Goal: Book appointment/travel/reservation

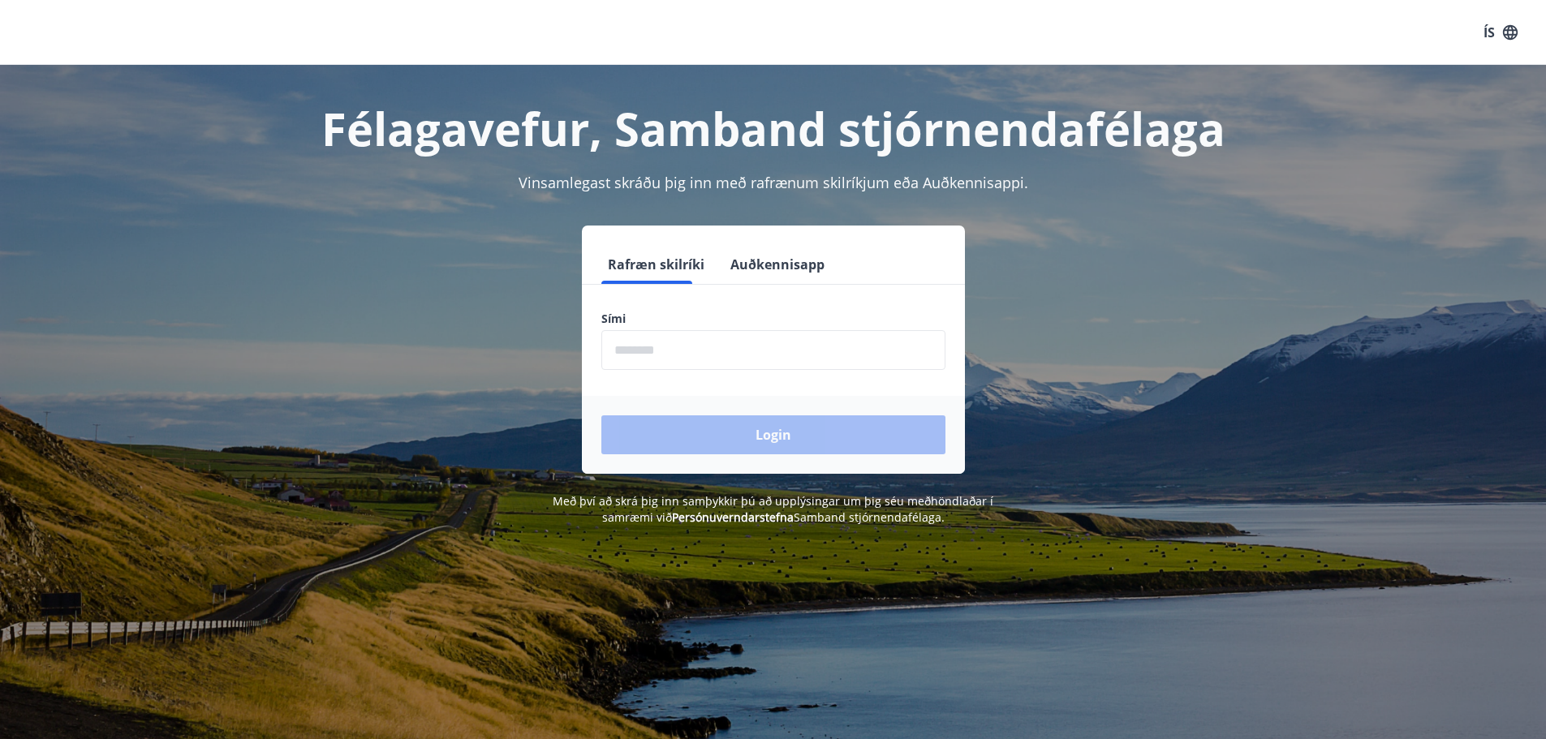
click at [754, 358] on input "phone" at bounding box center [773, 350] width 344 height 40
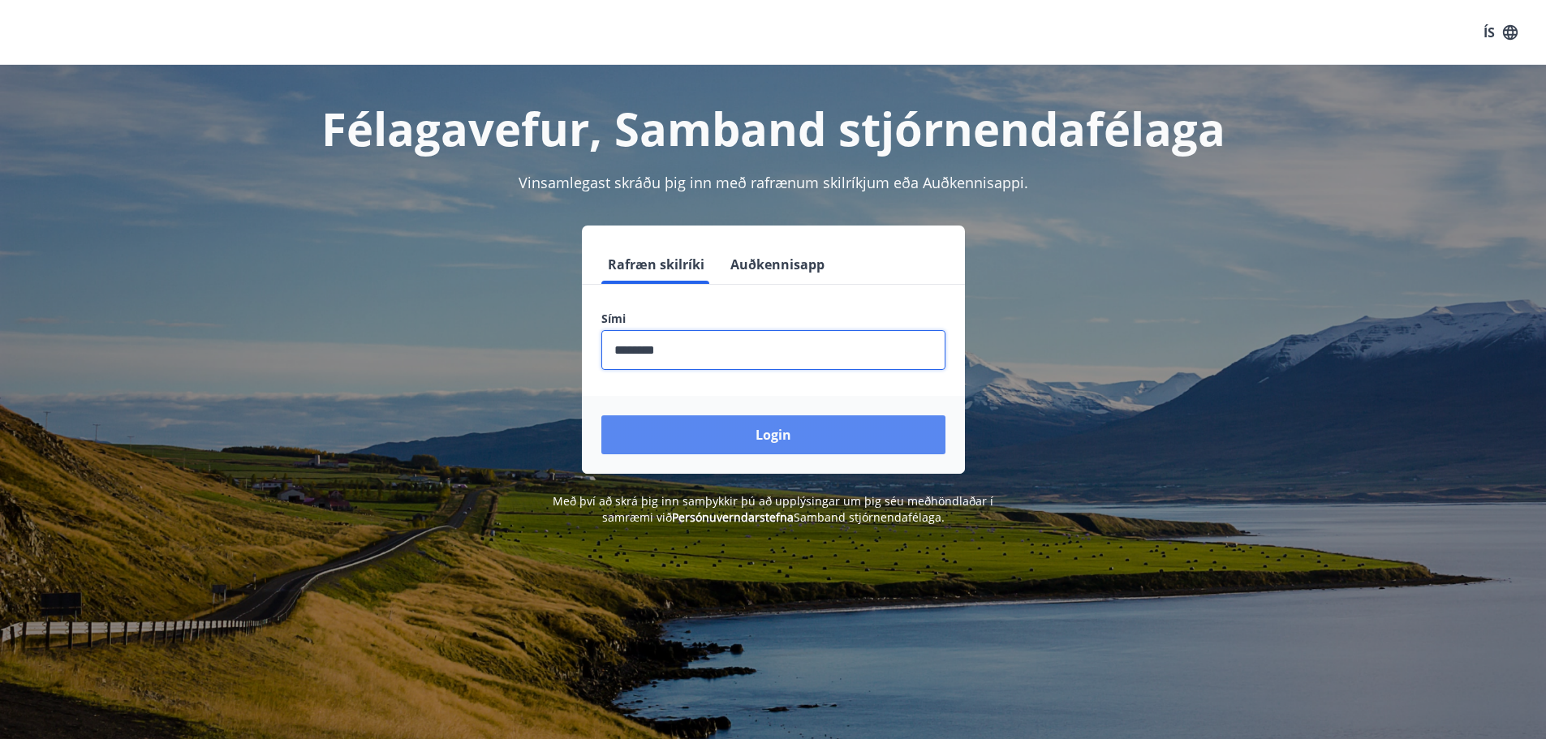
type input "********"
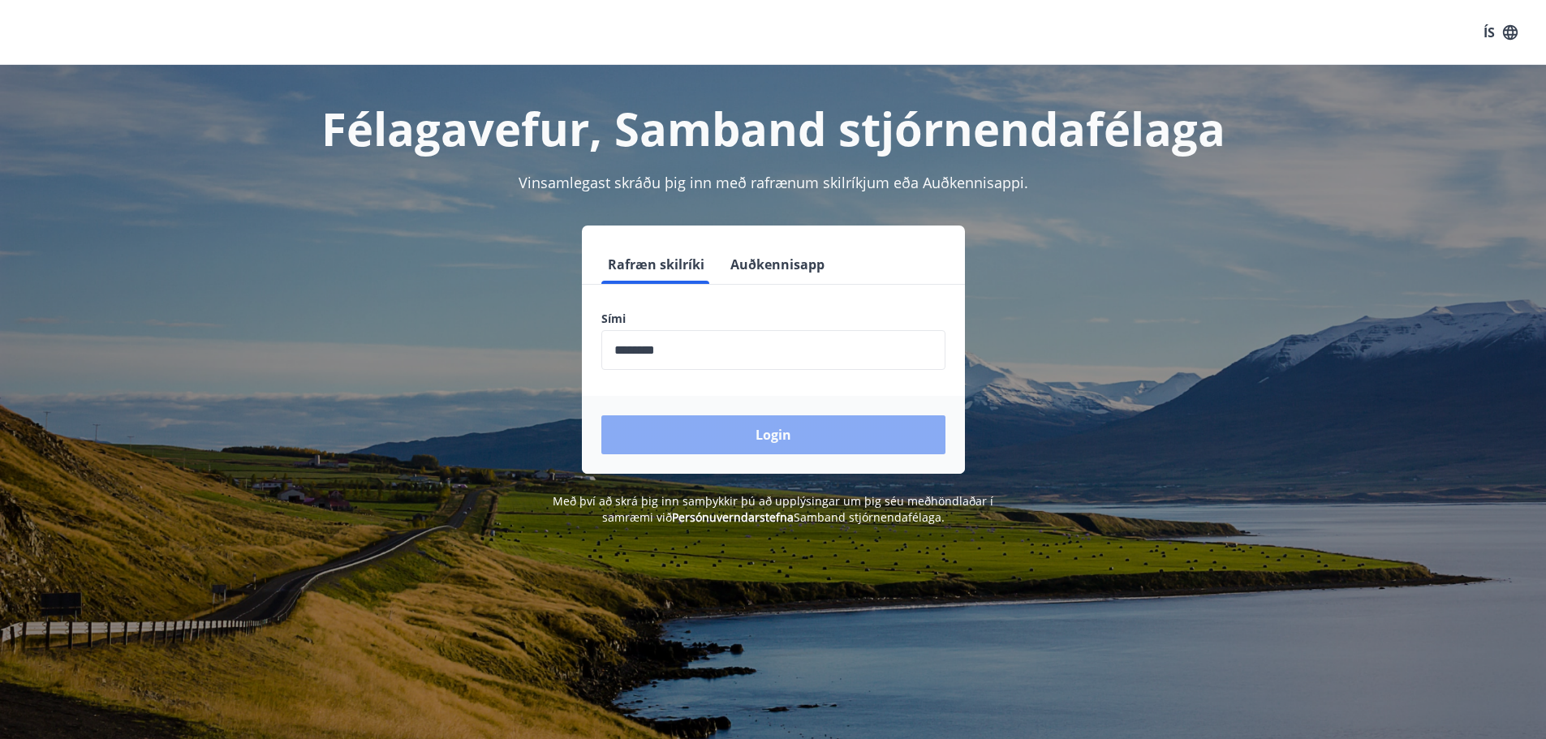
click at [793, 435] on button "Login" at bounding box center [773, 435] width 344 height 39
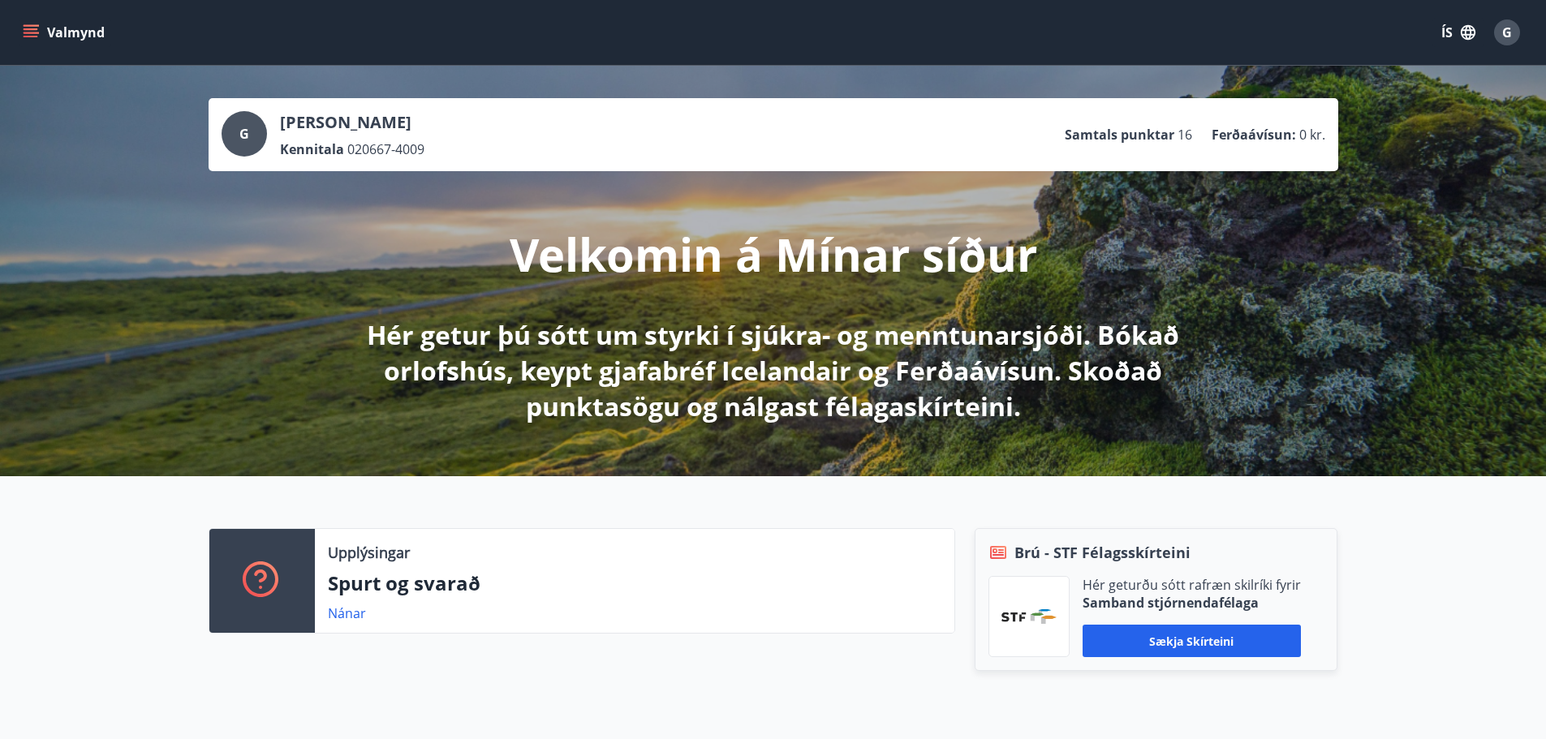
click at [26, 25] on icon "menu" at bounding box center [33, 26] width 18 height 2
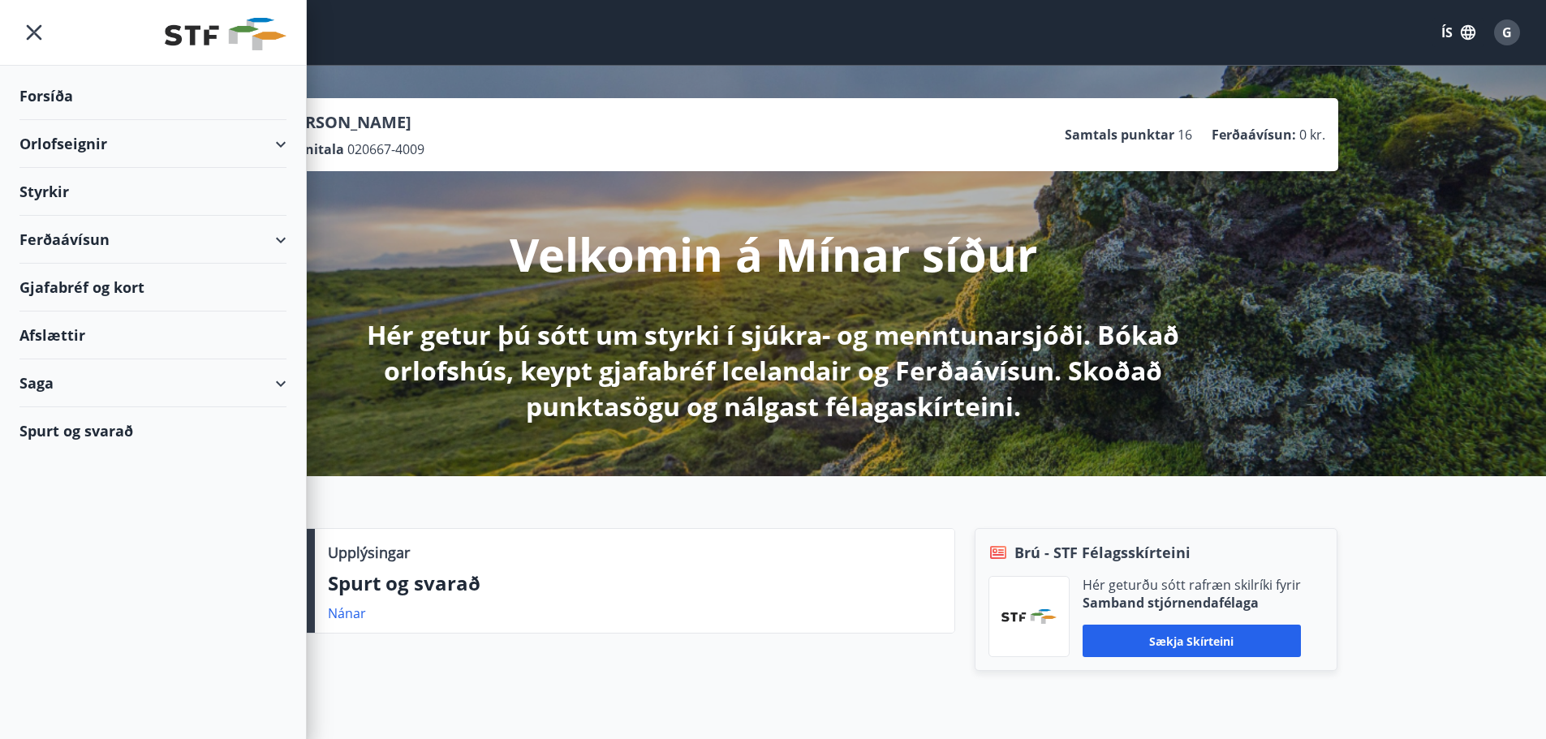
click at [280, 145] on div "Orlofseignir" at bounding box center [152, 144] width 267 height 48
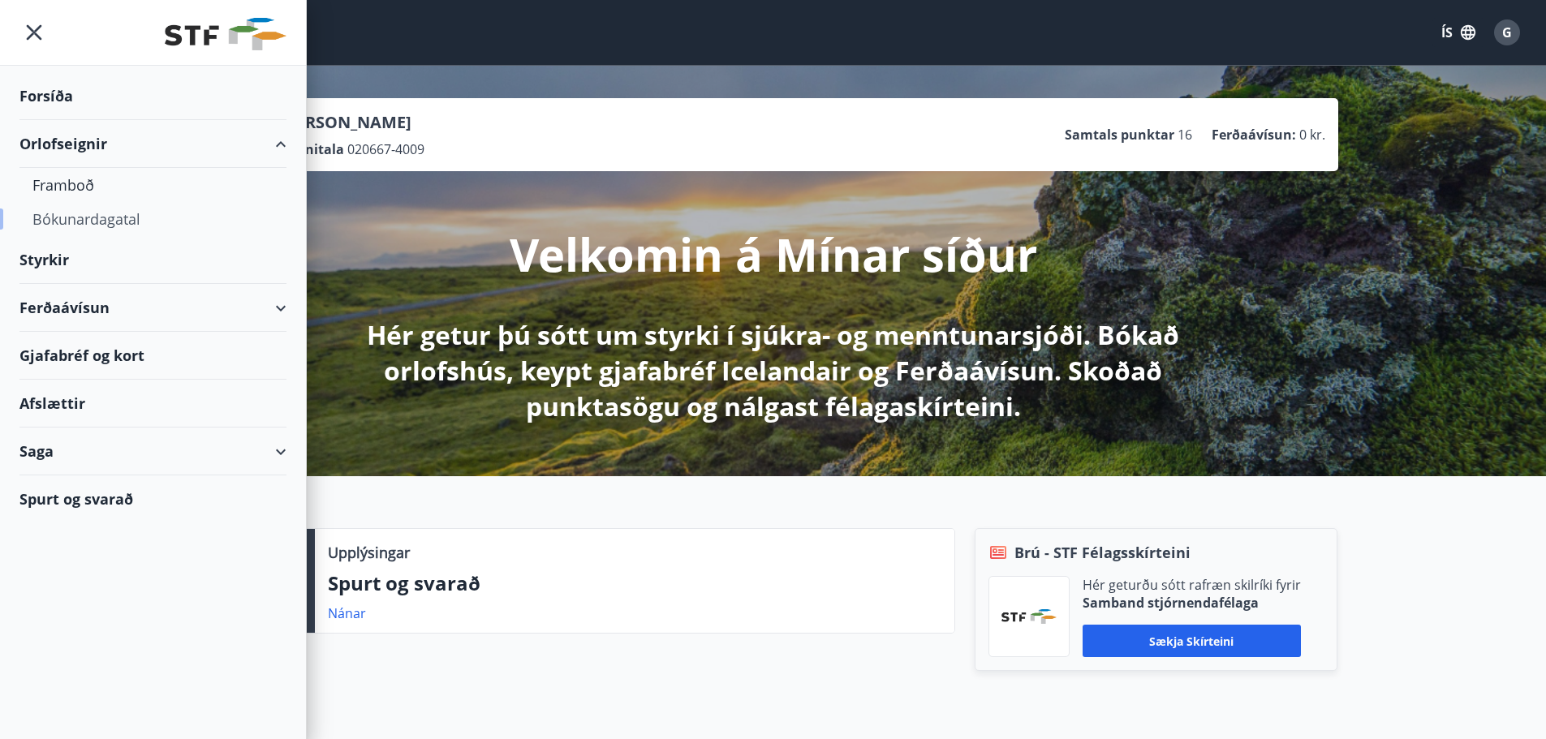
click at [127, 218] on div "Bókunardagatal" at bounding box center [152, 219] width 241 height 34
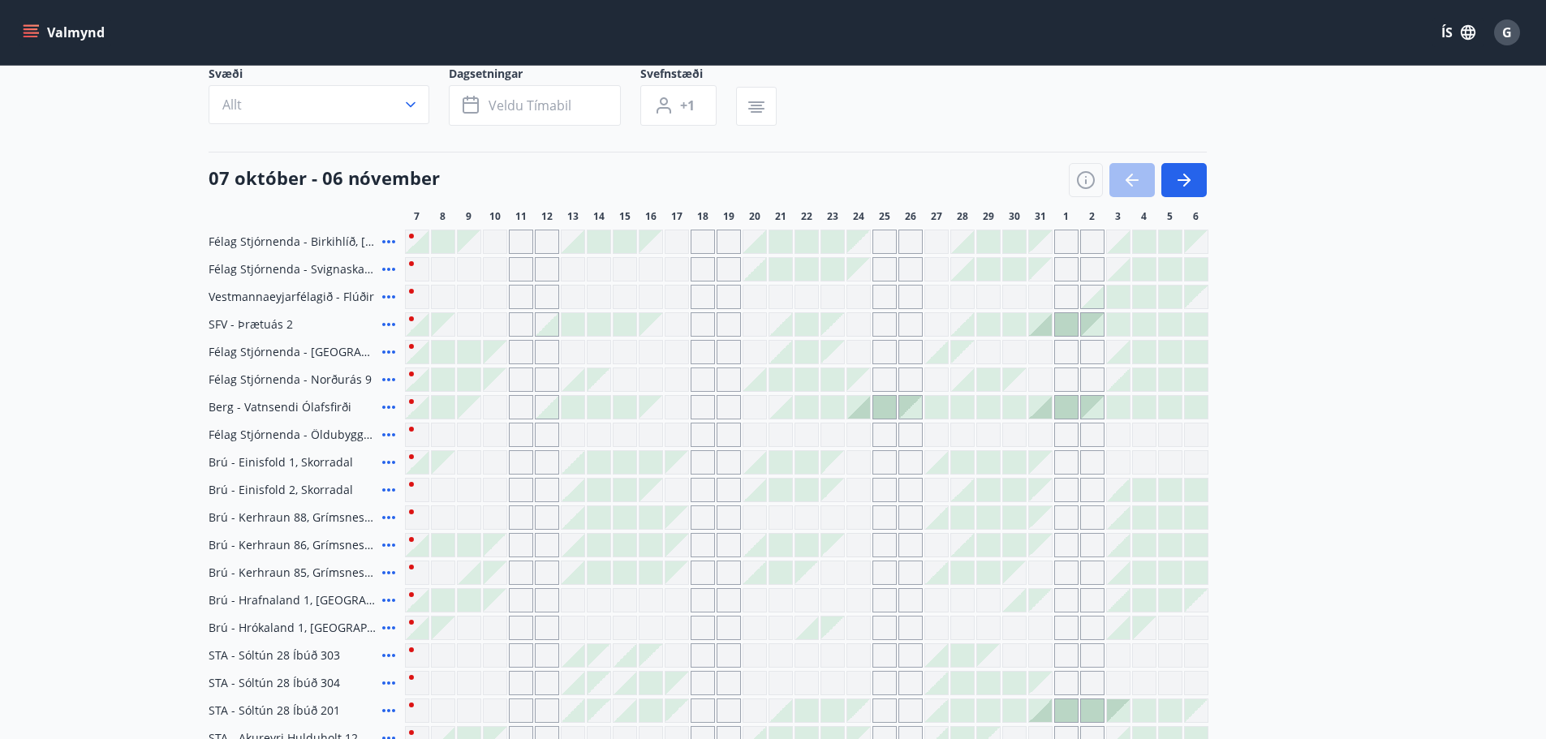
scroll to position [84, 0]
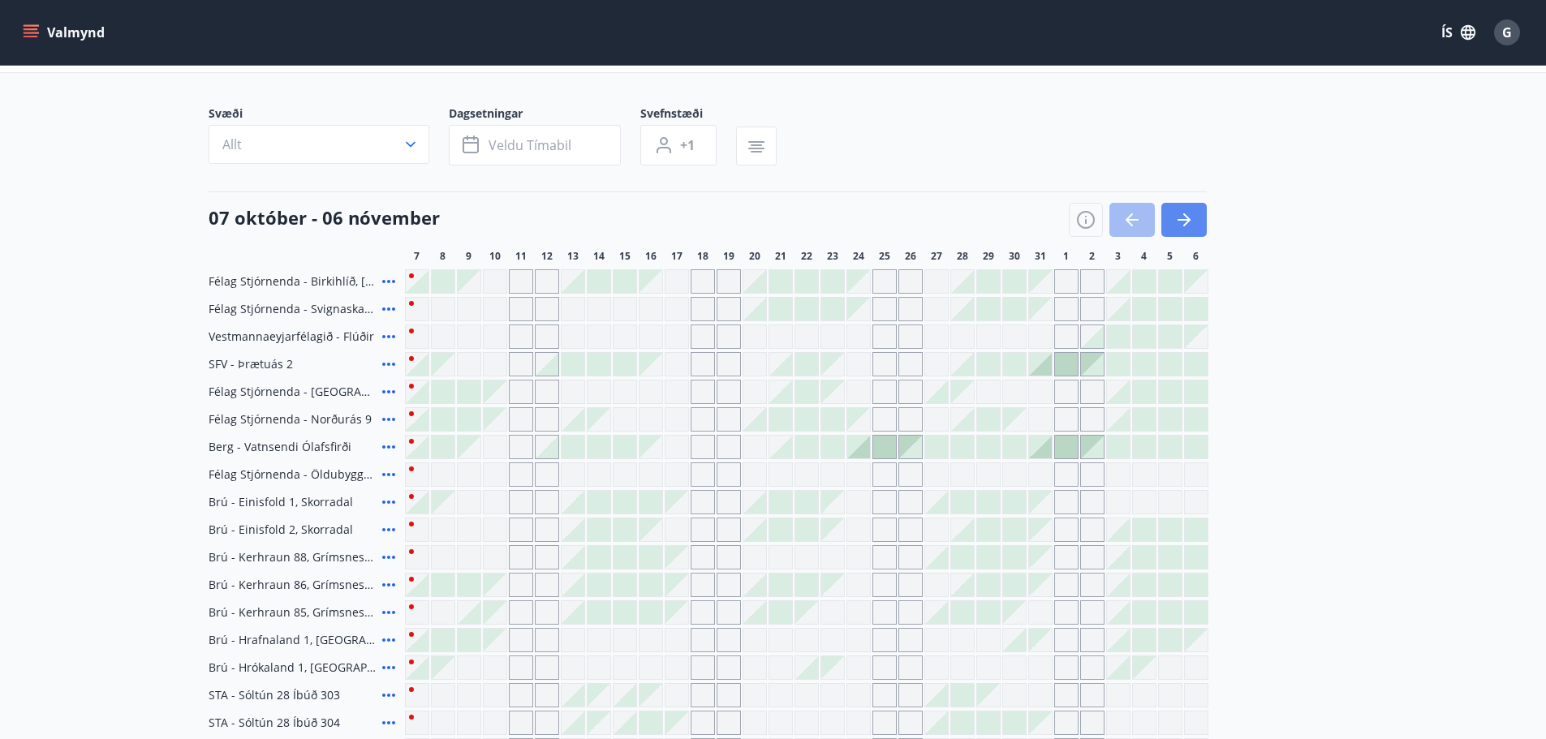
click at [1188, 219] on icon "button" at bounding box center [1186, 219] width 7 height 13
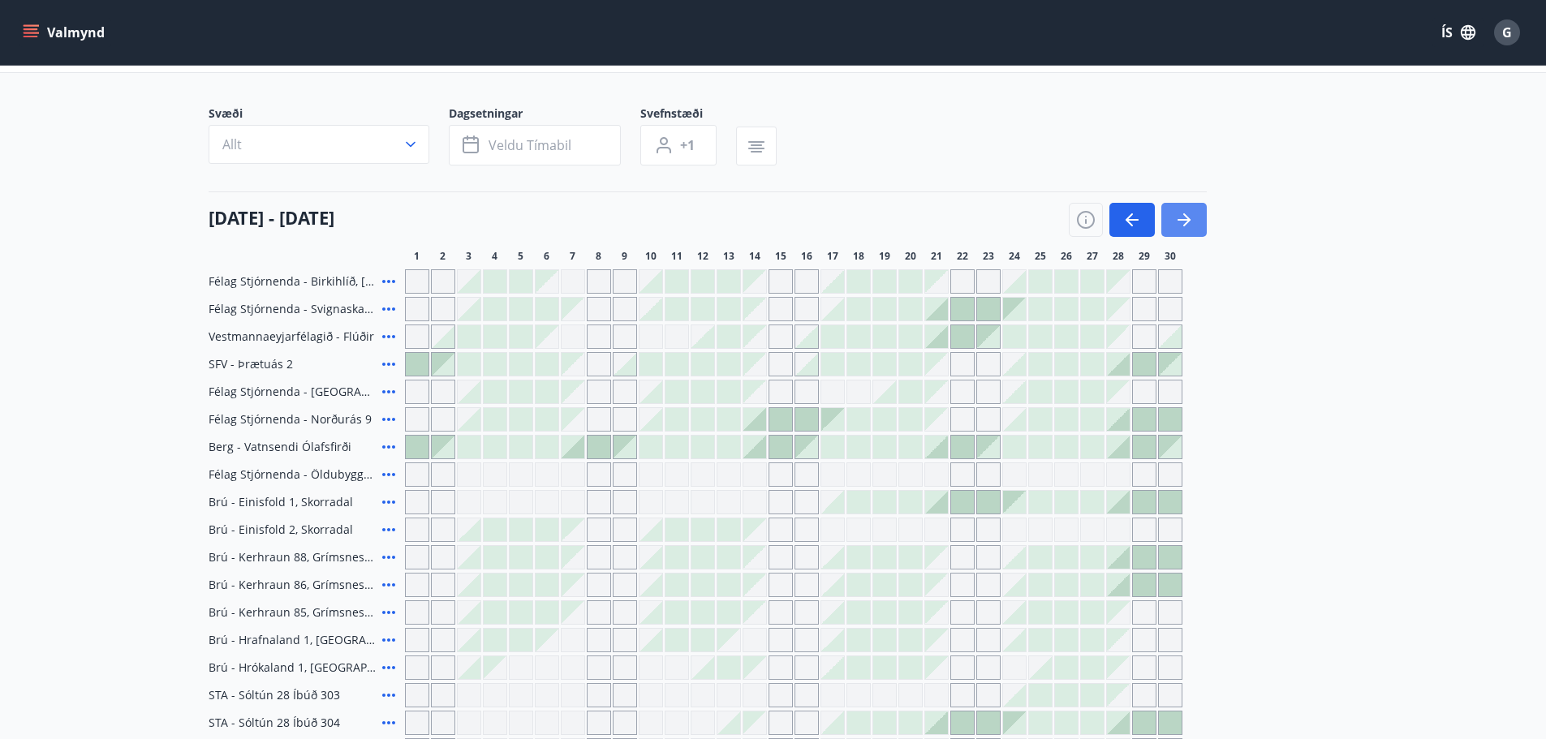
click at [1192, 221] on icon "button" at bounding box center [1183, 219] width 19 height 19
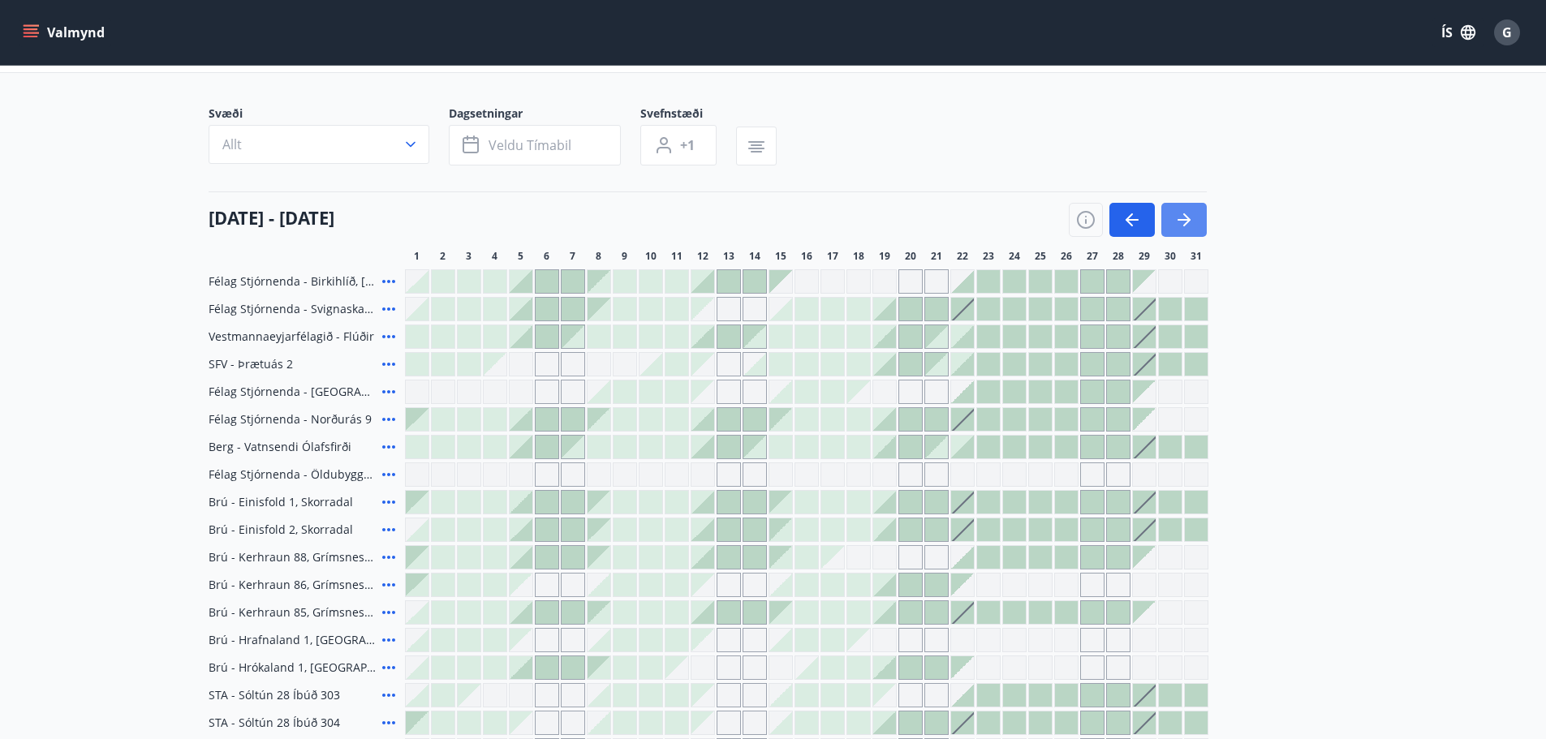
click at [1193, 221] on icon "button" at bounding box center [1183, 219] width 19 height 19
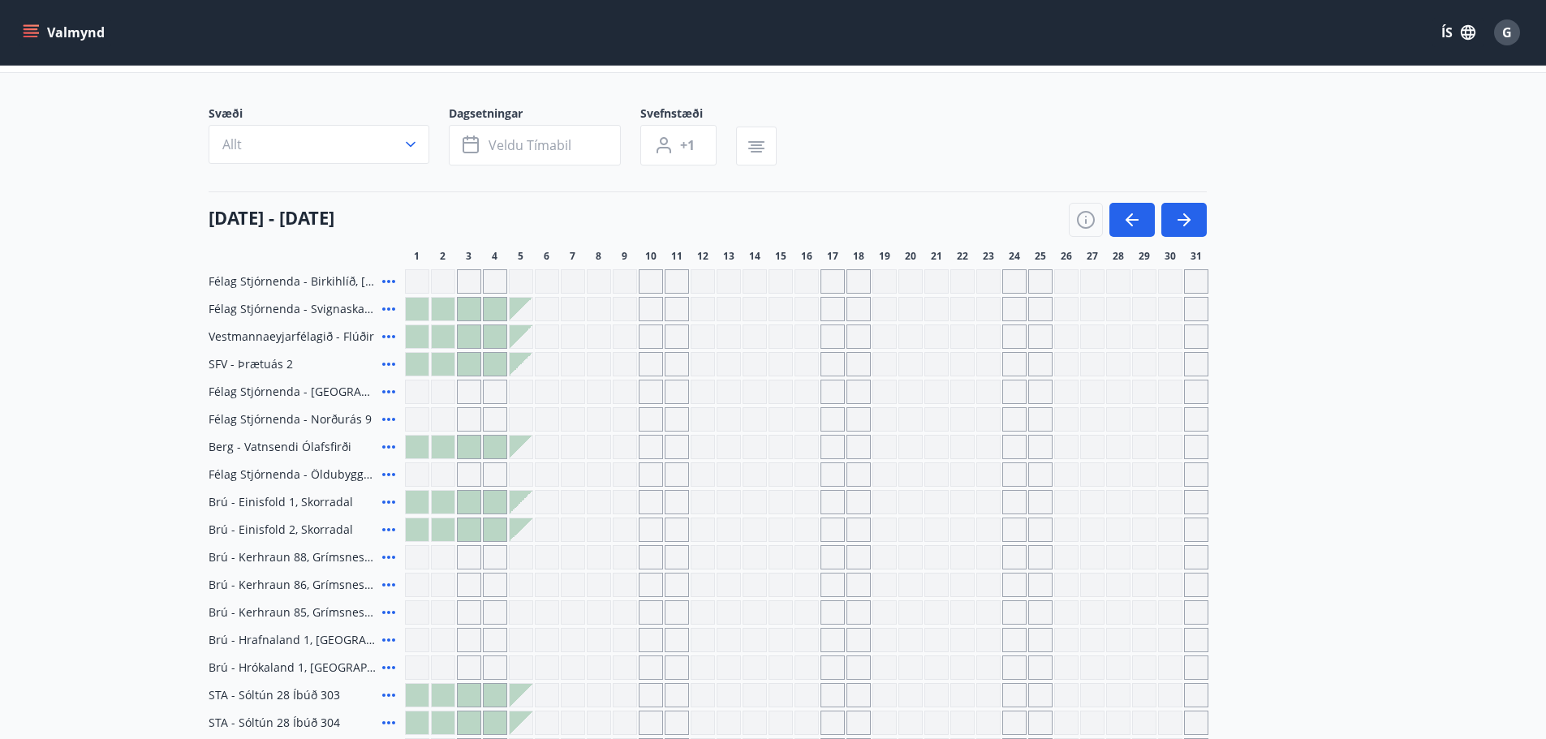
click at [575, 286] on div "Gráir dagar eru ekki bókanlegir" at bounding box center [573, 281] width 24 height 24
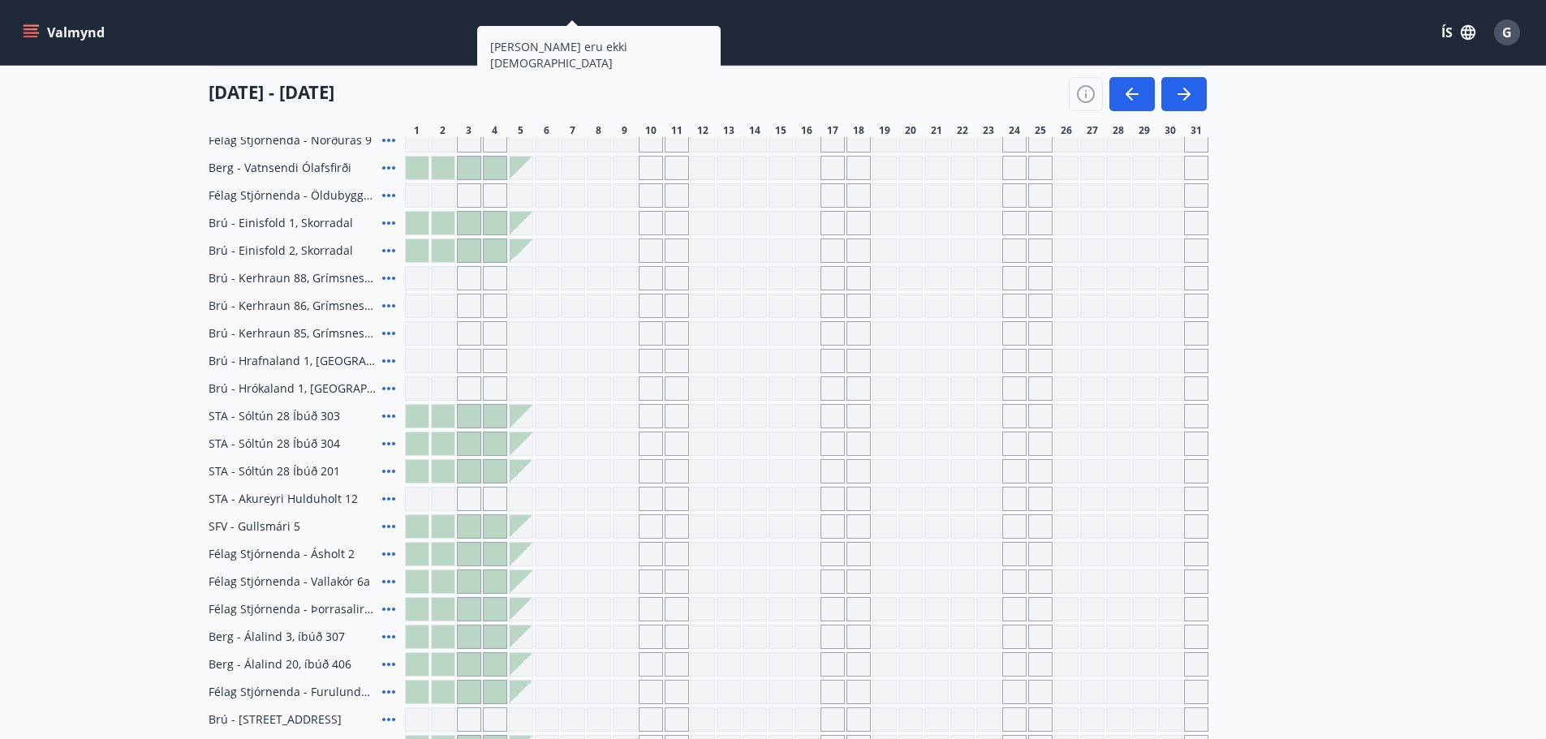
scroll to position [341, 0]
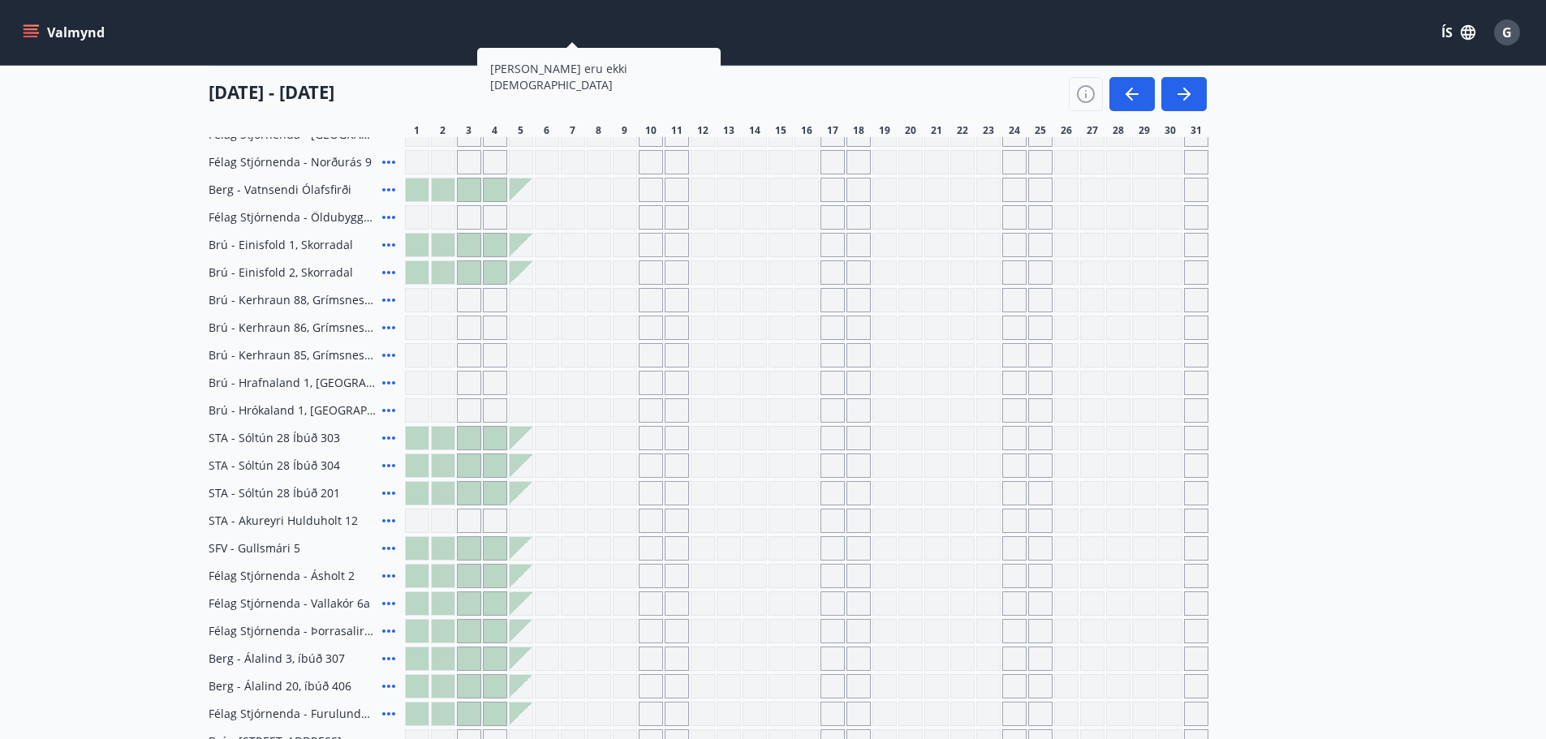
click at [386, 411] on icon at bounding box center [388, 410] width 19 height 19
click at [302, 404] on span "Brú - Hrókaland 1, [GEOGRAPHIC_DATA]" at bounding box center [292, 411] width 167 height 16
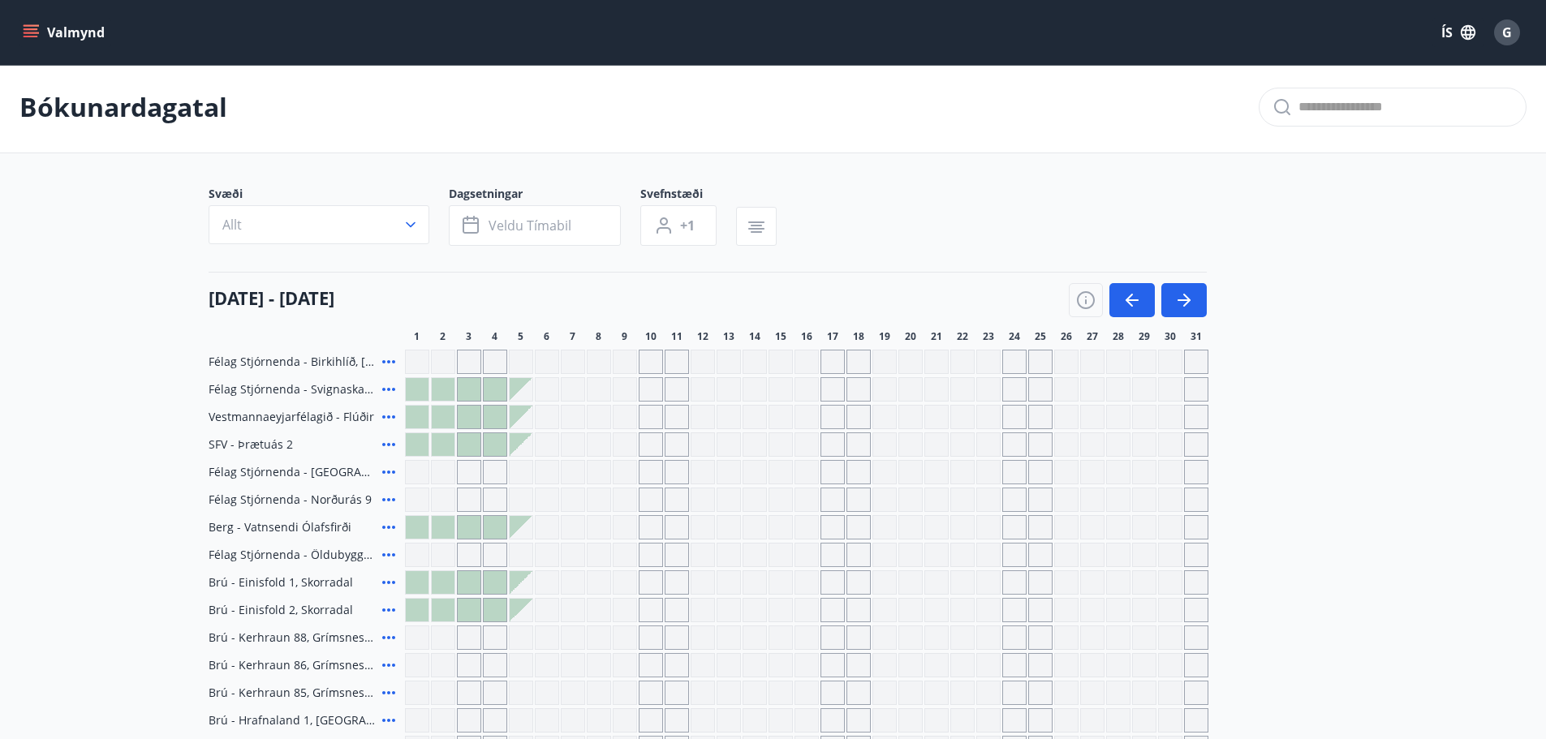
scroll to position [0, 0]
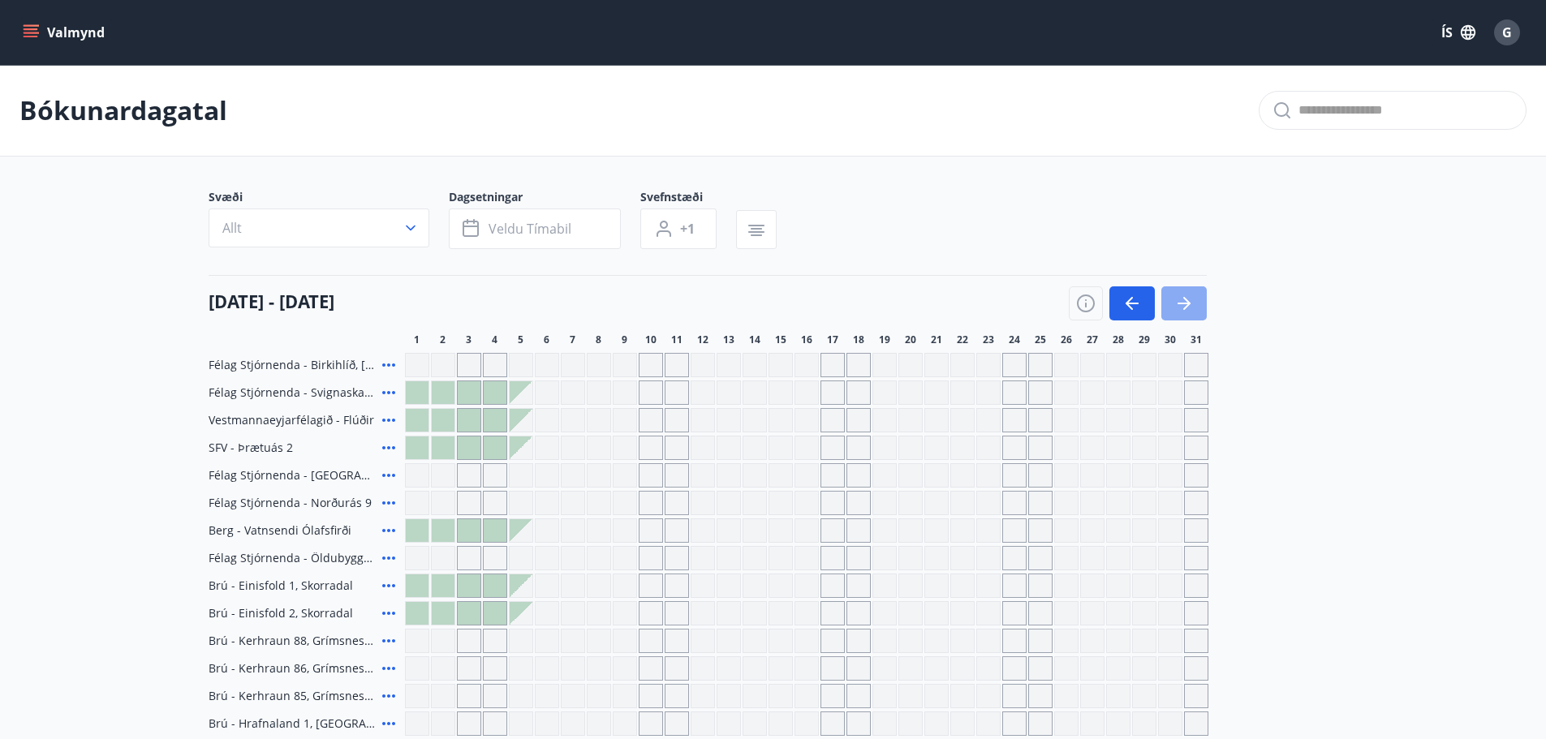
click at [1190, 305] on icon "button" at bounding box center [1183, 303] width 19 height 19
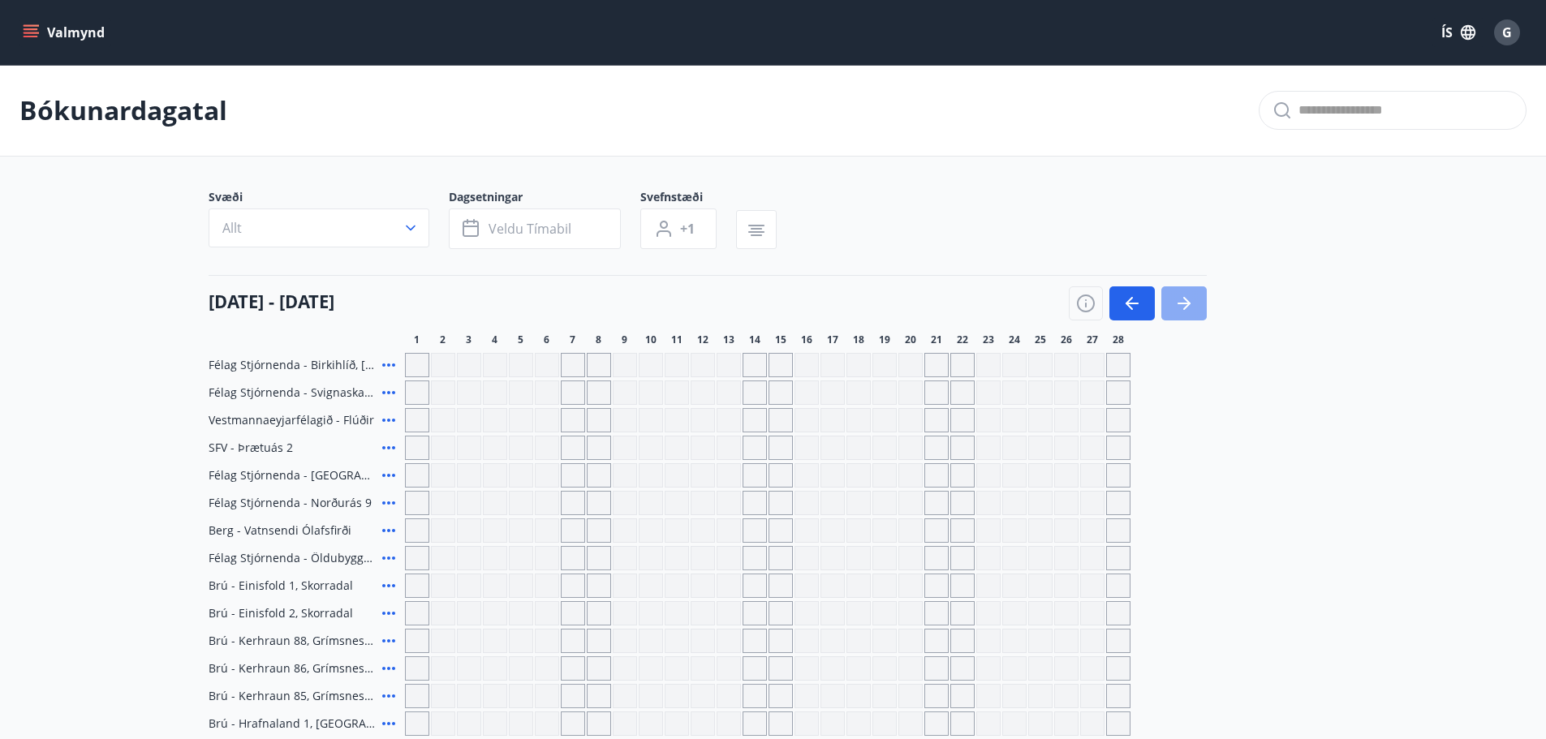
click at [1188, 300] on icon "button" at bounding box center [1183, 303] width 19 height 19
click at [765, 424] on div "Gráir dagar eru ekki bókanlegir" at bounding box center [755, 420] width 24 height 24
click at [743, 421] on div "Gráir dagar eru ekki bókanlegir" at bounding box center [755, 420] width 24 height 24
click at [757, 419] on div "Gráir dagar eru ekki bókanlegir" at bounding box center [755, 420] width 24 height 24
click at [775, 419] on div "Gráir dagar eru ekki bókanlegir" at bounding box center [781, 420] width 24 height 24
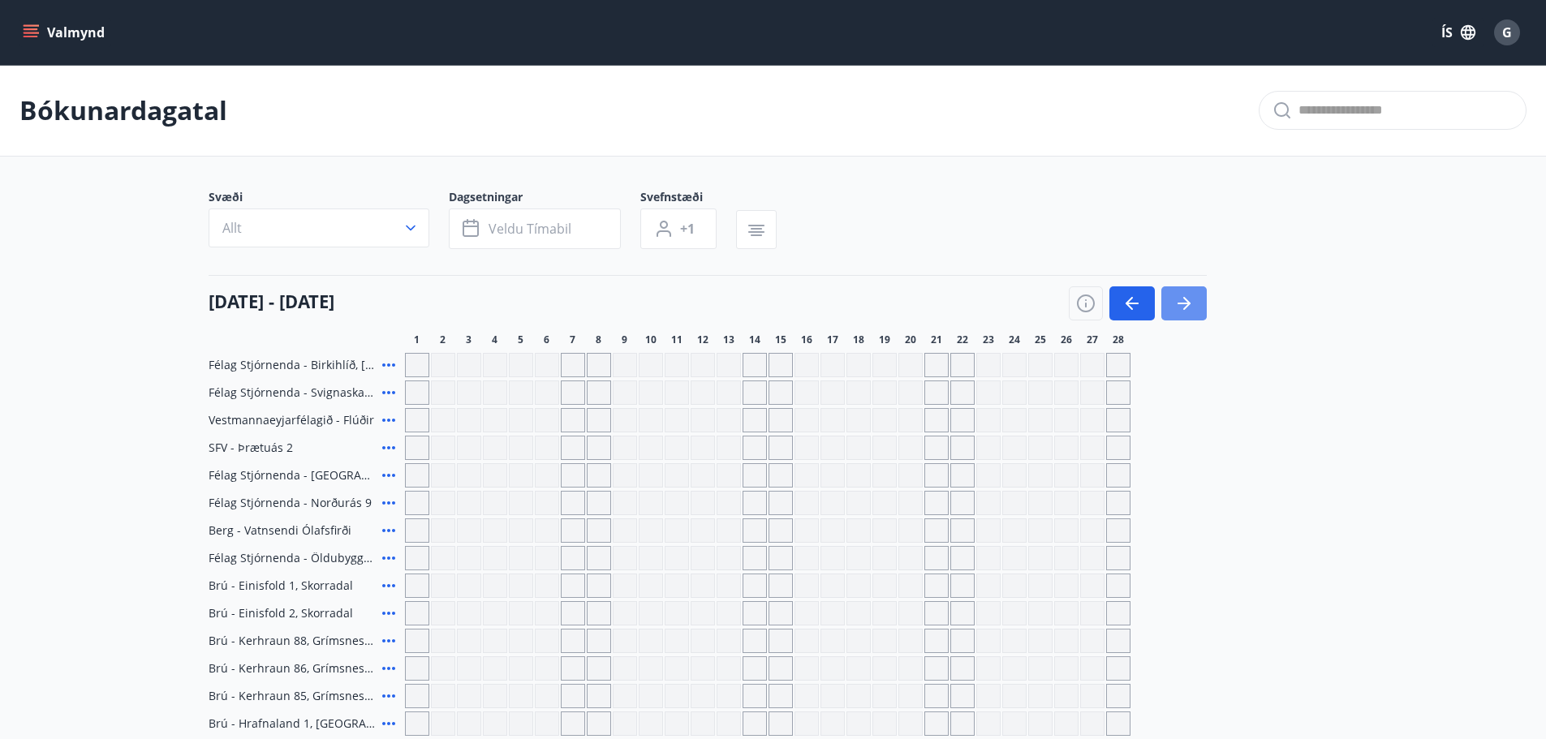
click at [811, 423] on div "Gráir dagar eru ekki bókanlegir" at bounding box center [807, 420] width 24 height 24
click at [838, 415] on div "Gráir dagar eru ekki bókanlegir" at bounding box center [833, 420] width 24 height 24
click at [397, 223] on button "Allt" at bounding box center [319, 228] width 221 height 39
click at [411, 229] on div "VFV (Verkstjórafélag Vestmannaeyja) SFV (Stjórnendafélag Vestfjarða) STA (Stjór…" at bounding box center [773, 369] width 1546 height 739
click at [506, 228] on div "VFV (Verkstjórafélag Vestmannaeyja) SFV (Stjórnendafélag Vestfjarða) STA (Stjór…" at bounding box center [773, 369] width 1546 height 739
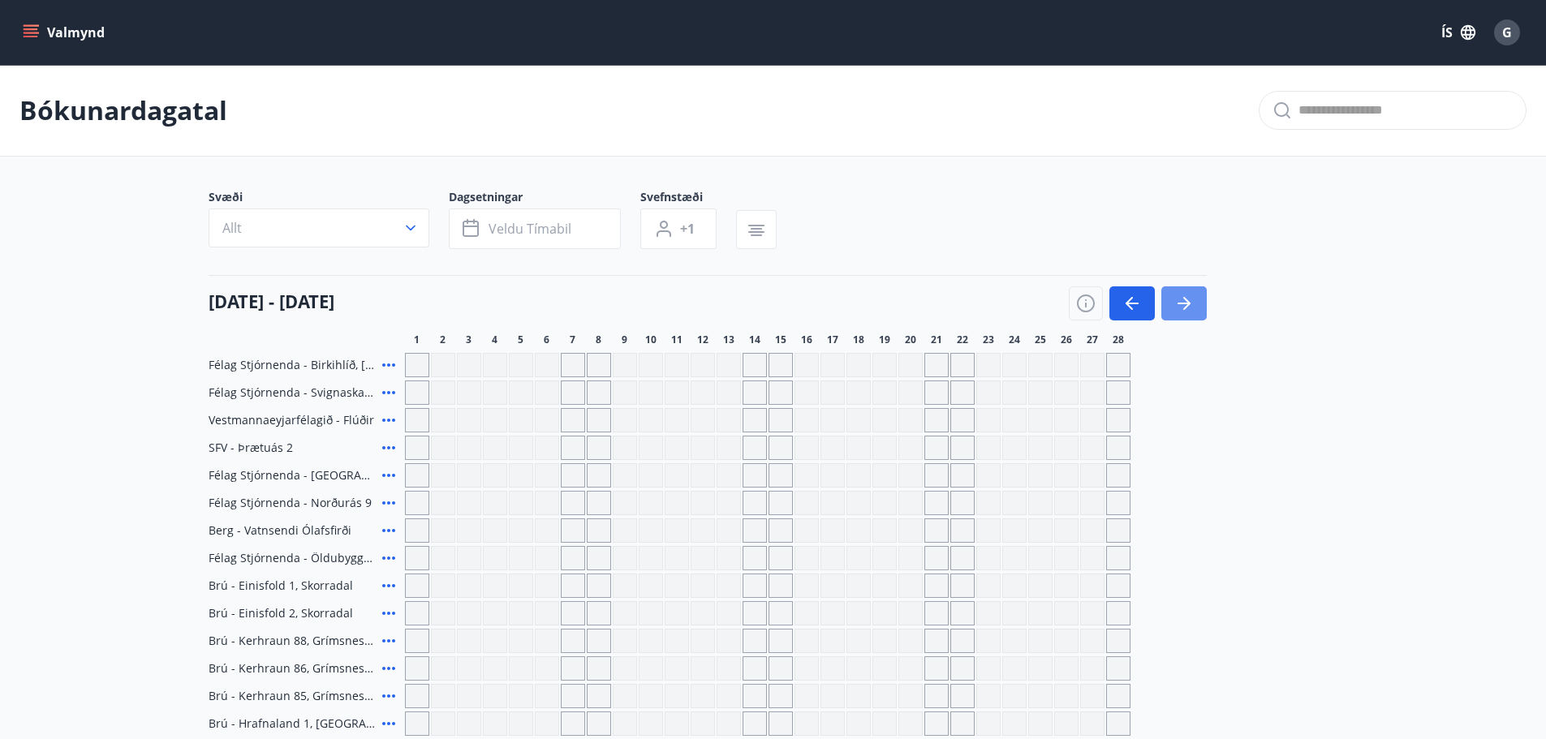
click at [474, 228] on div "VFV (Verkstjórafélag Vestmannaeyja) SFV (Stjórnendafélag Vestfjarða) STA (Stjór…" at bounding box center [773, 369] width 1546 height 739
click at [924, 235] on div "Félag stjórnenda" at bounding box center [773, 244] width 343 height 34
click at [1506, 35] on div "VFV (Verkstjórafélag Vestmannaeyja) SFV (Stjórnendafélag Vestfjarða) STA (Stjór…" at bounding box center [773, 369] width 1546 height 739
click at [1442, 225] on div "VFV (Verkstjórafélag Vestmannaeyja) SFV (Stjórnendafélag Vestfjarða) STA (Stjór…" at bounding box center [773, 369] width 1546 height 739
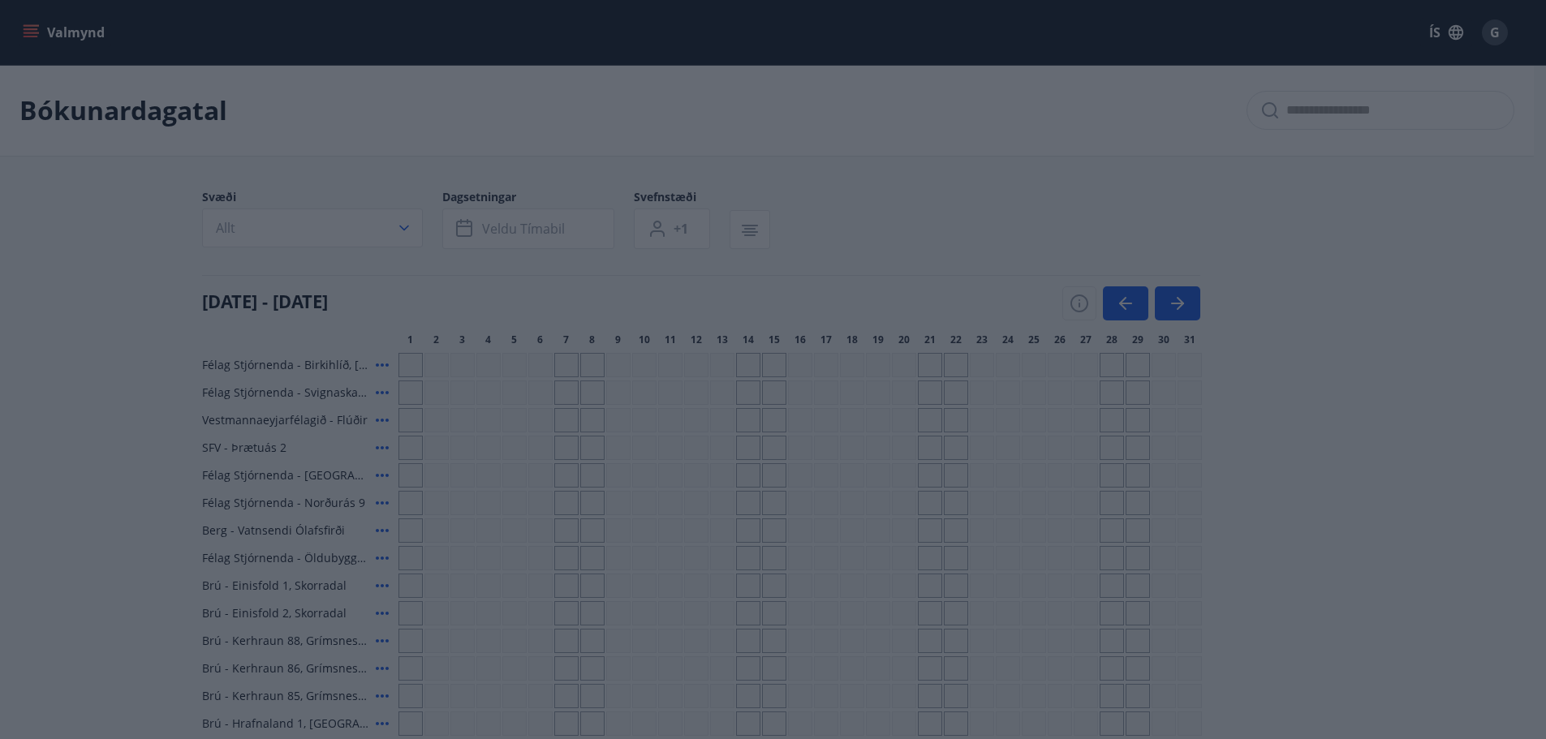
click at [1517, 28] on div "VFV (Verkstjórafélag Vestmannaeyja) SFV (Stjórnendafélag Vestfjarða) STA (Stjór…" at bounding box center [773, 369] width 1546 height 739
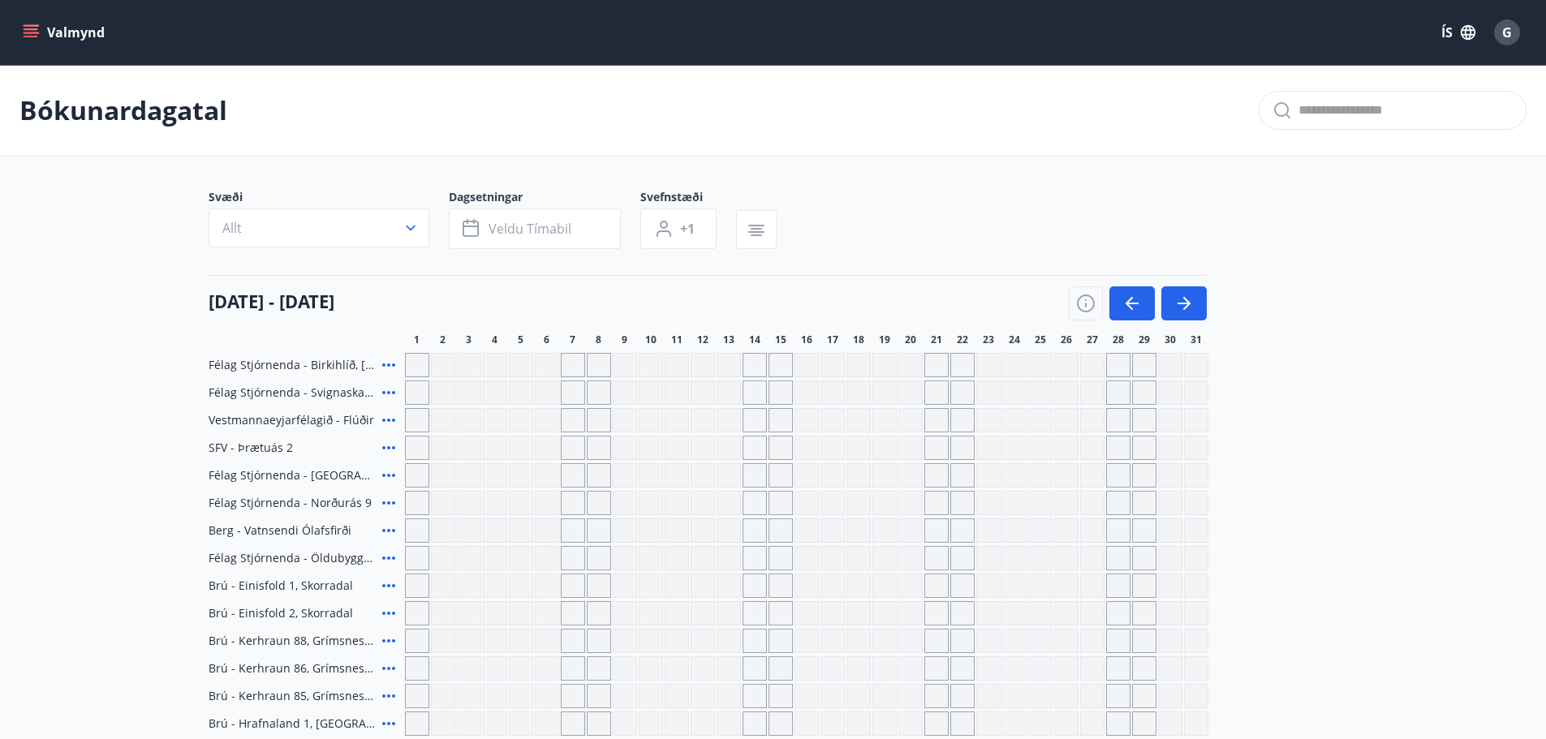
click at [1506, 34] on span "G" at bounding box center [1507, 33] width 10 height 18
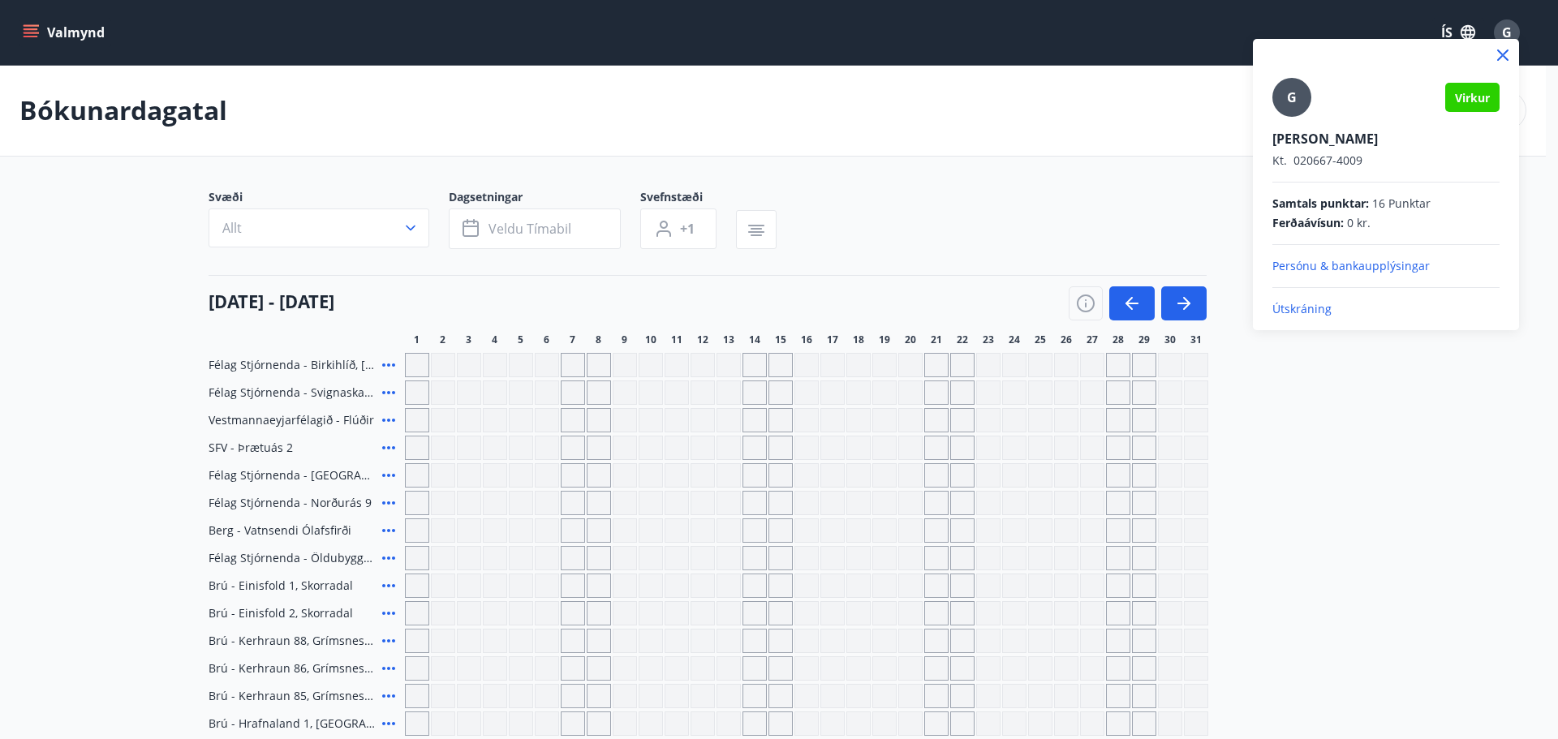
click at [1191, 216] on div at bounding box center [779, 369] width 1558 height 739
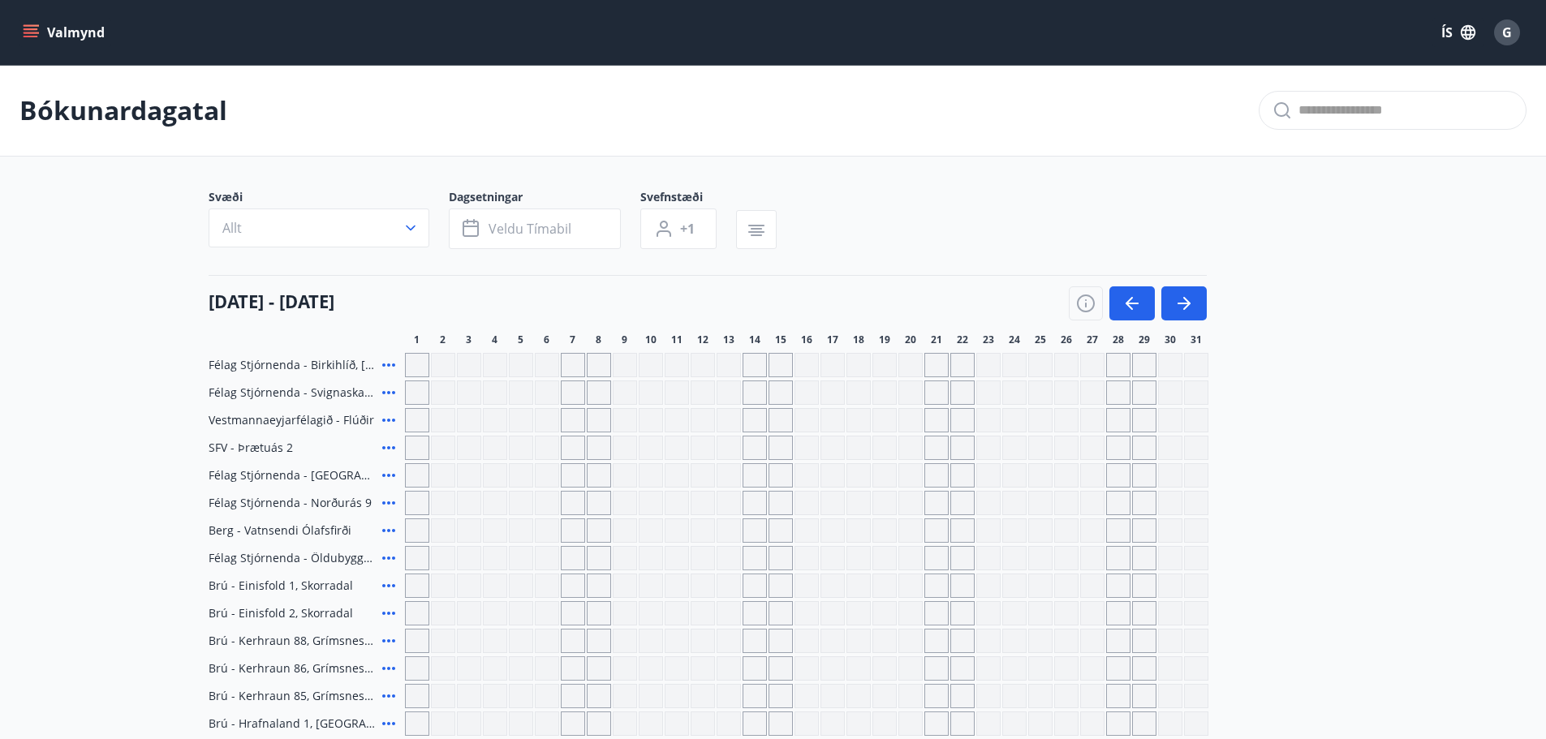
click at [27, 28] on icon "menu" at bounding box center [31, 32] width 16 height 16
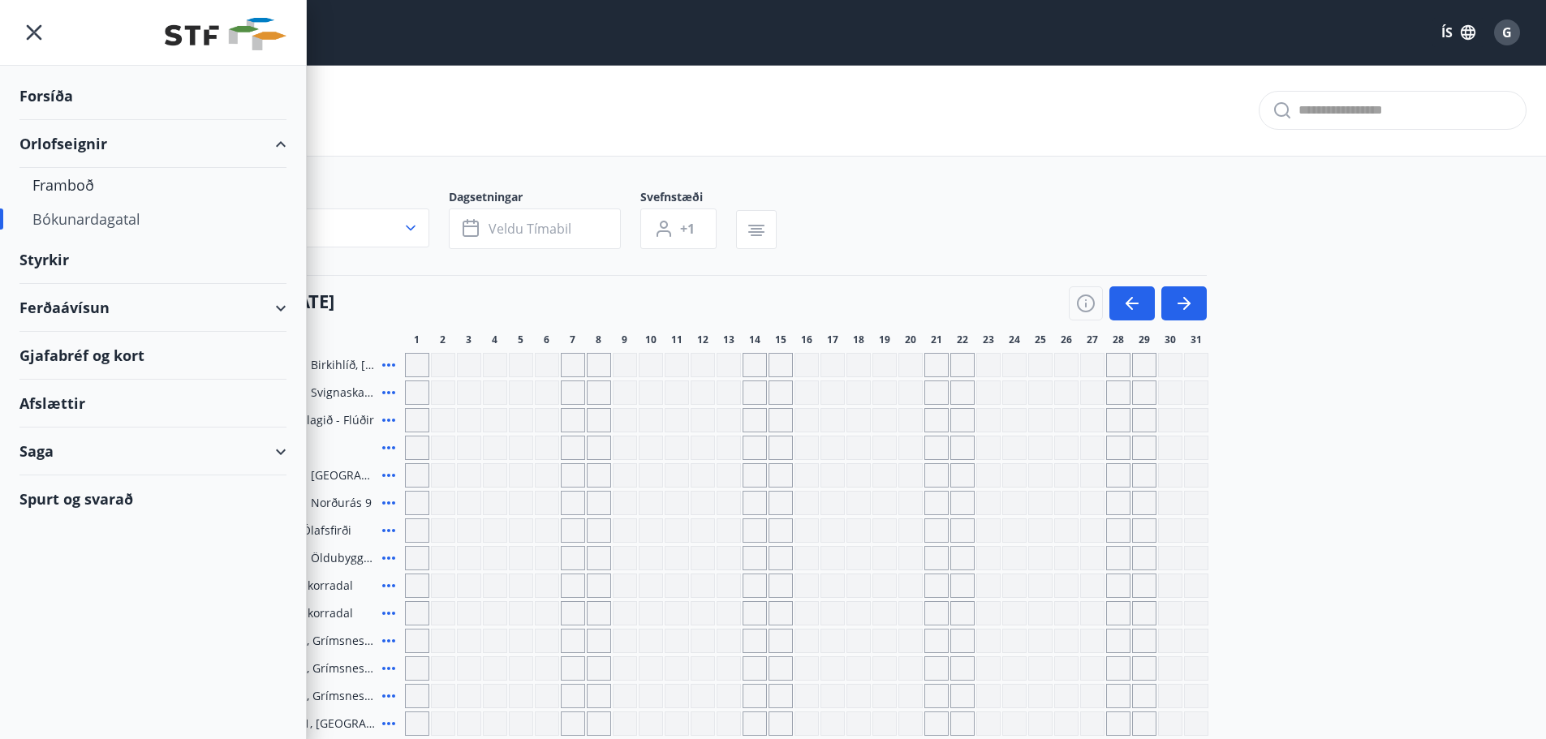
click at [118, 507] on div "Spurt og svarað" at bounding box center [152, 499] width 267 height 47
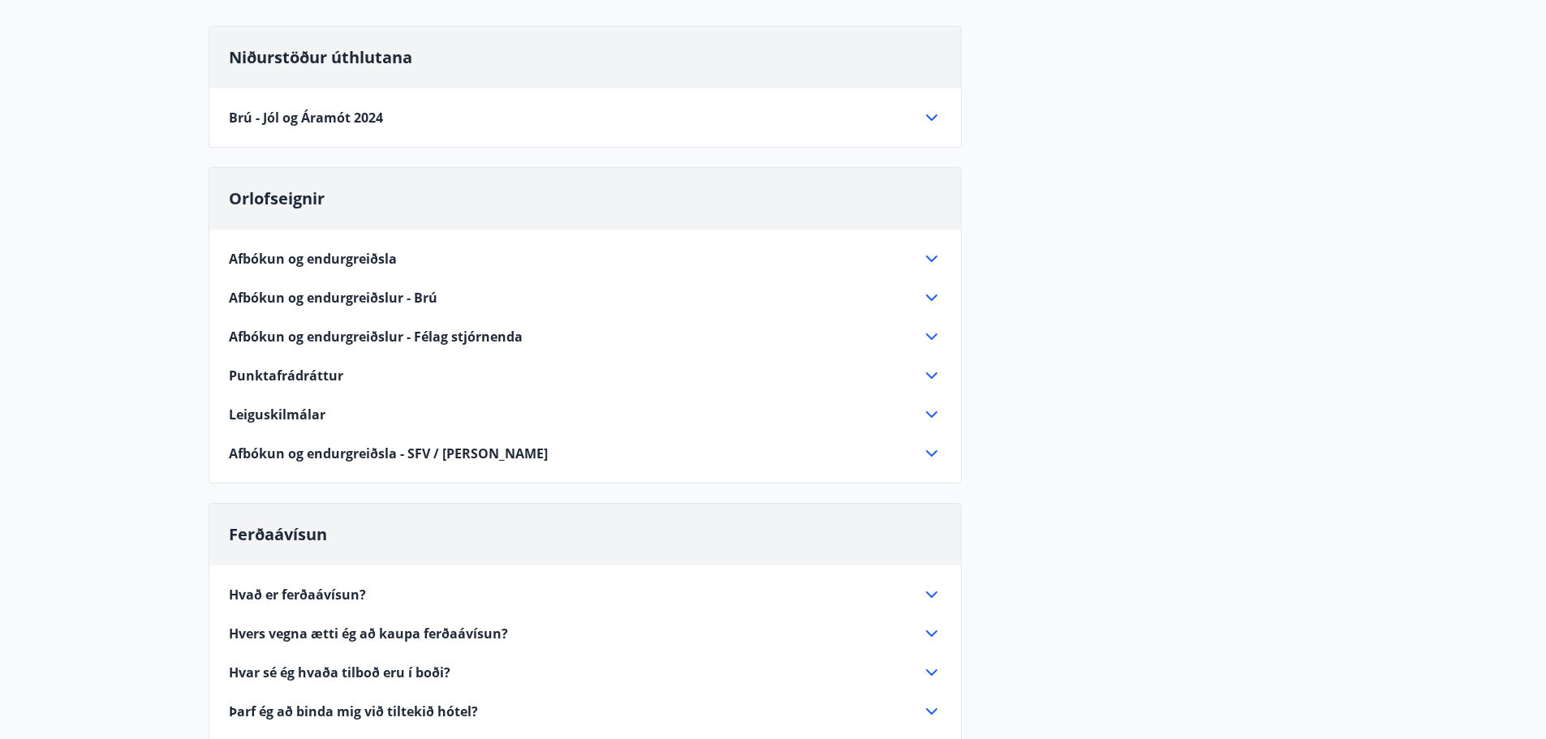
scroll to position [162, 0]
click at [927, 118] on icon at bounding box center [931, 115] width 19 height 19
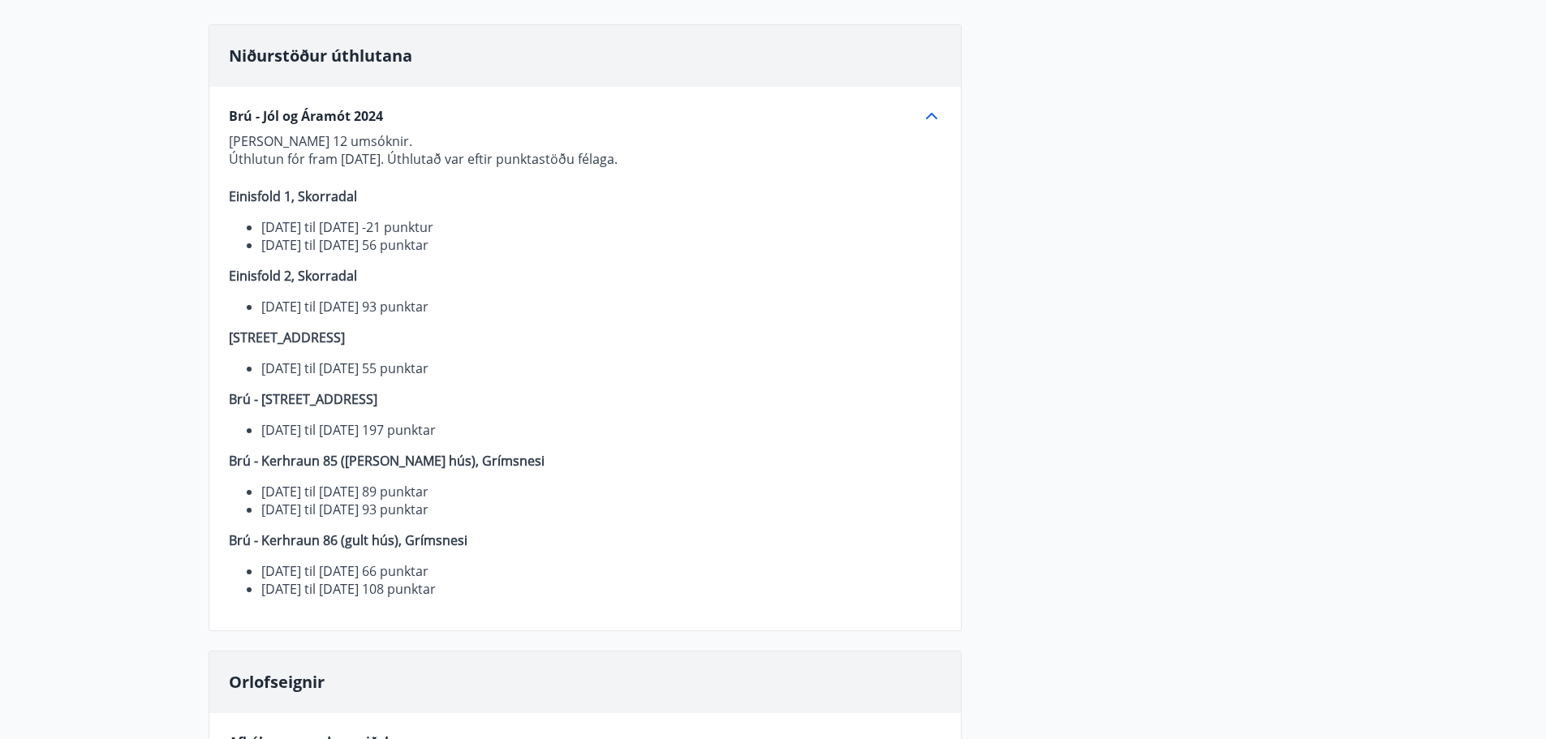
drag, startPoint x: 924, startPoint y: 118, endPoint x: 929, endPoint y: 106, distance: 13.1
click at [928, 113] on icon at bounding box center [931, 115] width 19 height 19
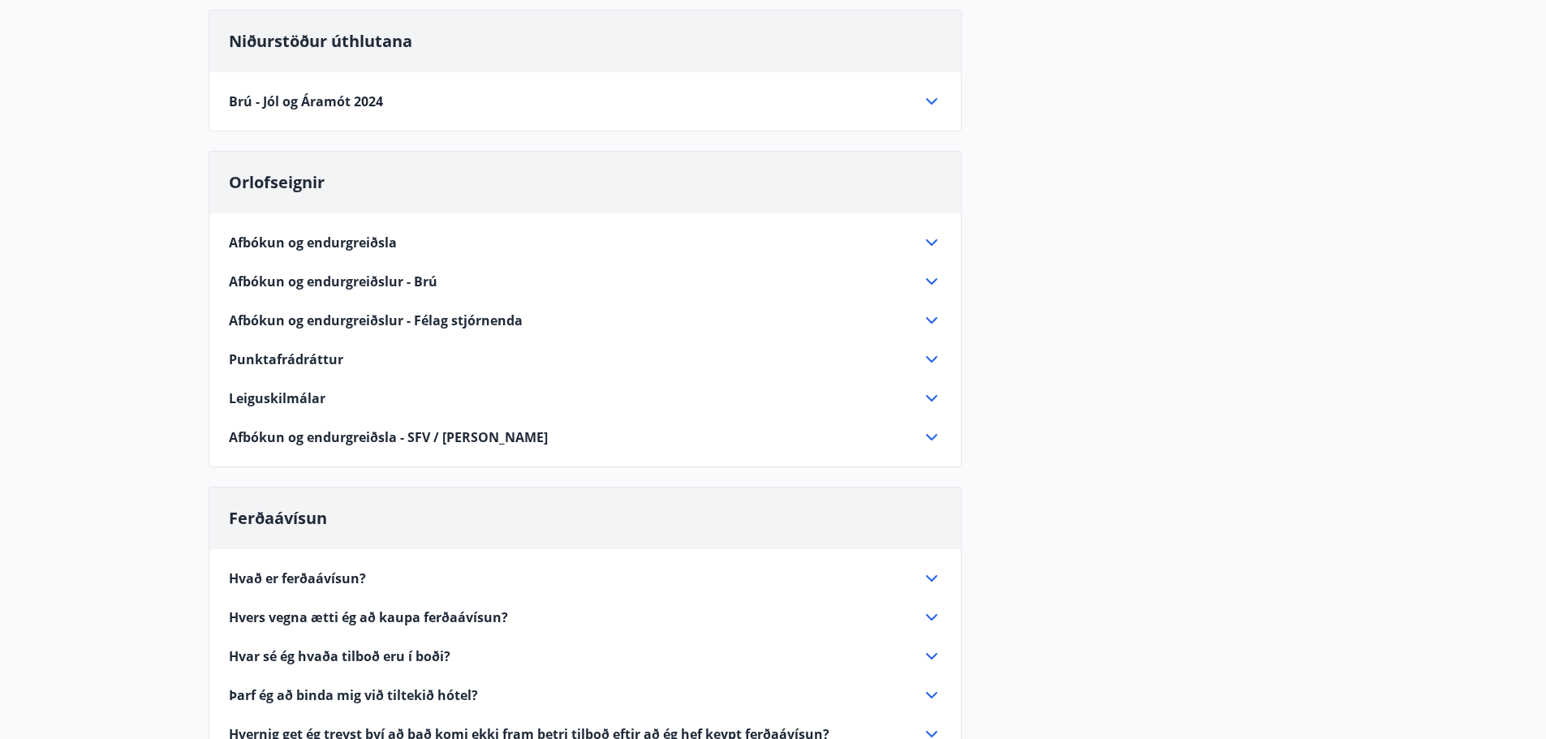
scroll to position [105, 0]
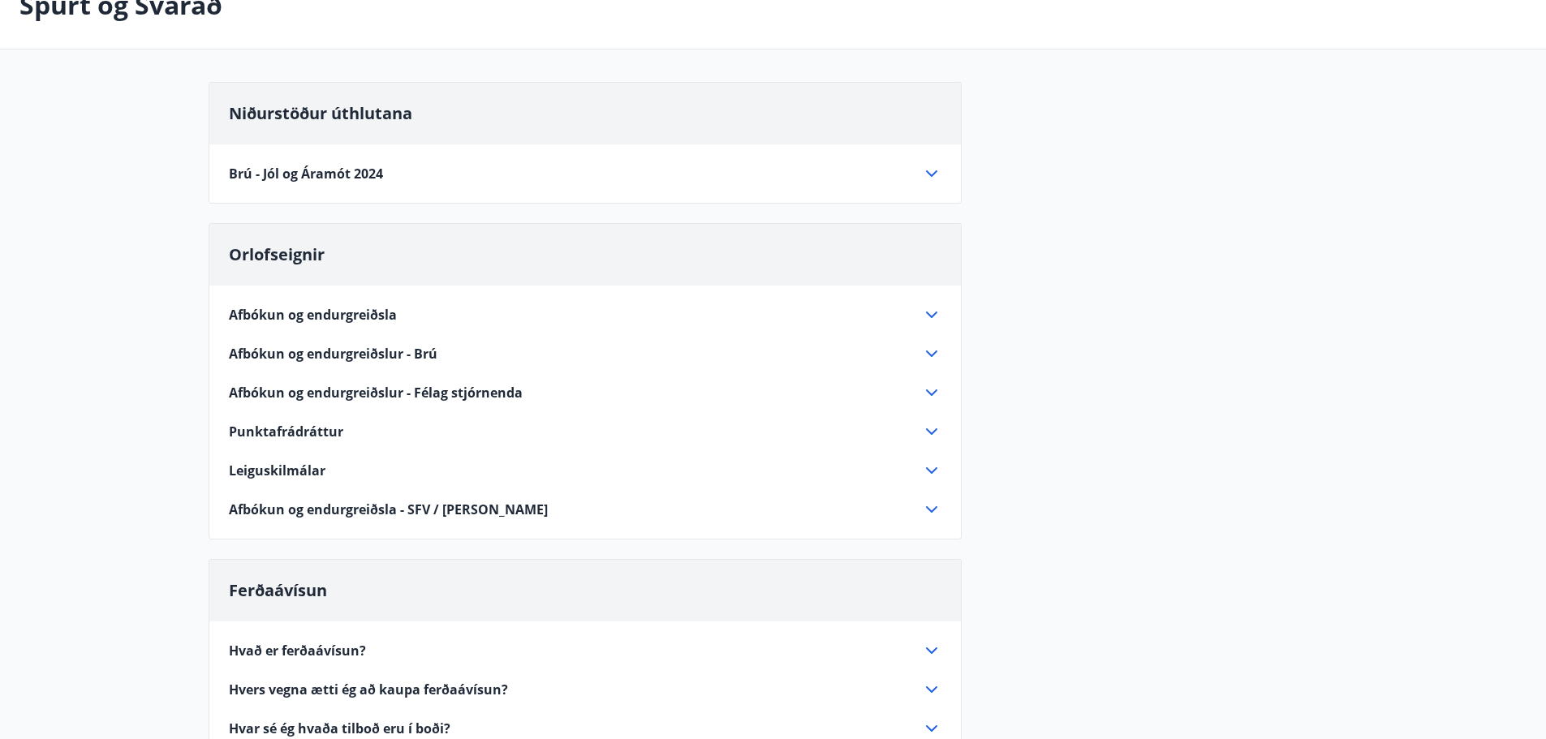
click at [299, 477] on span "Leiguskilmálar" at bounding box center [277, 471] width 97 height 18
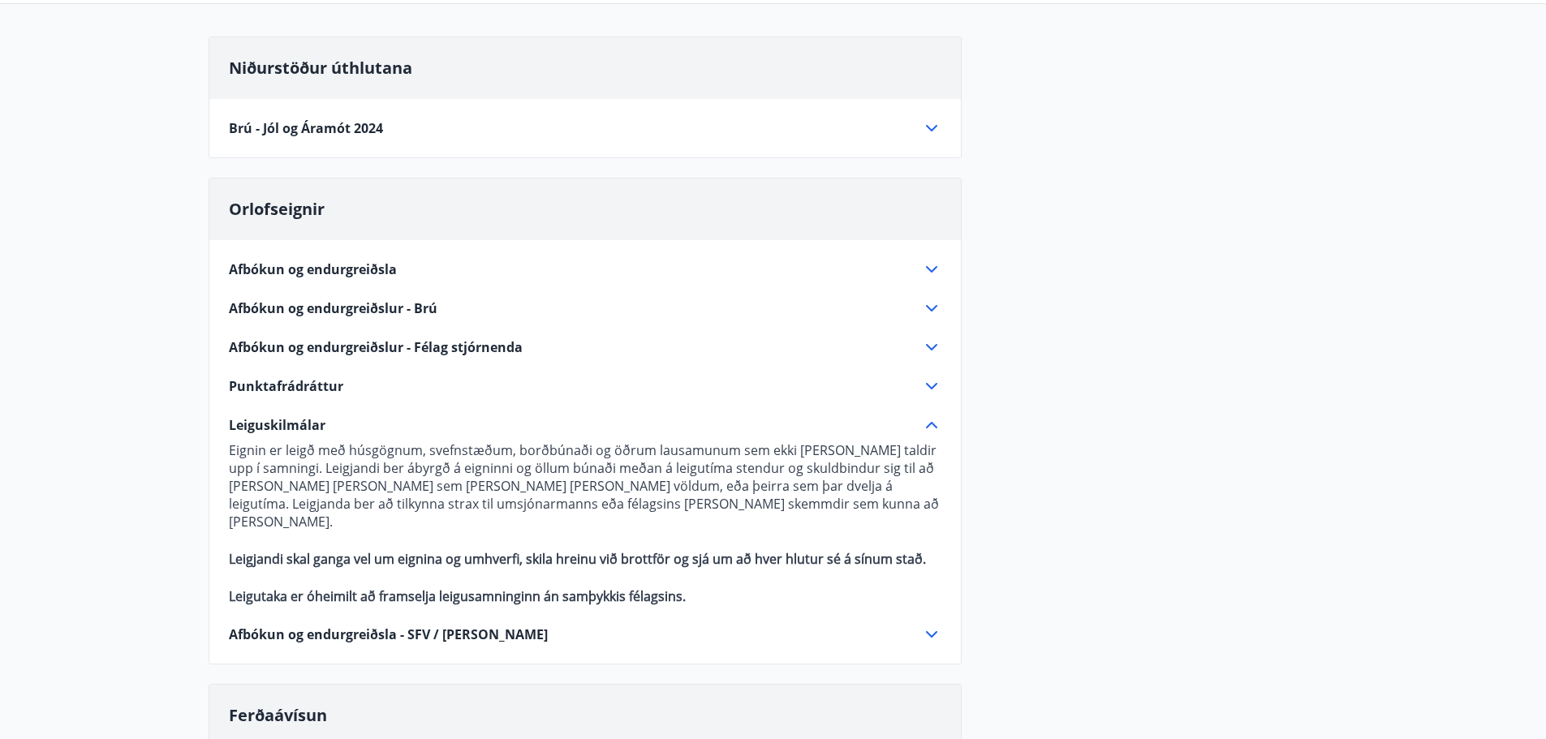
scroll to position [186, 0]
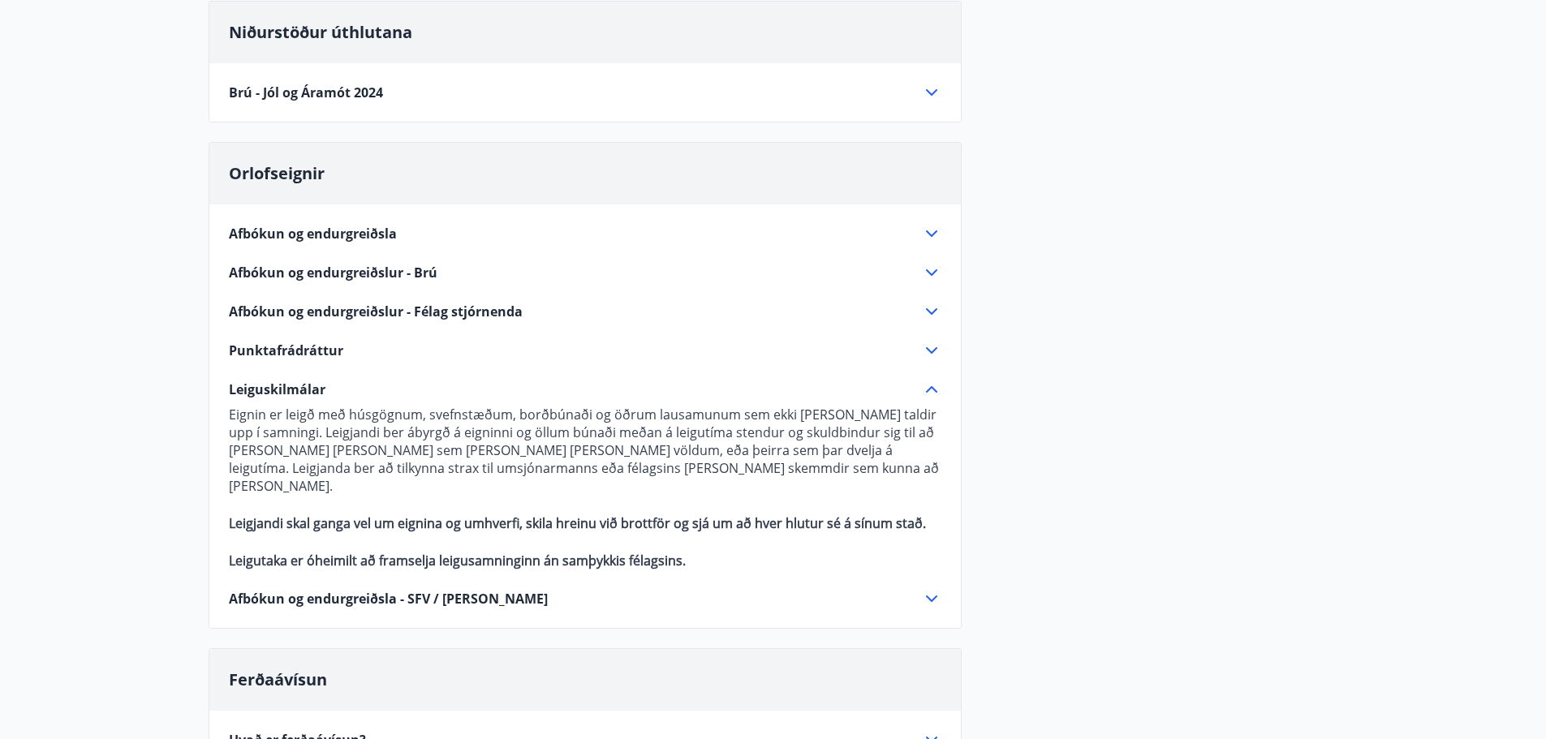
click at [319, 387] on span "Leiguskilmálar" at bounding box center [277, 390] width 97 height 18
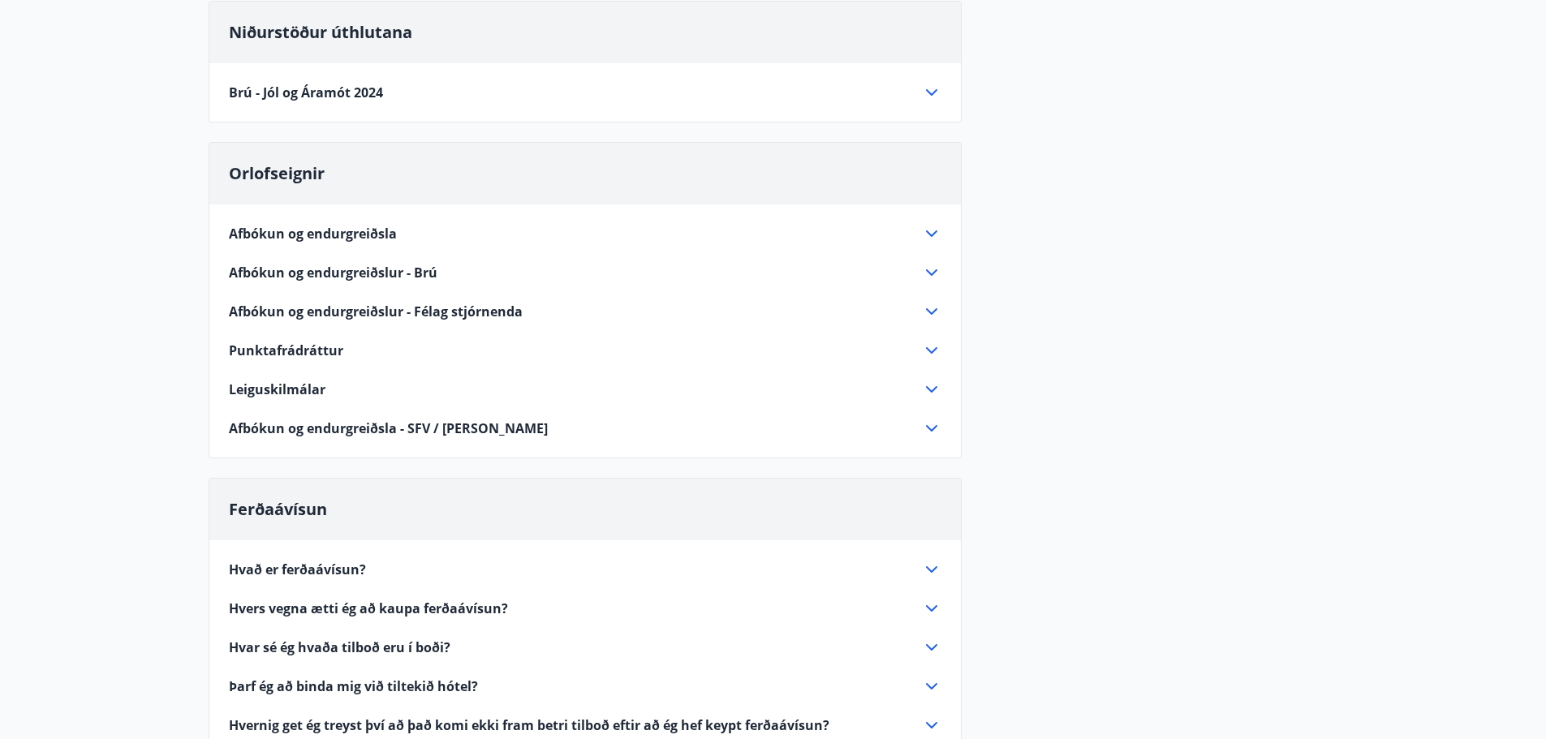
scroll to position [0, 0]
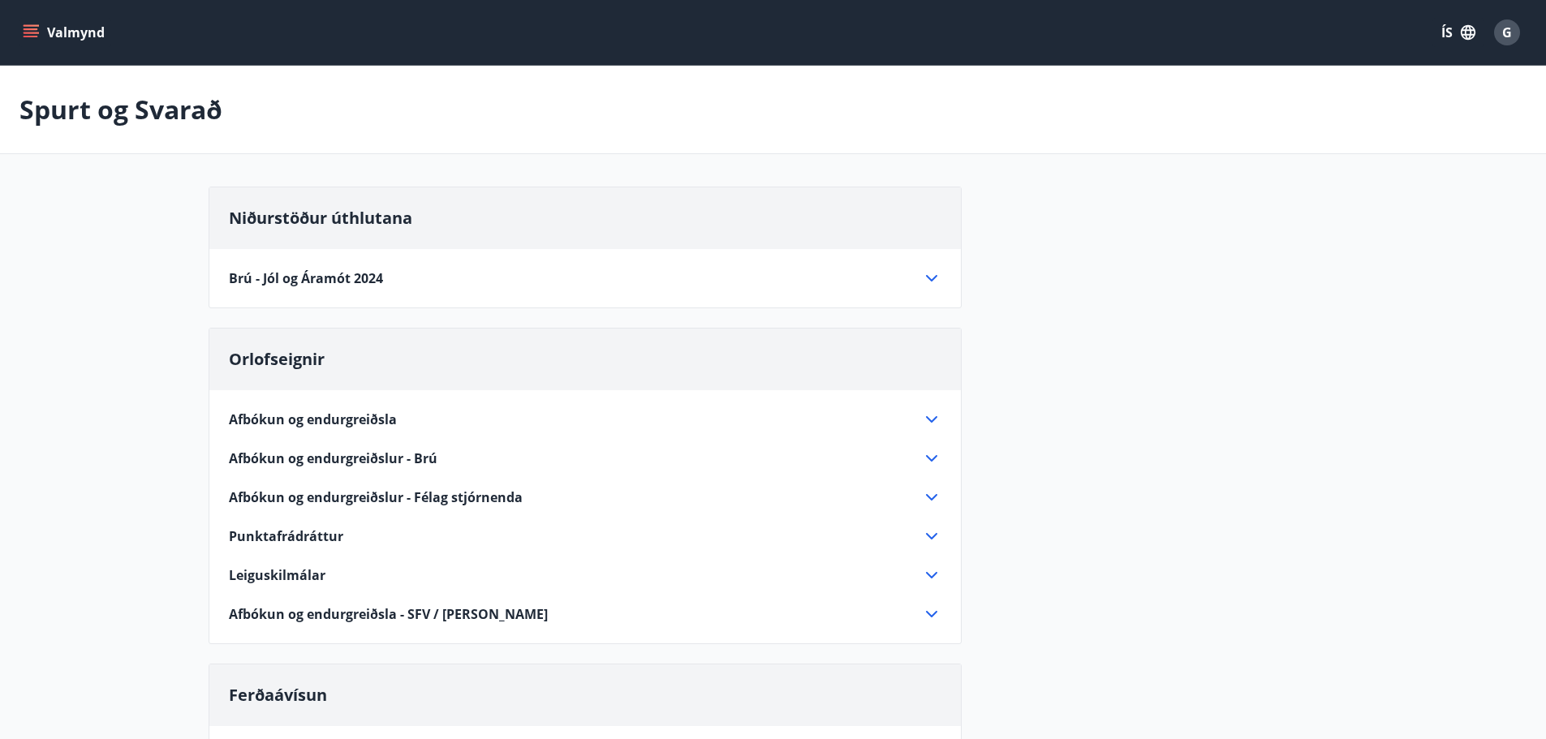
click at [19, 32] on button "Valmynd" at bounding box center [65, 32] width 92 height 29
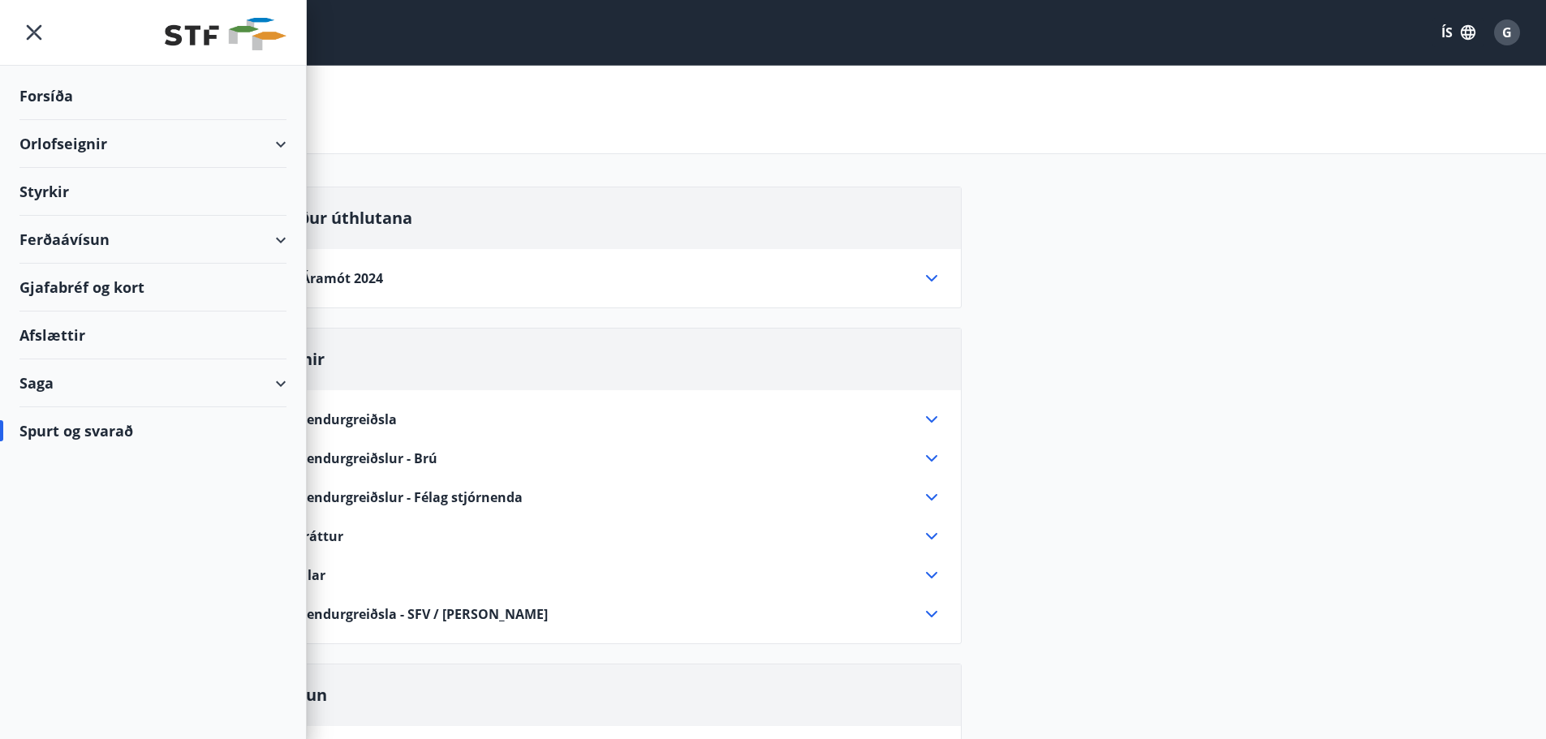
click at [287, 149] on icon at bounding box center [280, 144] width 19 height 19
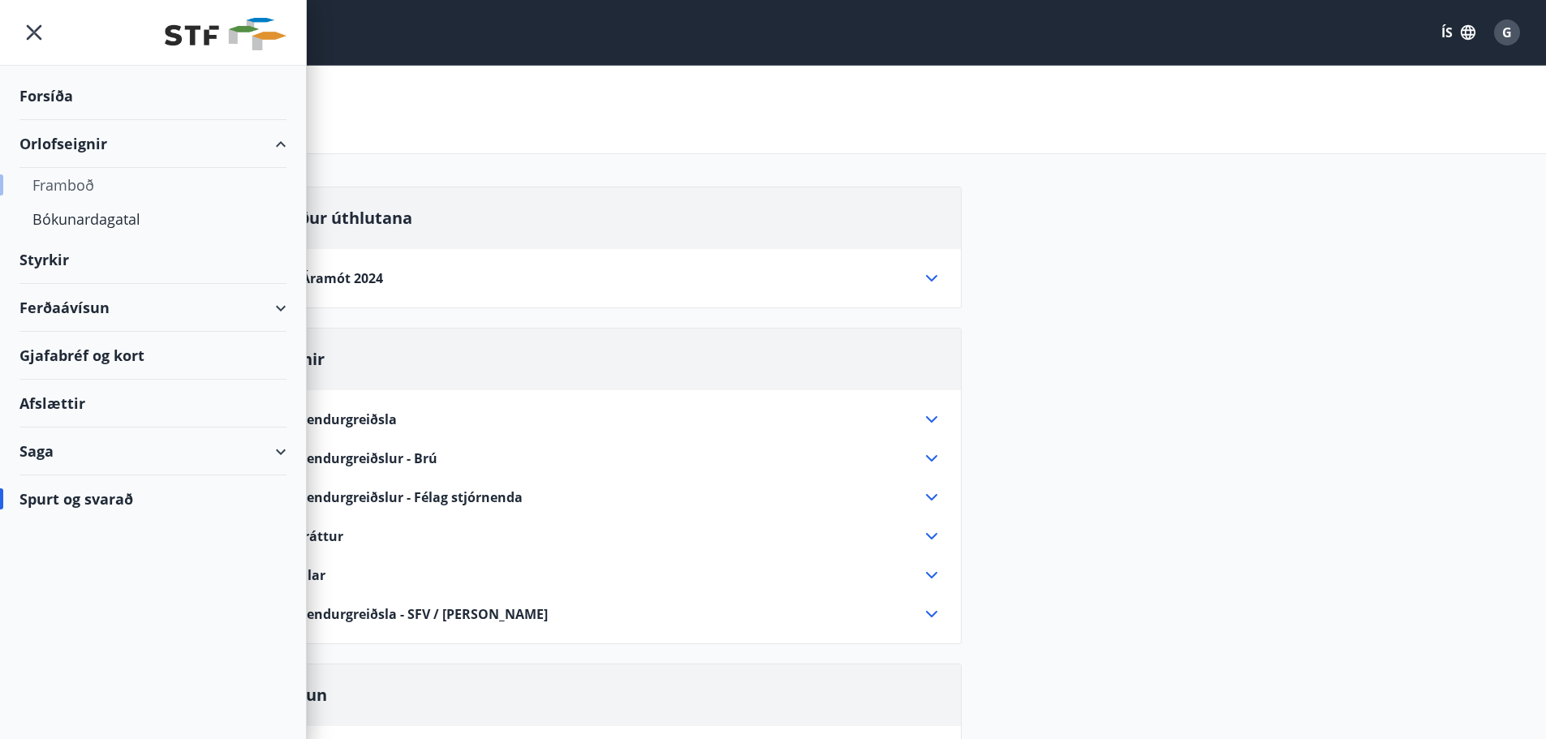
click at [68, 185] on div "Framboð" at bounding box center [152, 185] width 241 height 34
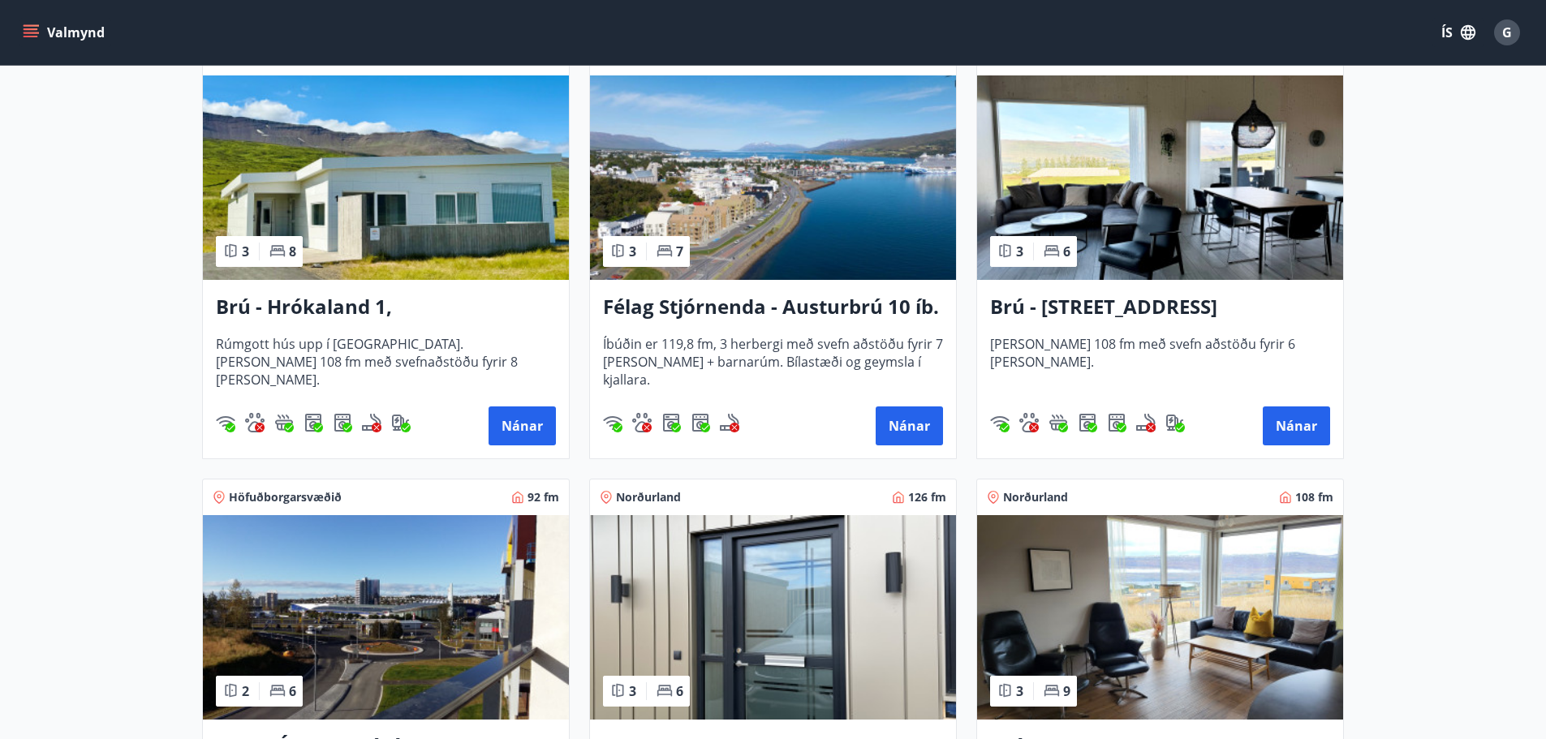
scroll to position [169, 0]
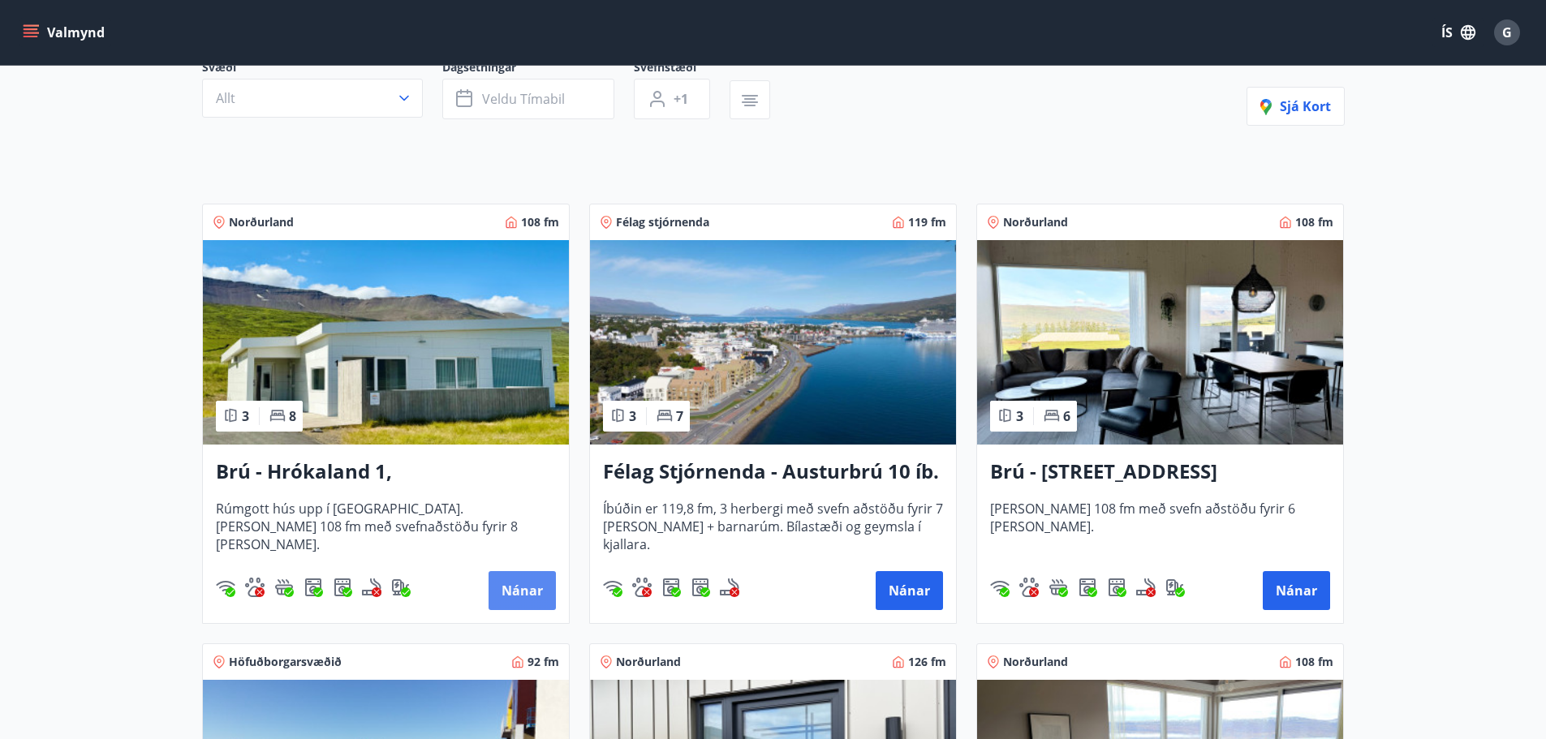
click at [512, 588] on button "Nánar" at bounding box center [522, 590] width 67 height 39
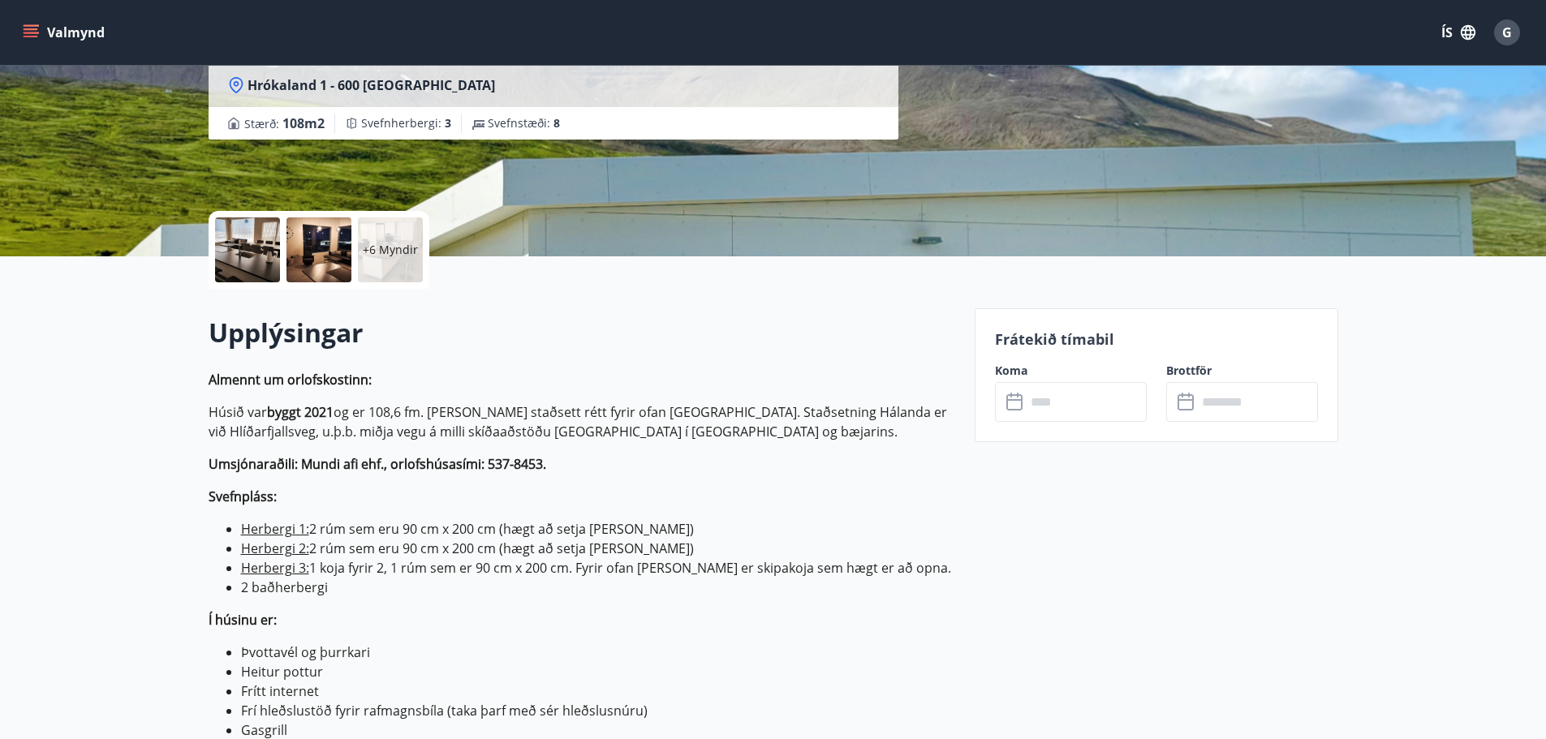
scroll to position [243, 0]
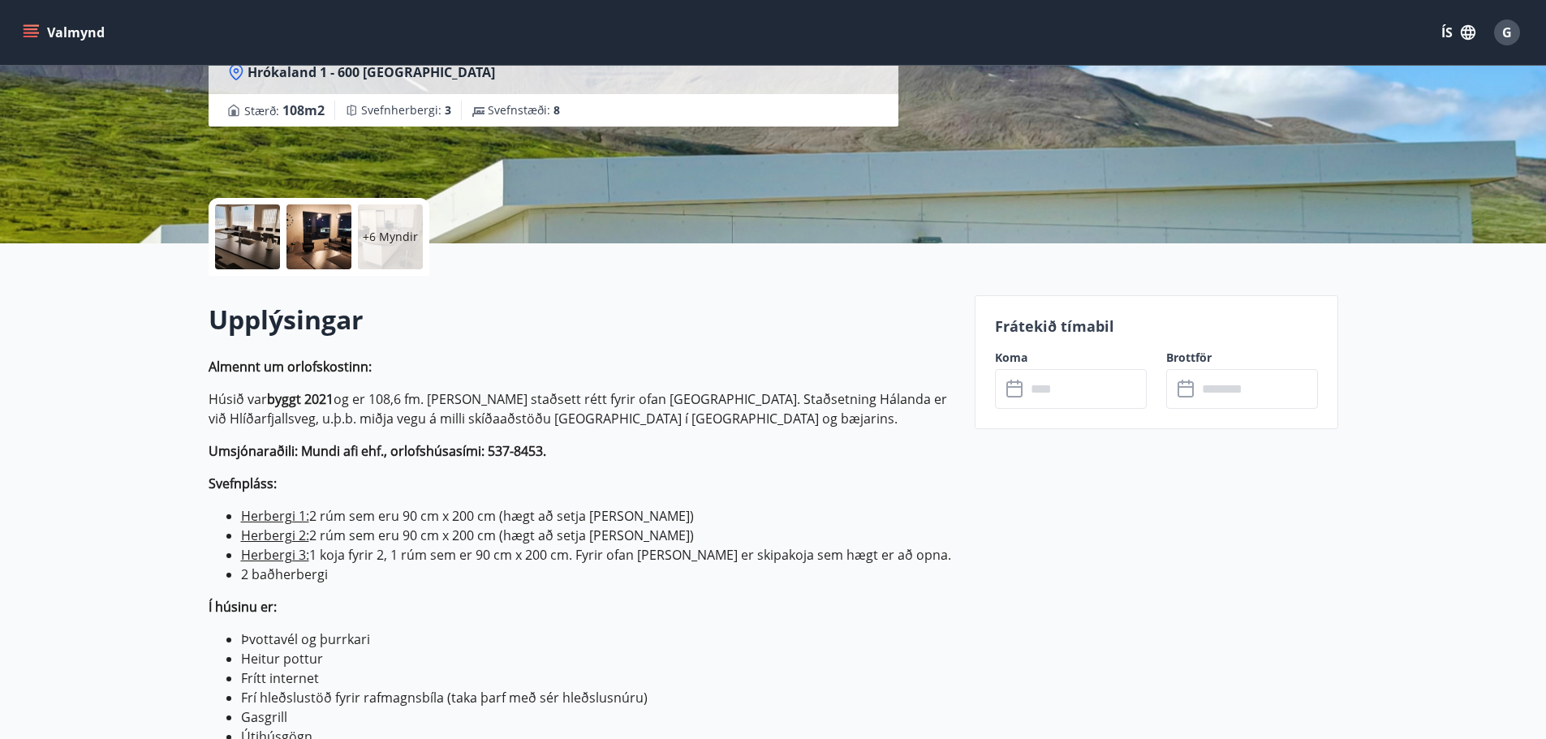
click at [1011, 381] on icon at bounding box center [1011, 382] width 2 height 5
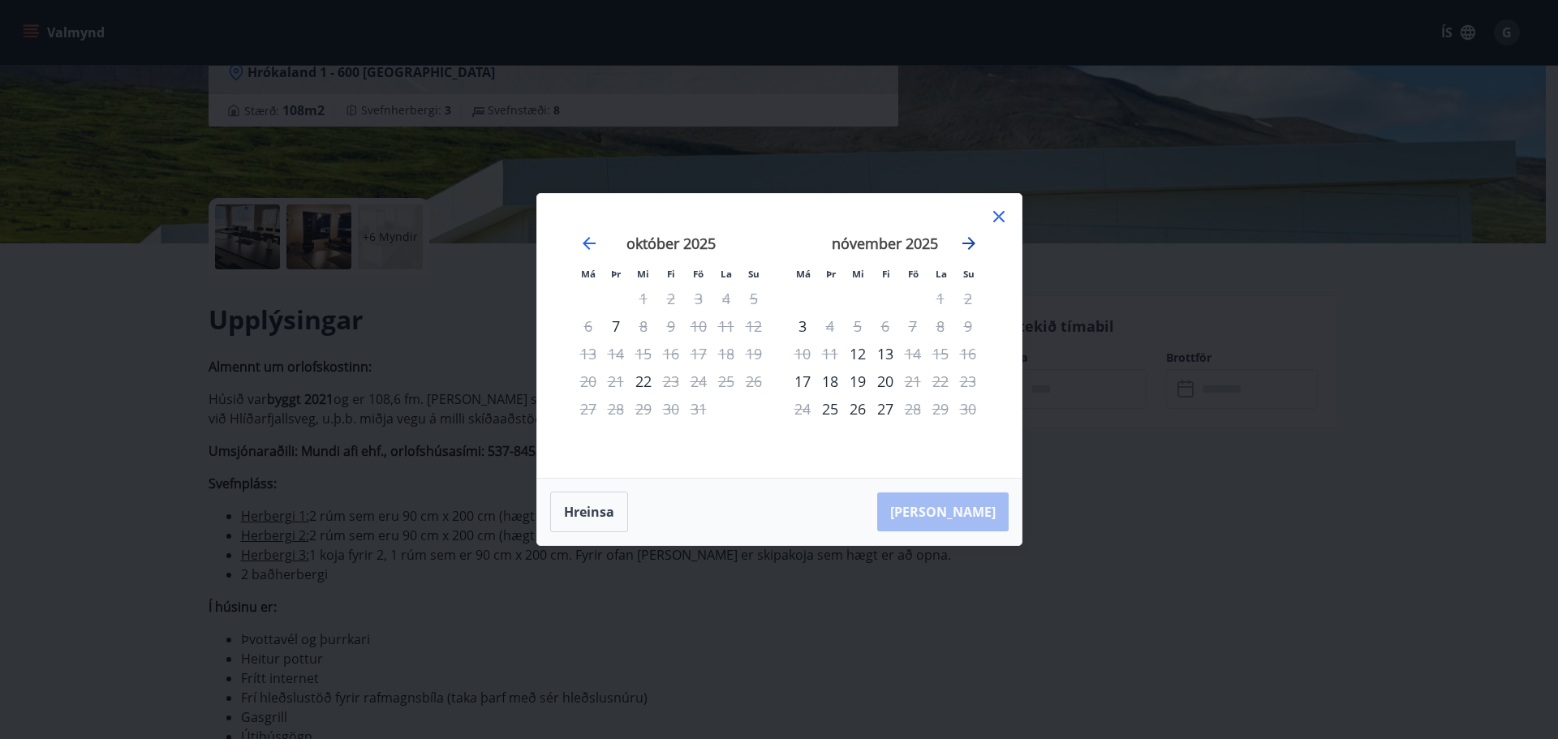
click at [976, 244] on icon "Move forward to switch to the next month." at bounding box center [968, 243] width 19 height 19
click at [997, 217] on icon at bounding box center [998, 216] width 19 height 19
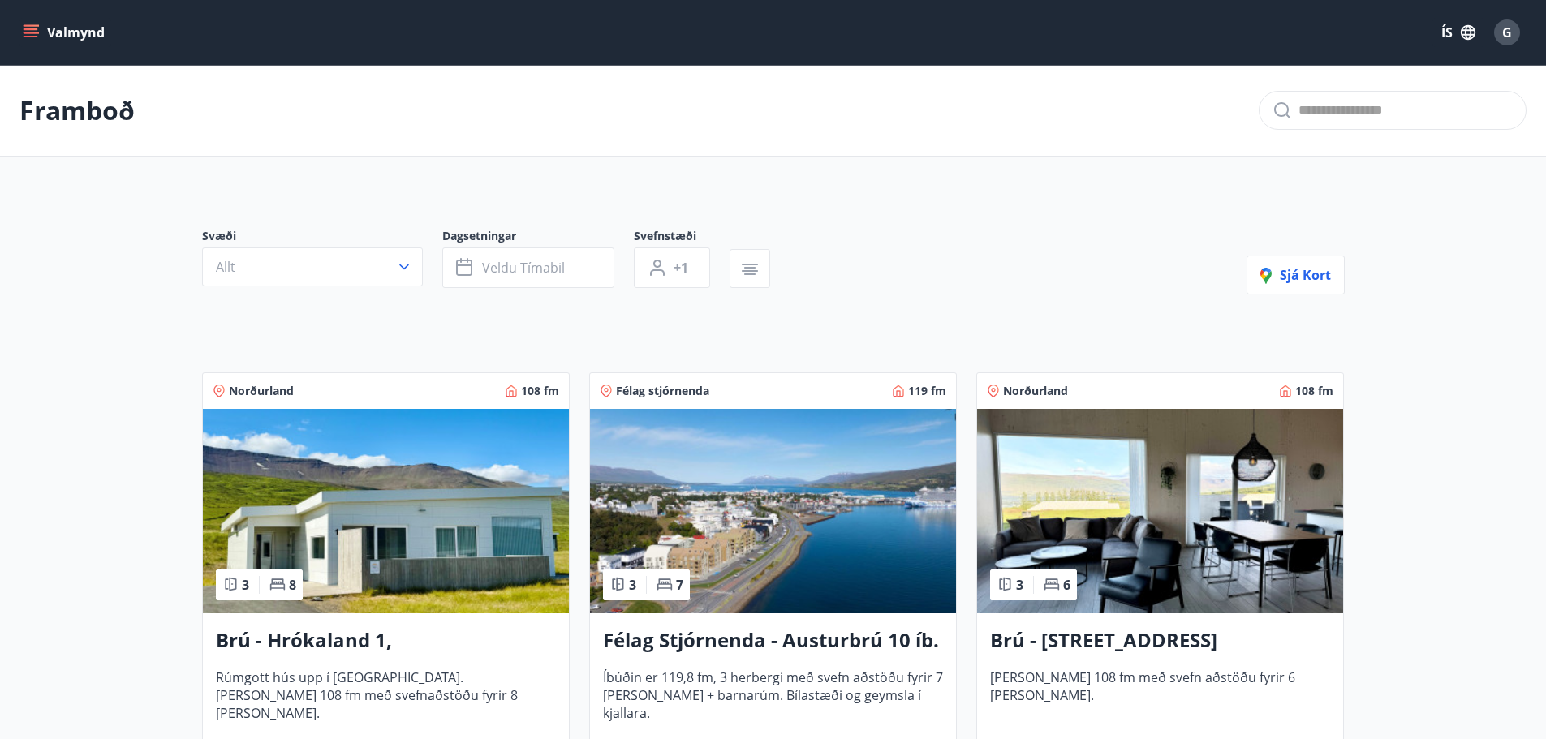
click at [1514, 29] on div "G" at bounding box center [1507, 32] width 26 height 26
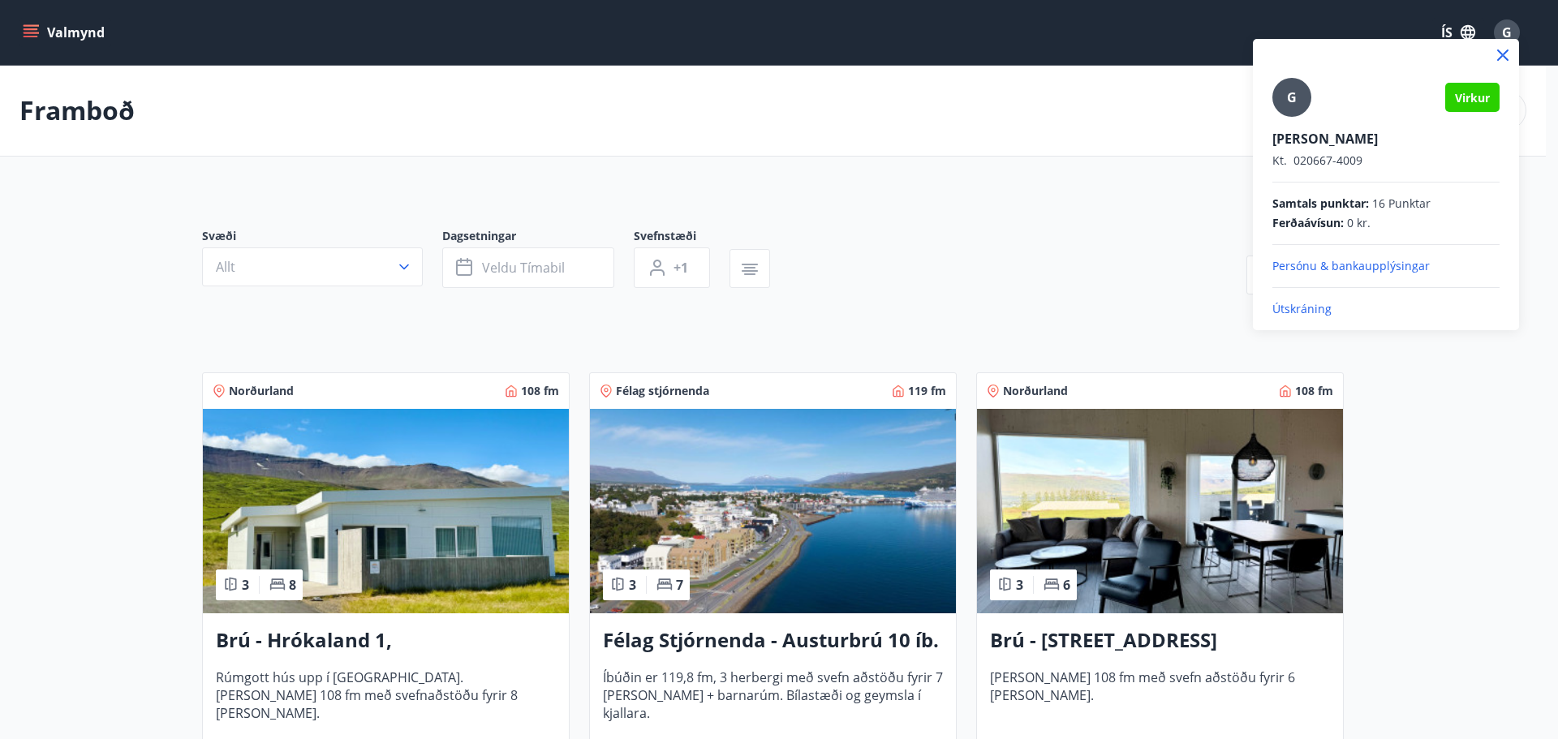
click at [1294, 309] on p "Útskráning" at bounding box center [1386, 309] width 227 height 16
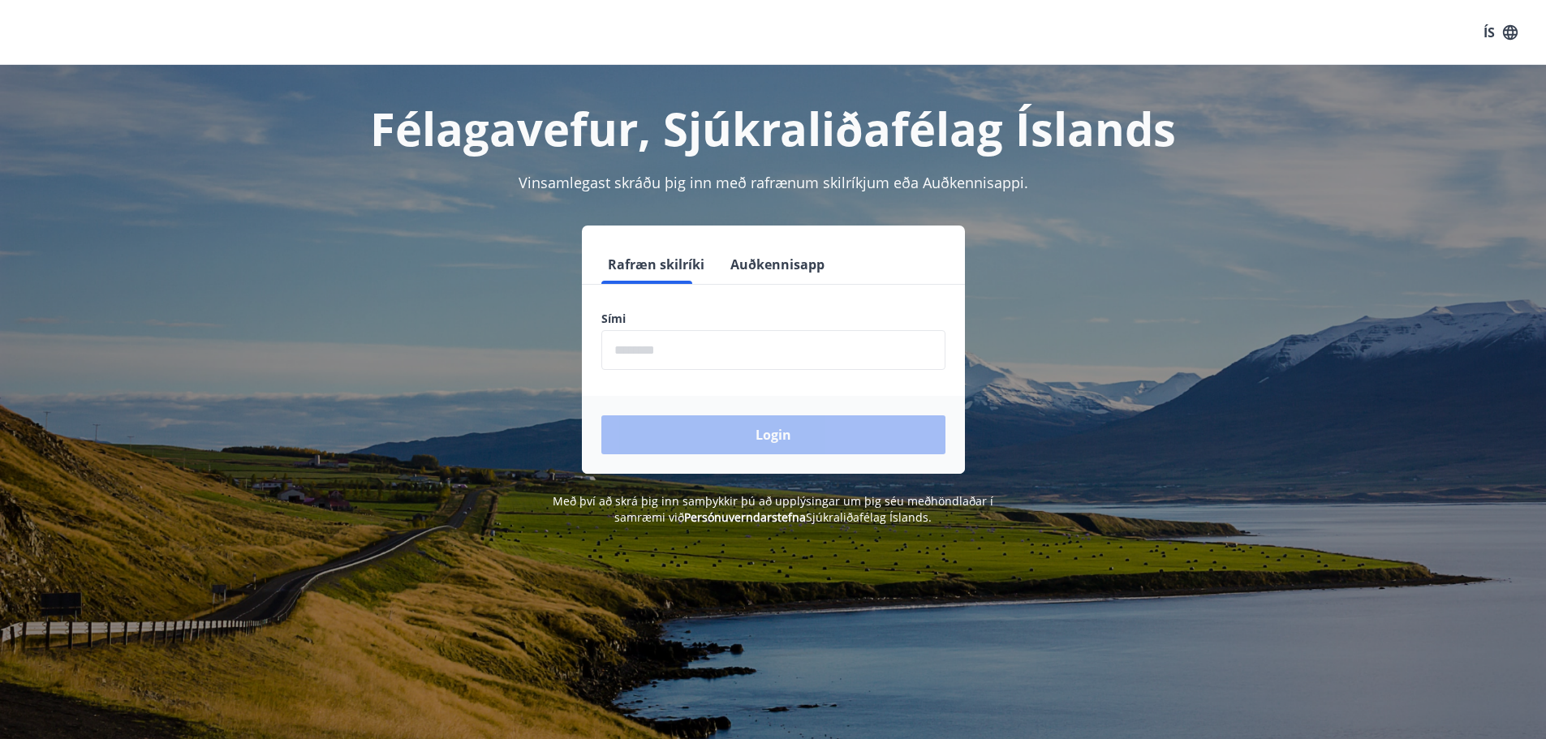
drag, startPoint x: 0, startPoint y: 0, endPoint x: 764, endPoint y: 355, distance: 842.4
click at [764, 355] on input "phone" at bounding box center [773, 350] width 344 height 40
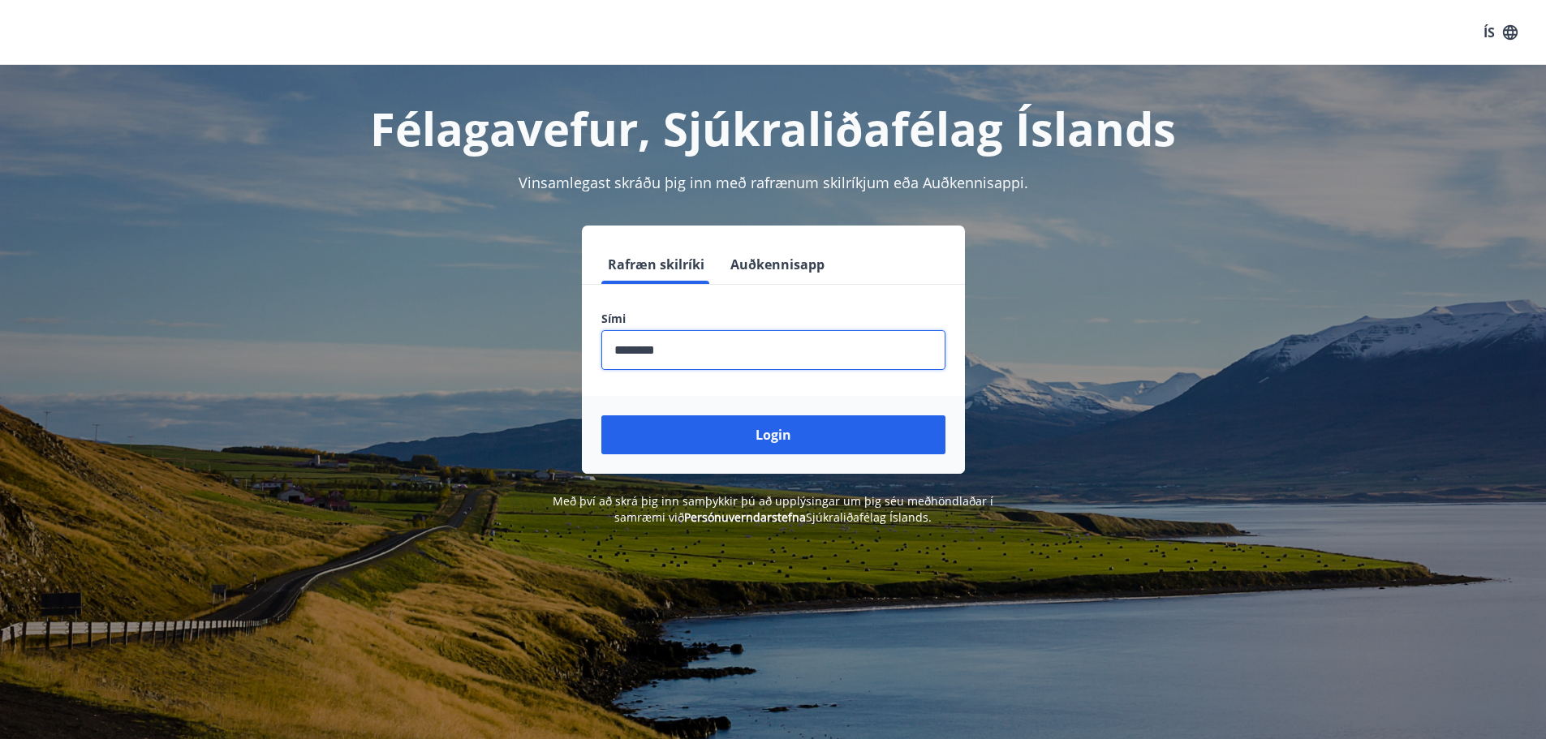
type input "********"
click at [601, 416] on button "Login" at bounding box center [773, 435] width 344 height 39
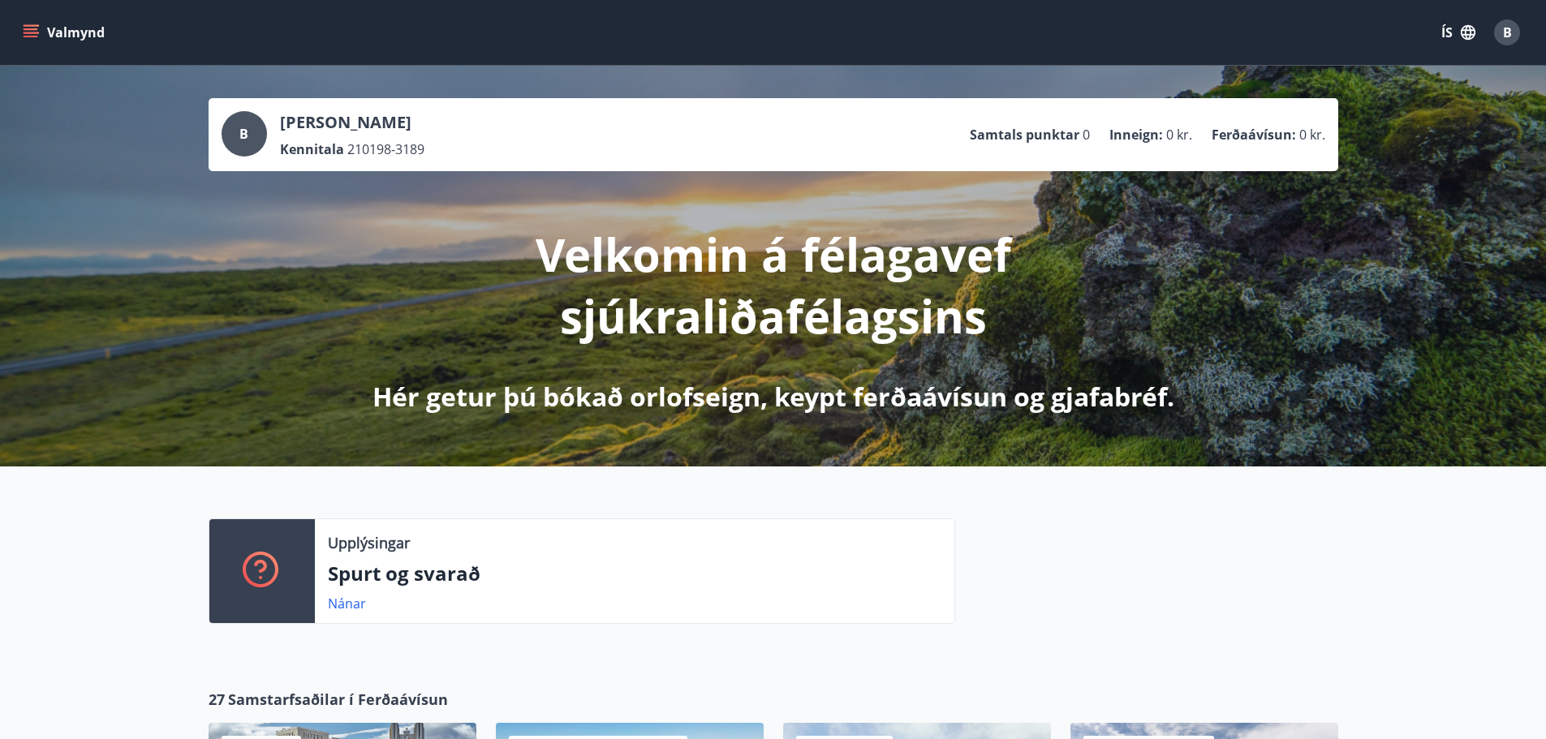
click at [93, 34] on button "Valmynd" at bounding box center [65, 32] width 92 height 29
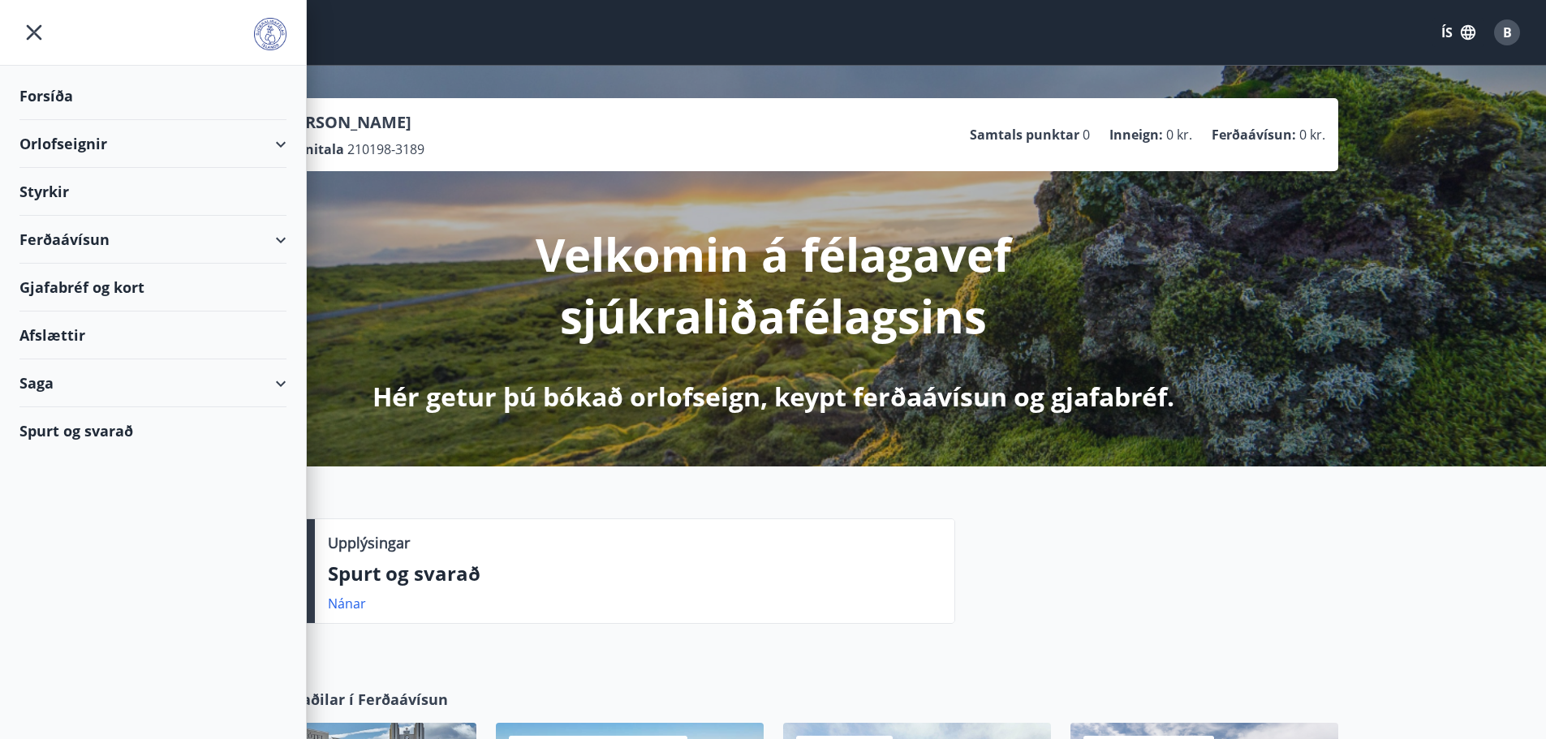
click at [285, 147] on div "Orlofseignir" at bounding box center [152, 144] width 267 height 48
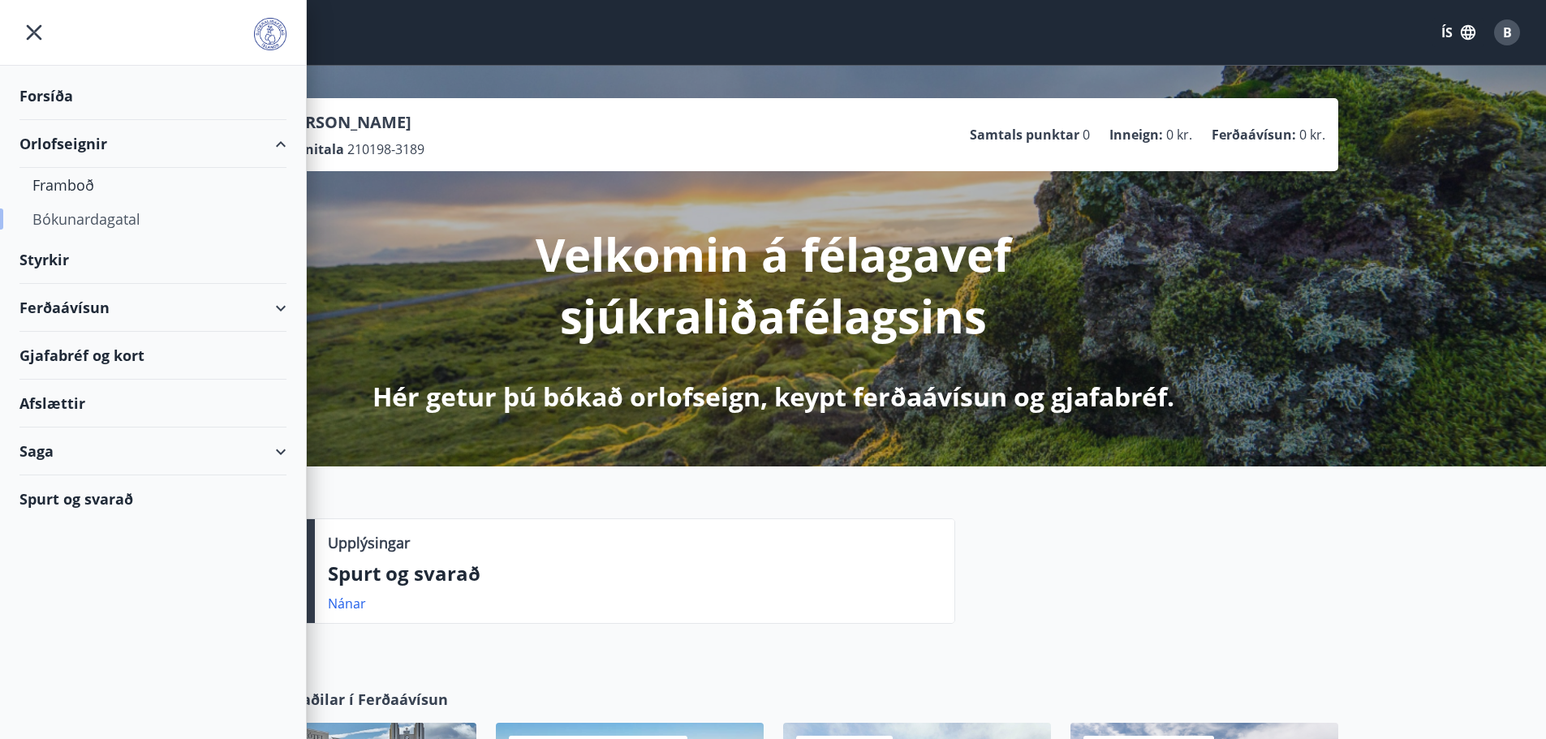
click at [83, 216] on div "Bókunardagatal" at bounding box center [152, 219] width 241 height 34
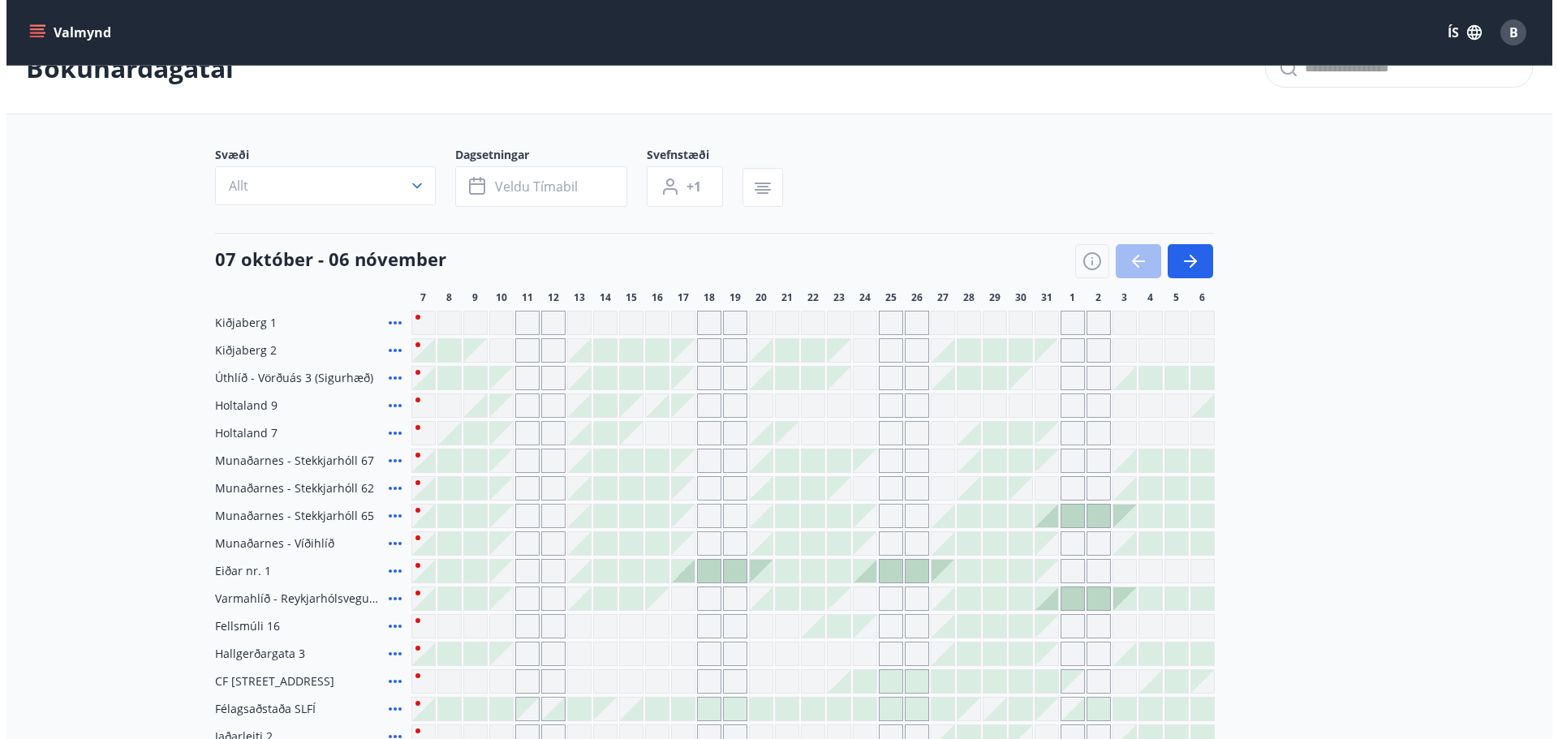
scroll to position [81, 0]
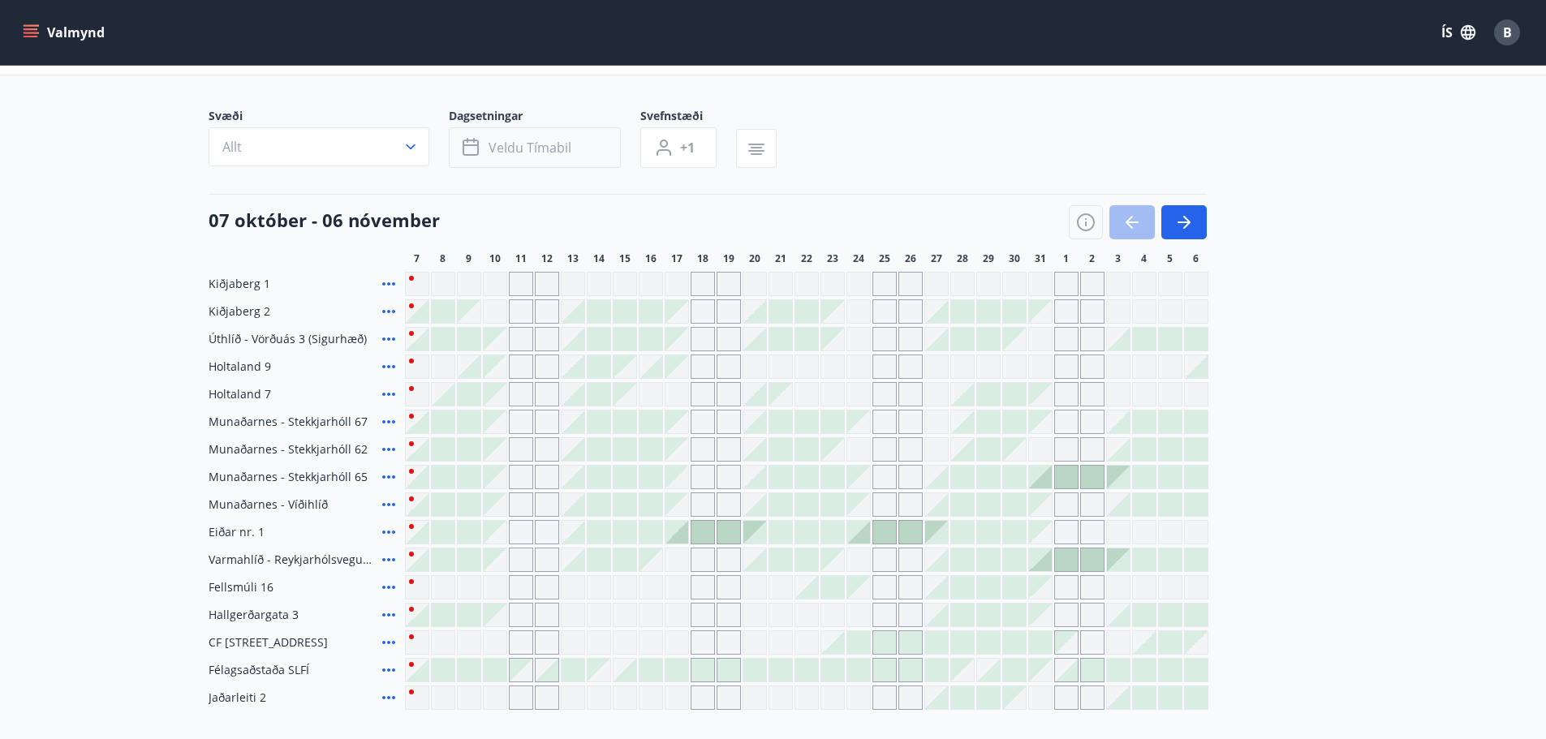
click at [513, 155] on span "Veldu tímabil" at bounding box center [530, 148] width 83 height 18
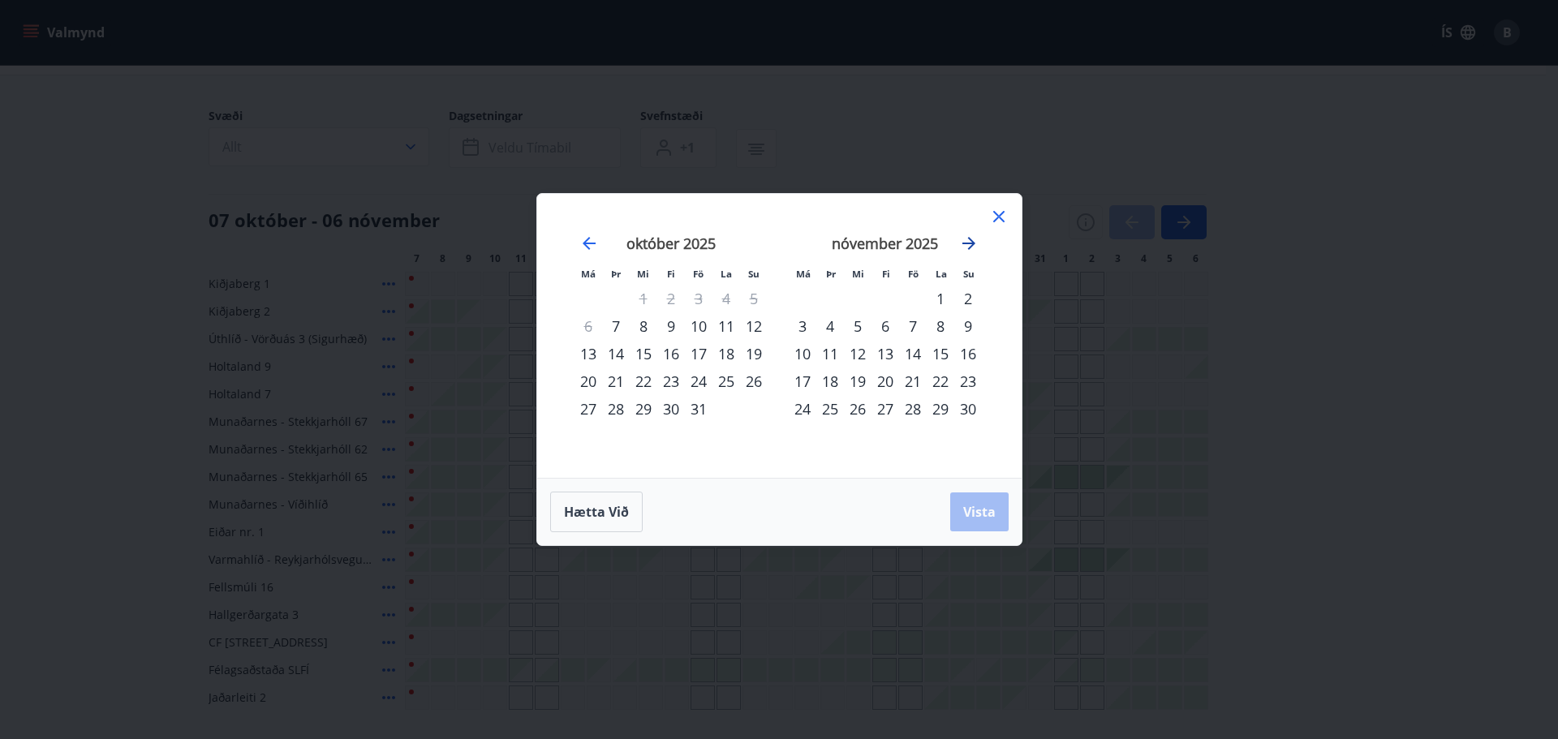
click at [968, 245] on icon "Move forward to switch to the next month." at bounding box center [968, 243] width 19 height 19
click at [889, 381] on div "22" at bounding box center [886, 382] width 28 height 28
click at [967, 379] on div "25" at bounding box center [968, 382] width 28 height 28
click at [991, 518] on span "Vista" at bounding box center [979, 512] width 32 height 18
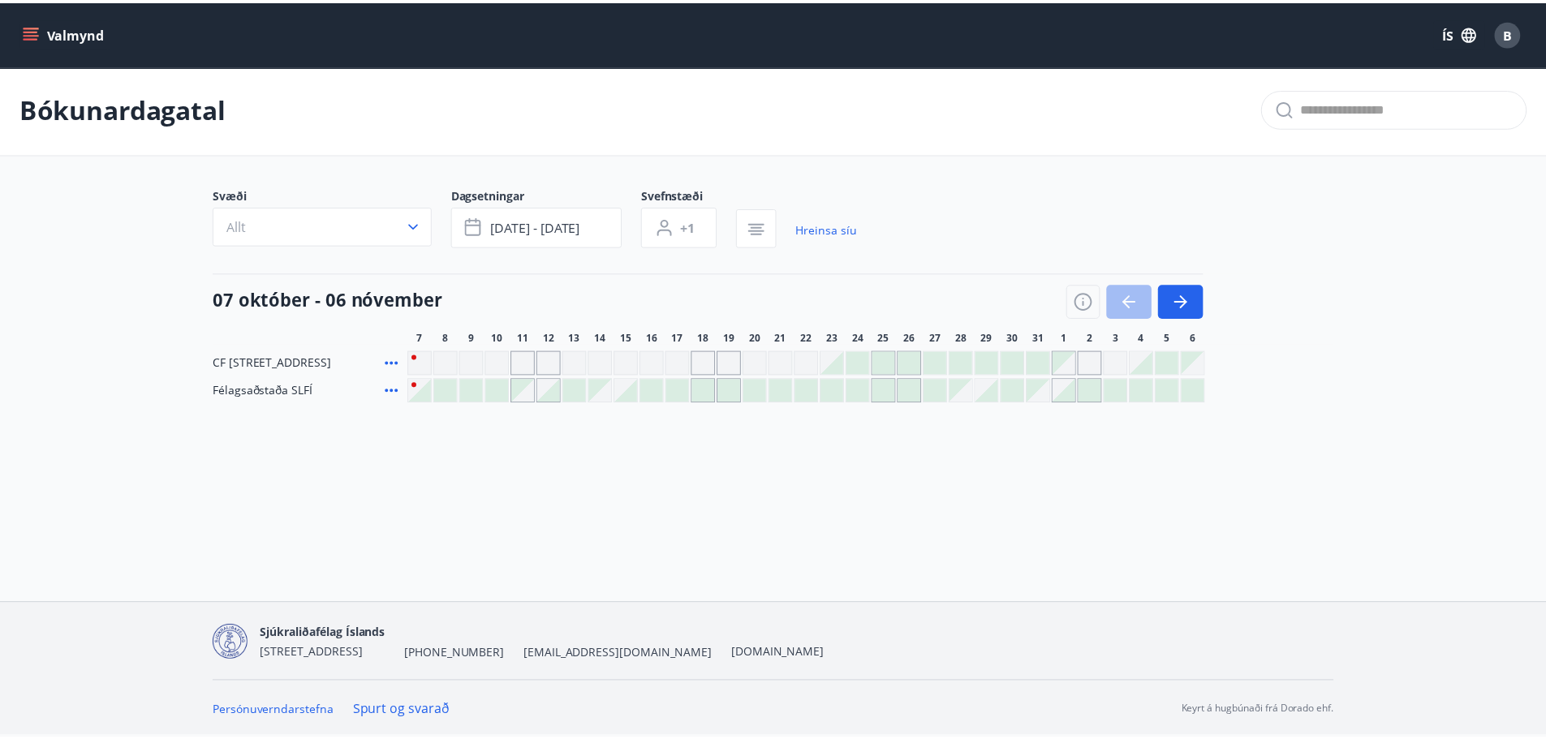
scroll to position [2, 0]
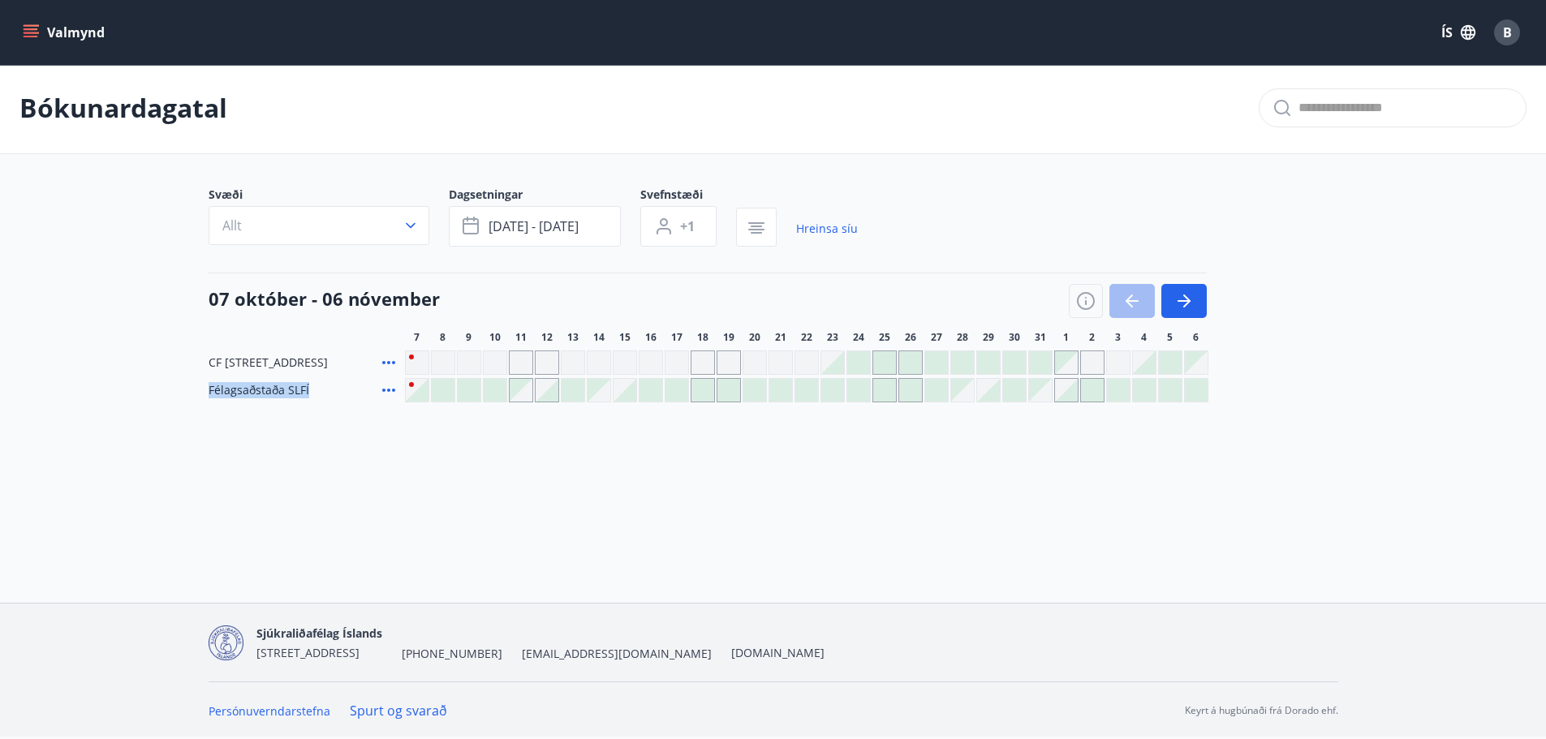
drag, startPoint x: 309, startPoint y: 386, endPoint x: 209, endPoint y: 394, distance: 100.2
click at [209, 394] on div "Félagsaðstaða SLFÍ" at bounding box center [304, 390] width 190 height 24
click at [335, 419] on div "Bókunardagatal Svæði Allt Dagsetningar jan 22 - jan 25 Svefnstæði +1 Hreinsa sí…" at bounding box center [773, 264] width 1546 height 405
drag, startPoint x: 333, startPoint y: 380, endPoint x: 200, endPoint y: 386, distance: 132.4
click at [200, 386] on div "Svæði Allt Dagsetningar jan 22 - jan 25 Svefnstæði +1 Hreinsa síu 07 október - …" at bounding box center [773, 295] width 1169 height 216
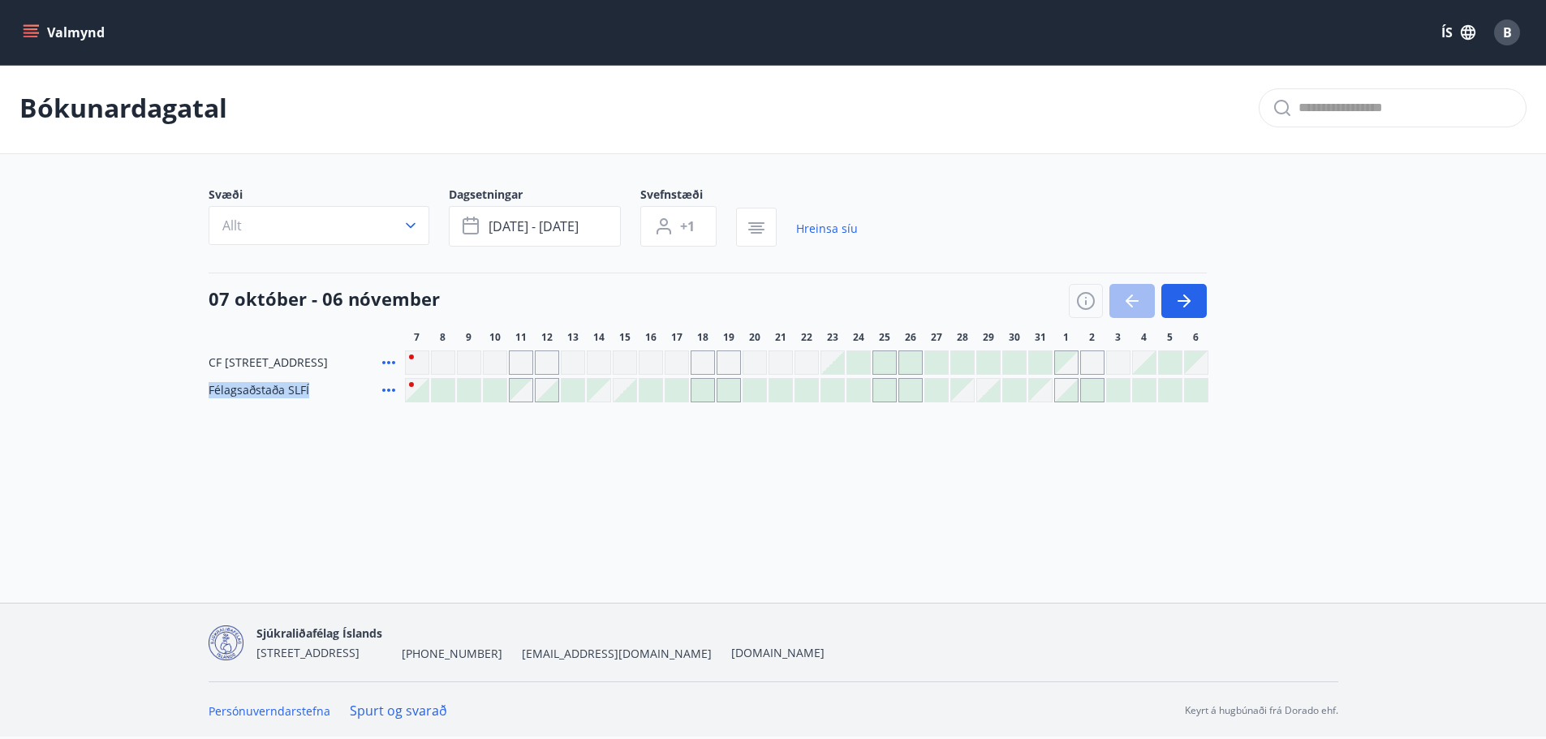
click at [313, 433] on div "Bókunardagatal Svæði Allt Dagsetningar jan 22 - jan 25 Svefnstæði +1 Hreinsa sí…" at bounding box center [773, 264] width 1546 height 405
click at [1193, 301] on icon "button" at bounding box center [1183, 300] width 19 height 19
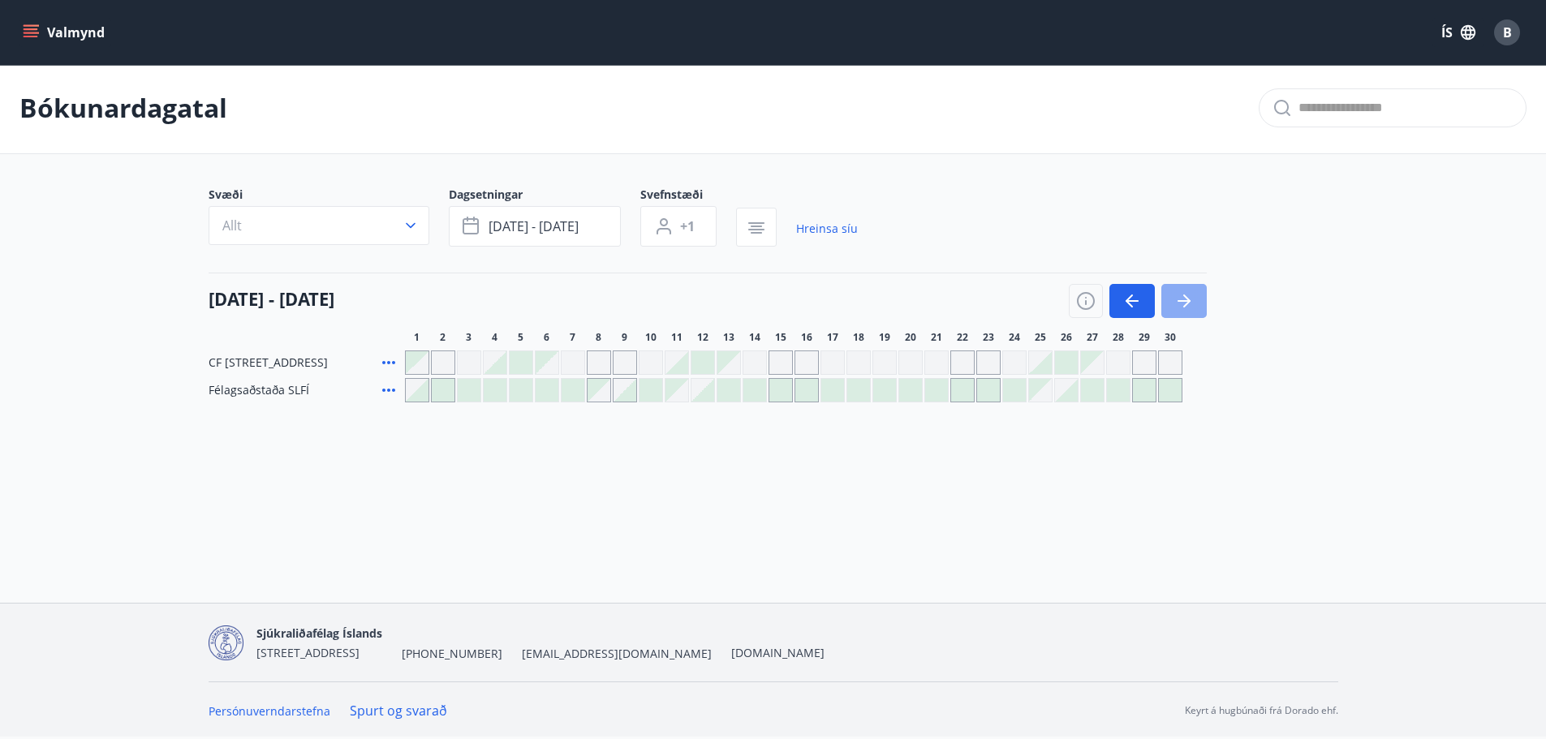
click at [1193, 301] on icon "button" at bounding box center [1183, 300] width 19 height 19
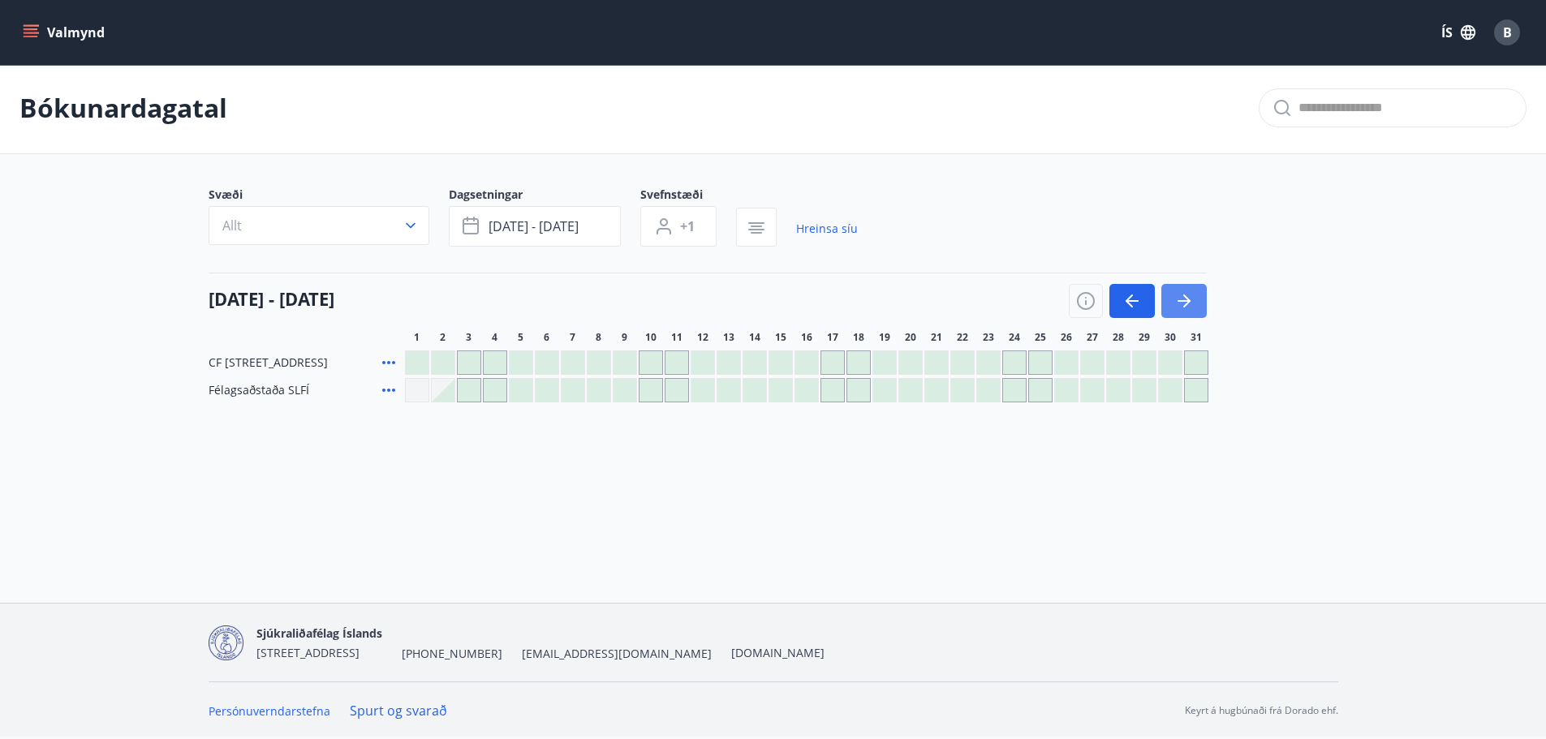
click at [1193, 301] on icon "button" at bounding box center [1183, 300] width 19 height 19
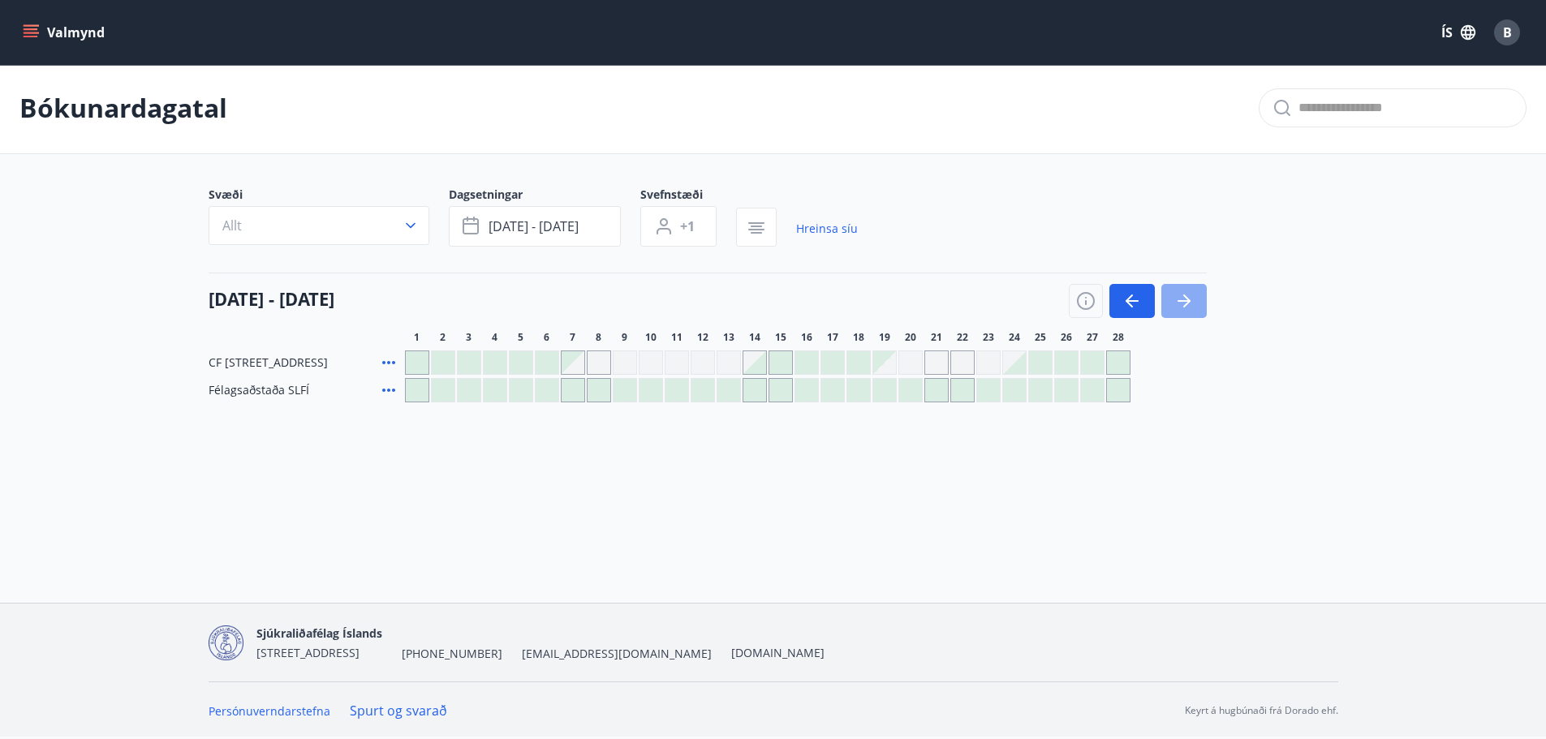
click at [1193, 301] on icon "button" at bounding box center [1183, 300] width 19 height 19
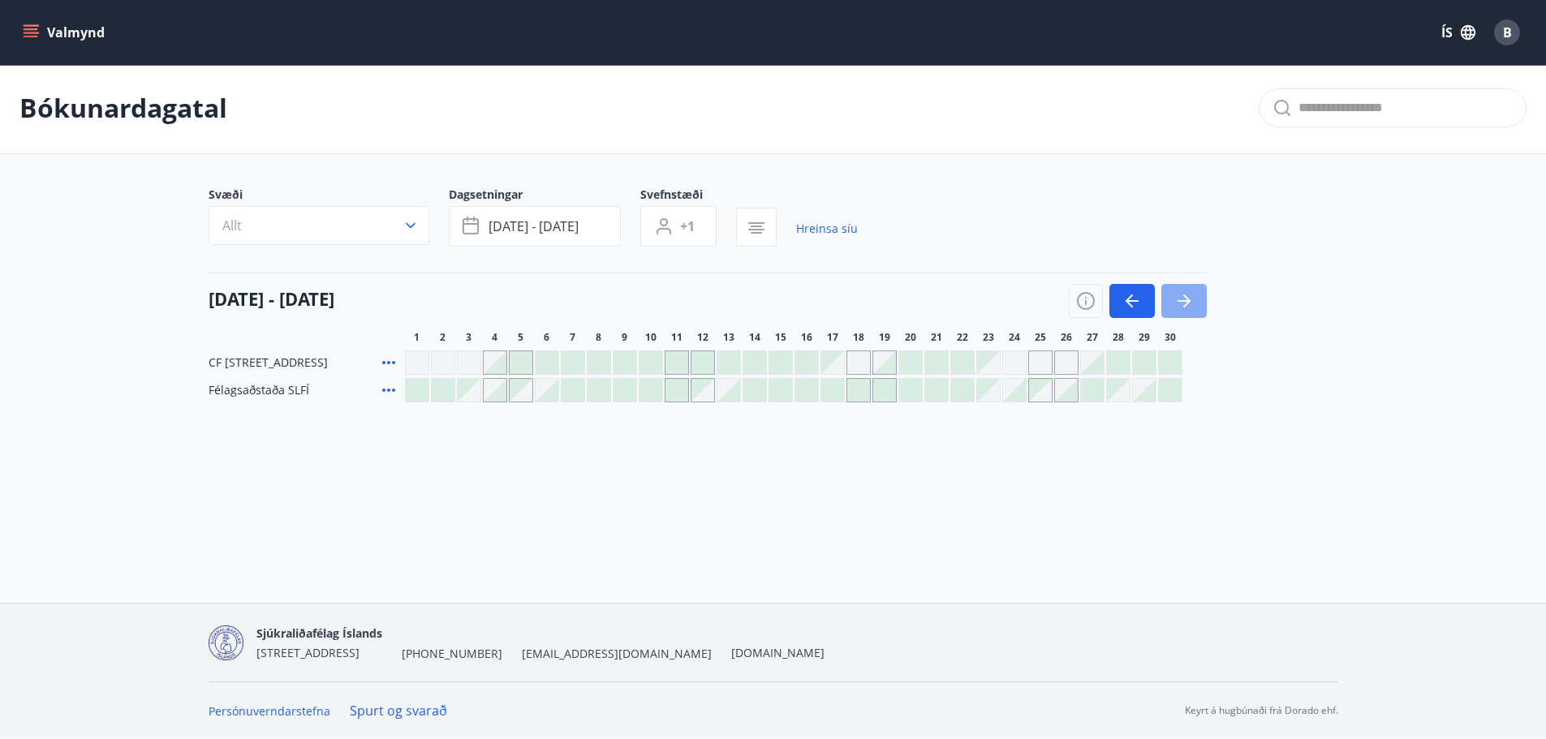
click at [1193, 301] on icon "button" at bounding box center [1183, 300] width 19 height 19
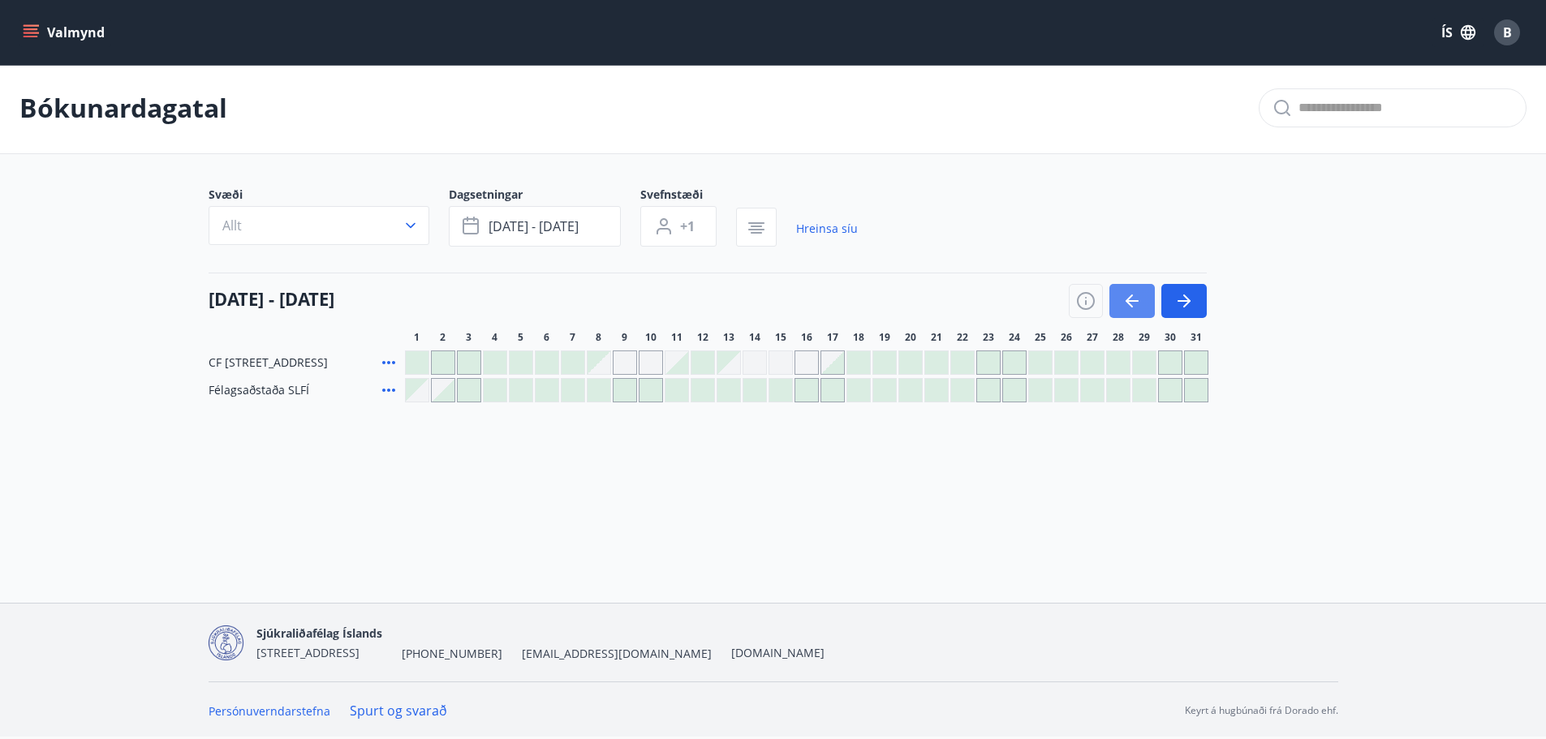
click at [1144, 300] on button "button" at bounding box center [1131, 301] width 45 height 34
click at [1140, 300] on icon "button" at bounding box center [1131, 300] width 19 height 19
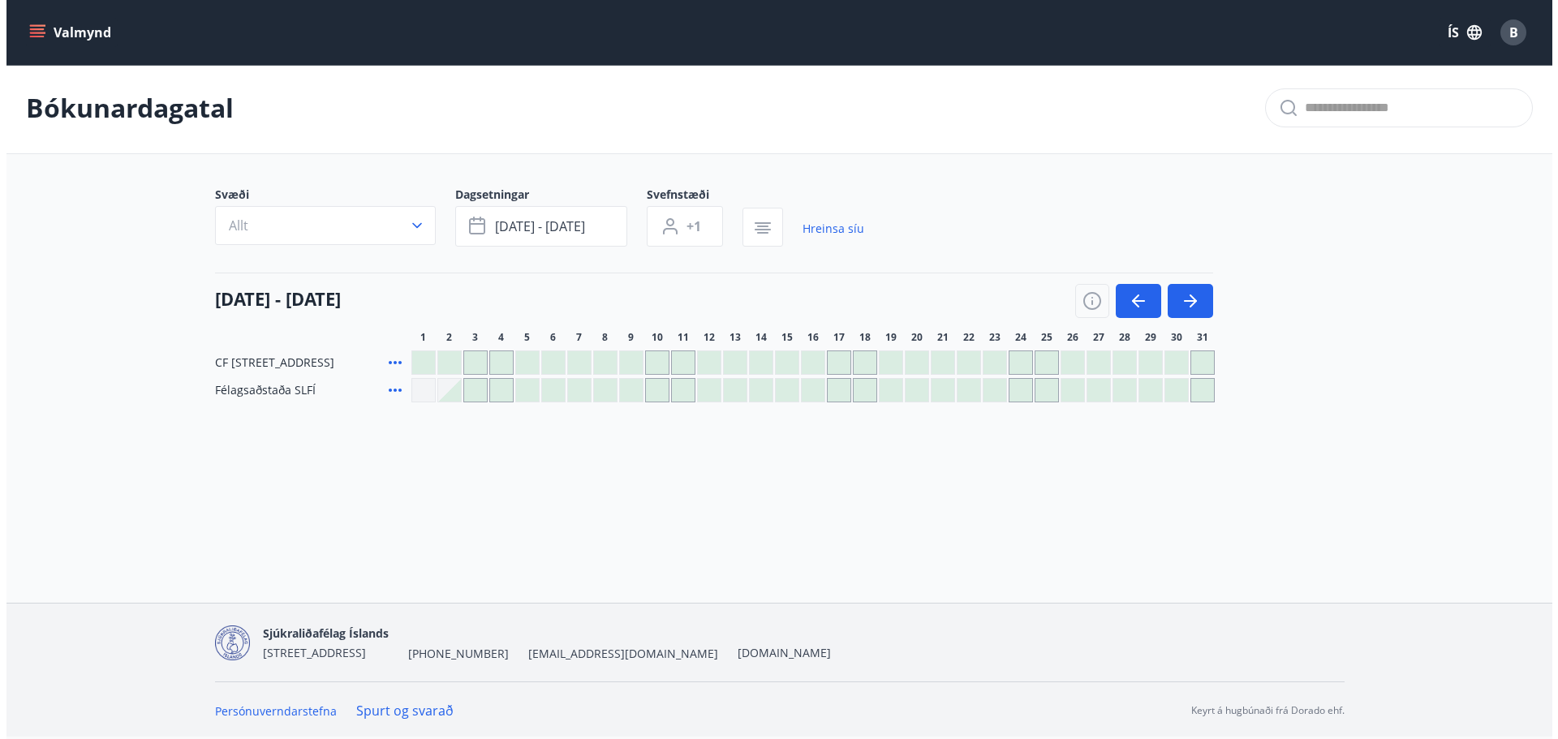
scroll to position [0, 0]
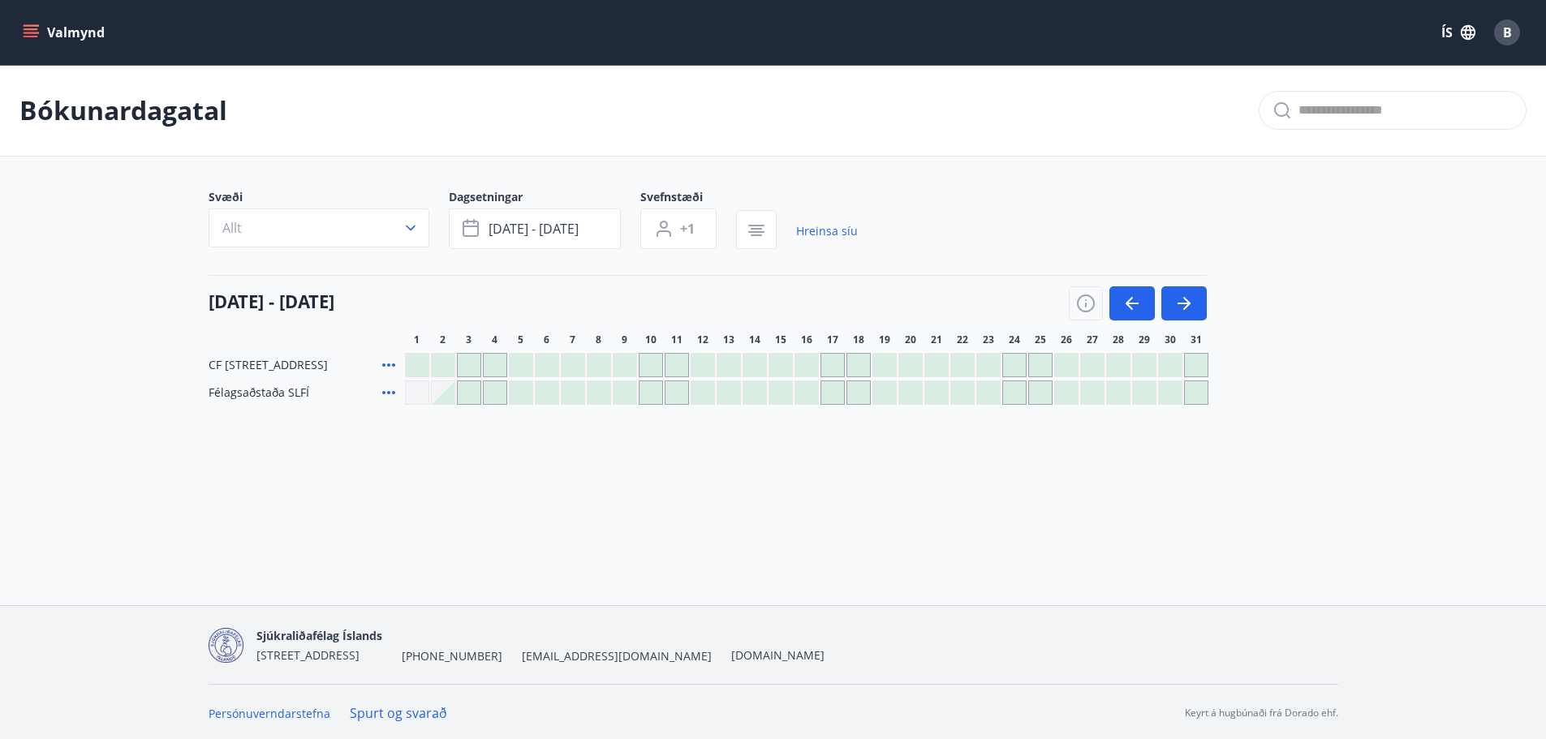
click at [31, 43] on button "Valmynd" at bounding box center [65, 32] width 92 height 29
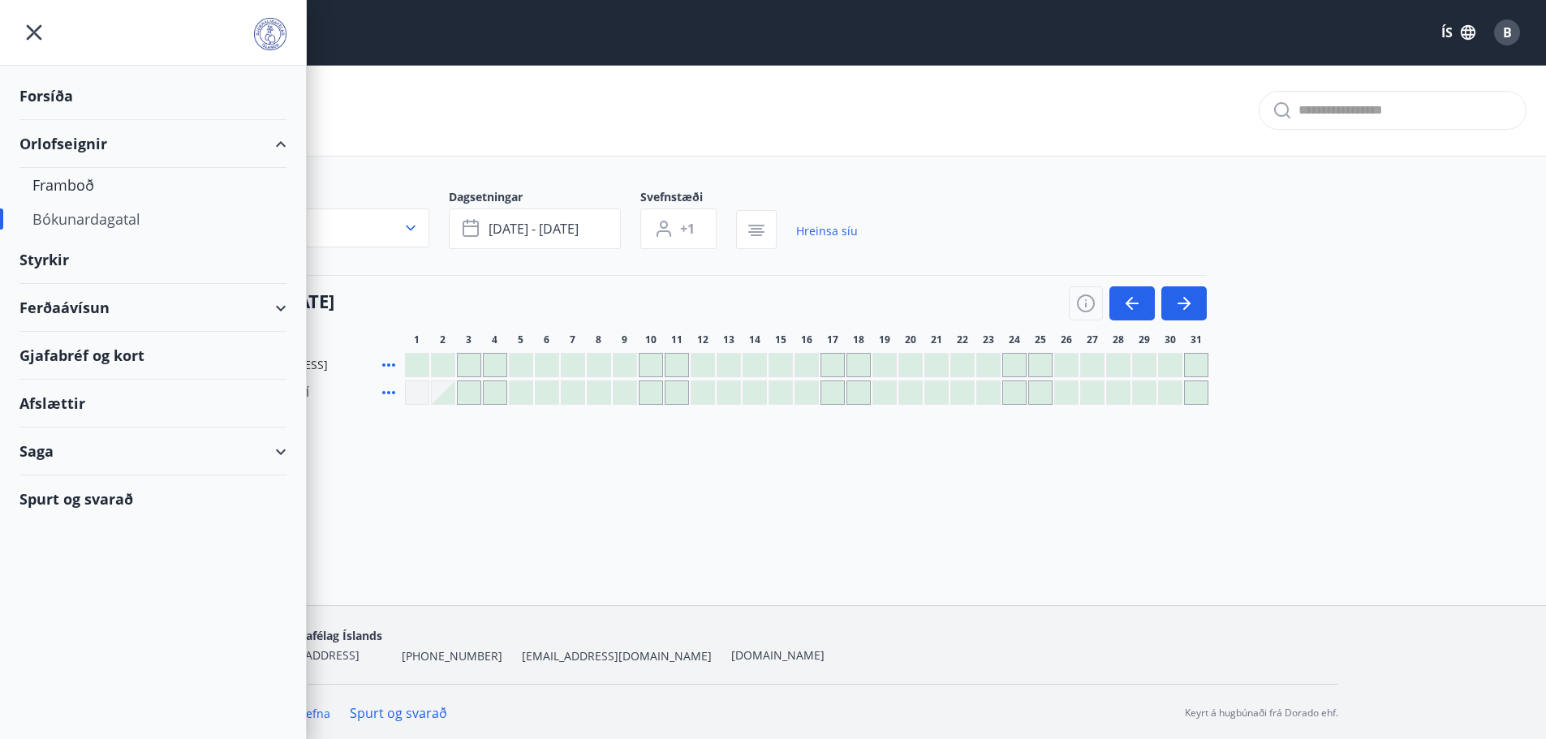
drag, startPoint x: 288, startPoint y: 306, endPoint x: 278, endPoint y: 312, distance: 12.4
click at [290, 307] on icon at bounding box center [280, 308] width 19 height 19
click at [278, 312] on div "Ferðaávísun" at bounding box center [152, 308] width 267 height 48
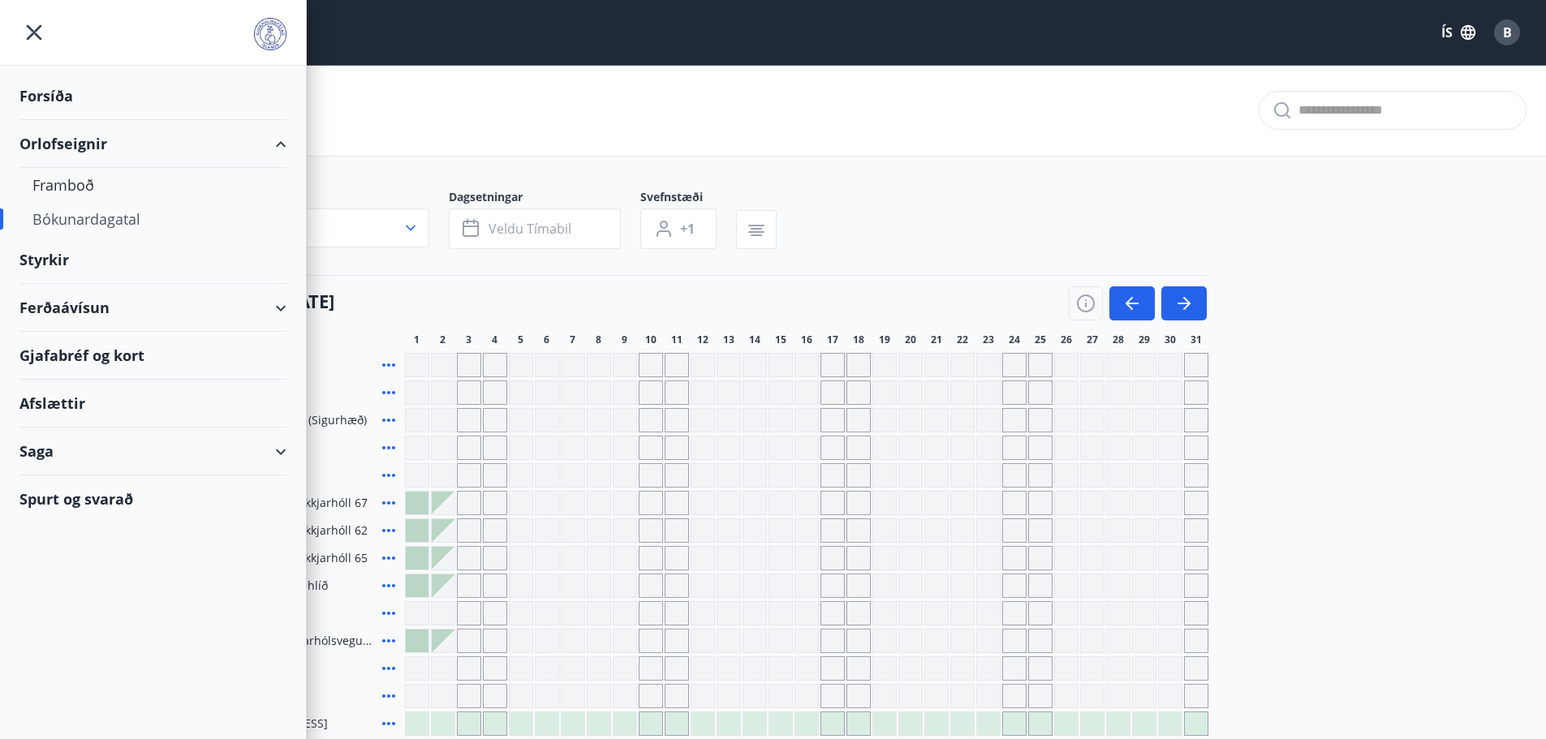
click at [1136, 200] on div "Svæði Allt Dagsetningar Veldu tímabil Svefnstæði +1" at bounding box center [774, 222] width 1130 height 67
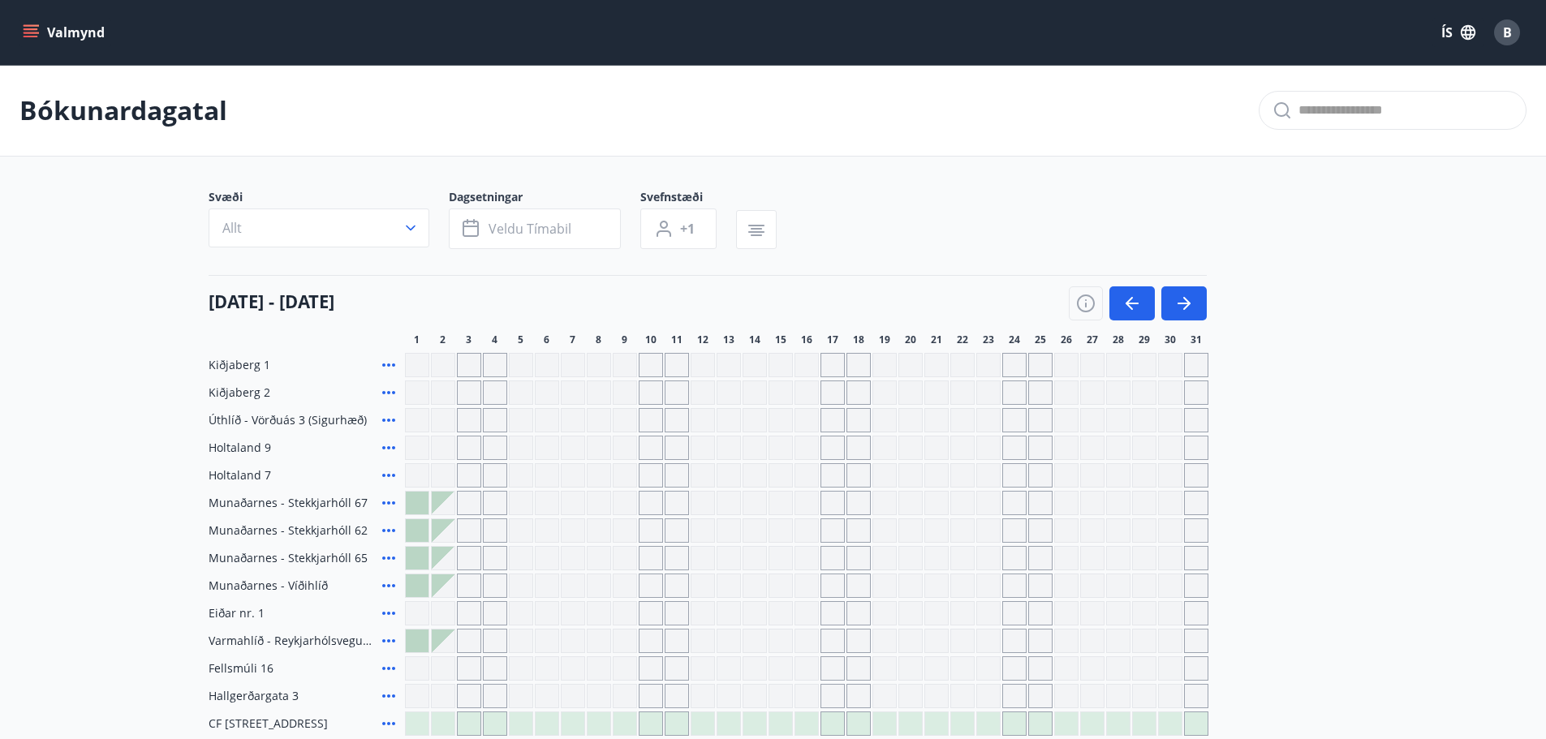
click at [1511, 40] on span "B" at bounding box center [1507, 33] width 9 height 18
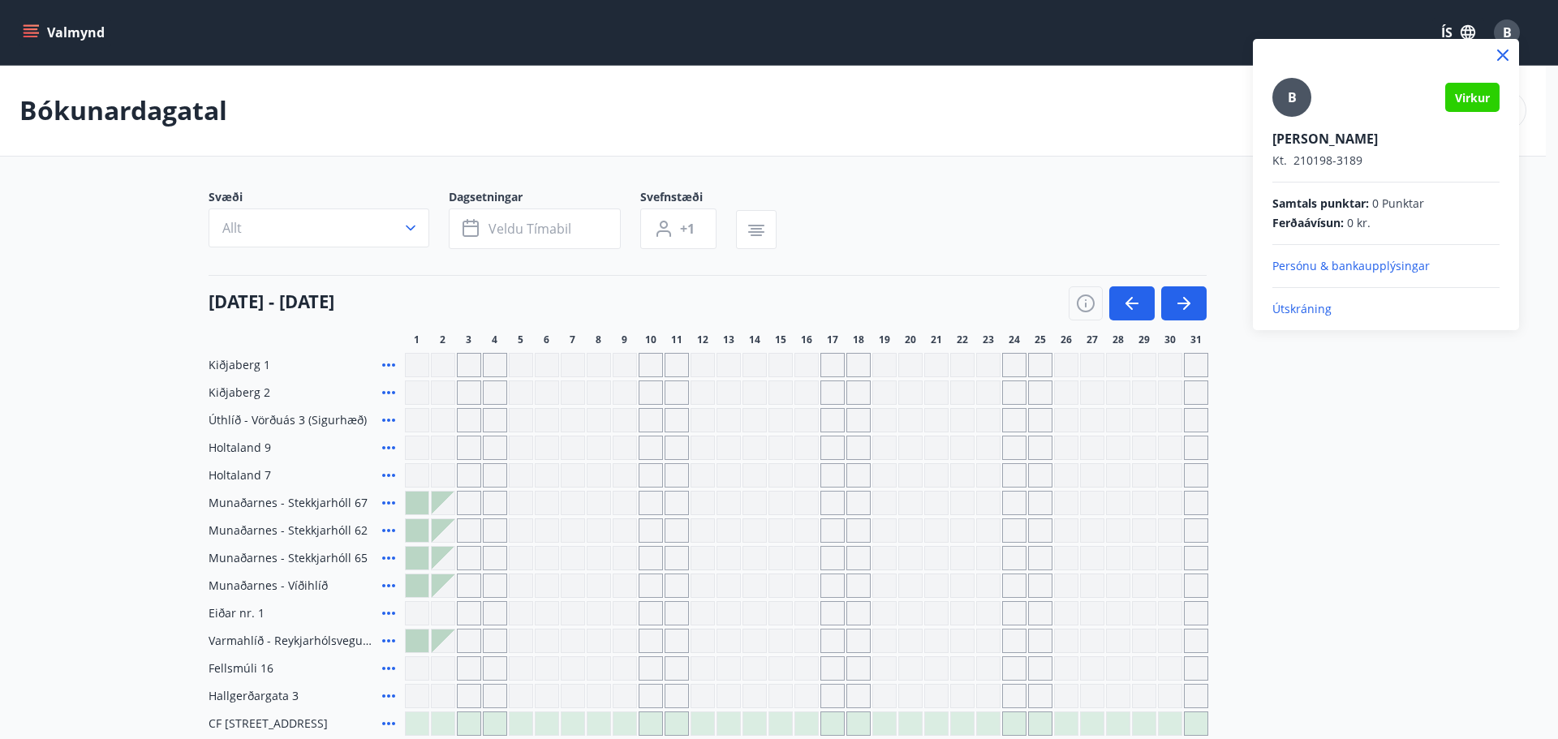
click at [1313, 304] on p "Útskráning" at bounding box center [1386, 309] width 227 height 16
